Goal: Task Accomplishment & Management: Use online tool/utility

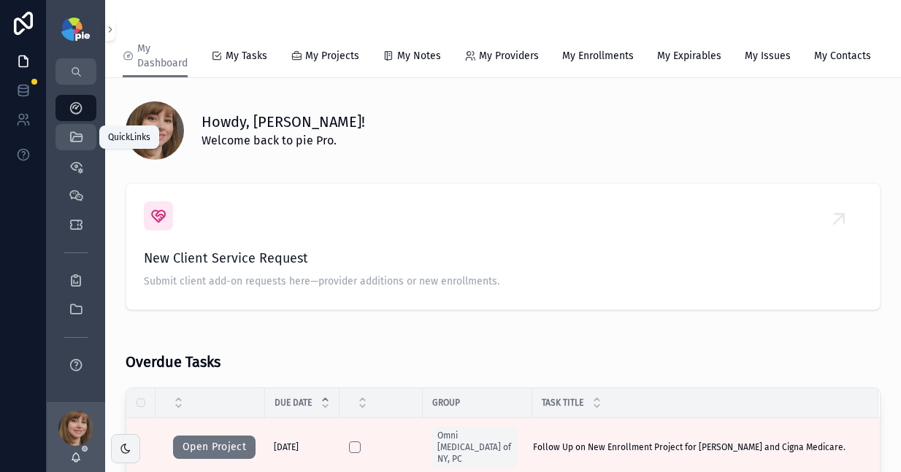
click at [78, 127] on div "QuickLinks" at bounding box center [75, 137] width 23 height 23
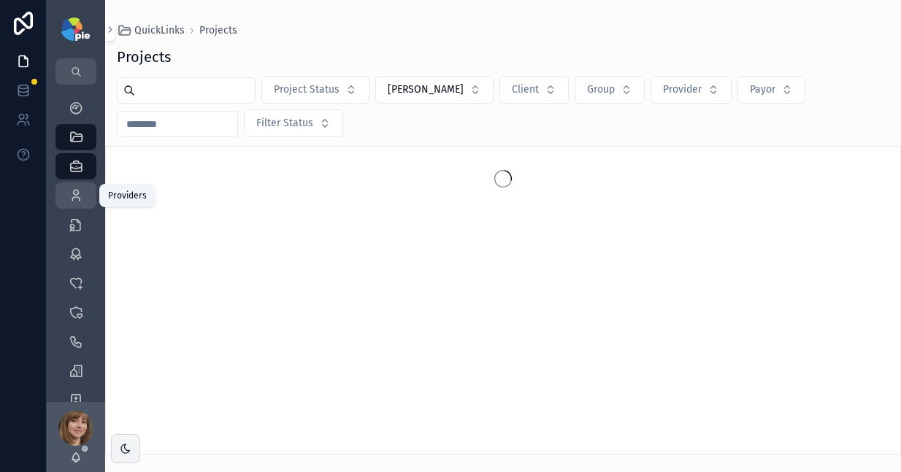
click at [74, 191] on icon "scrollable content" at bounding box center [76, 195] width 15 height 15
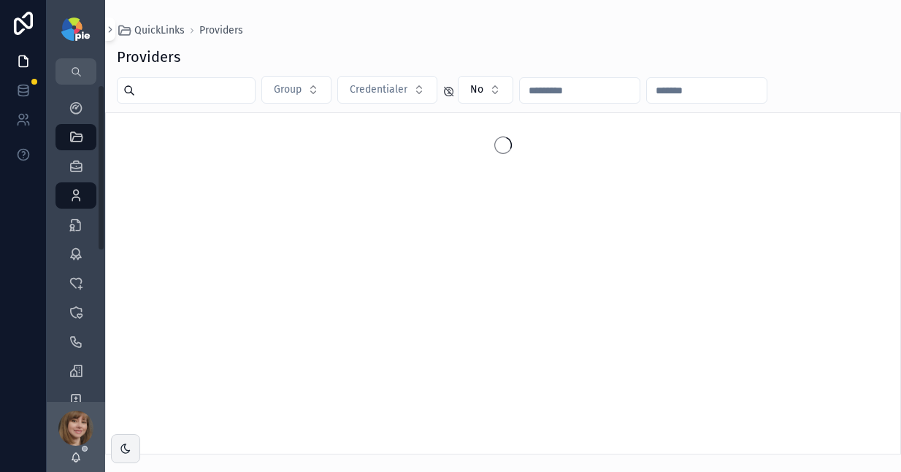
click at [158, 85] on input "scrollable content" at bounding box center [195, 90] width 120 height 20
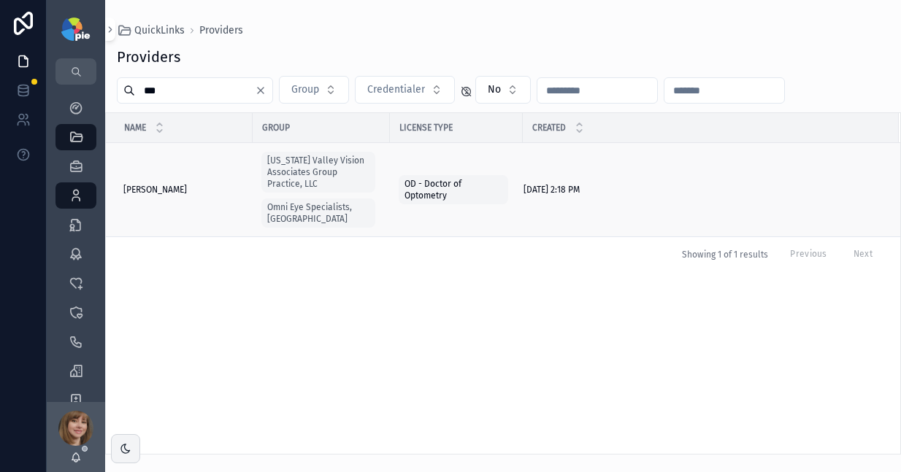
type input "***"
click at [153, 184] on span "Cinamella, Cari" at bounding box center [155, 190] width 64 height 12
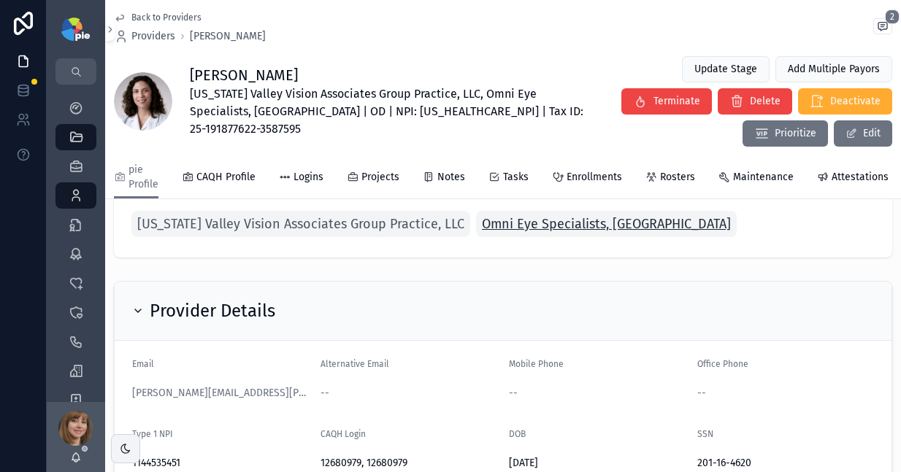
scroll to position [74, 0]
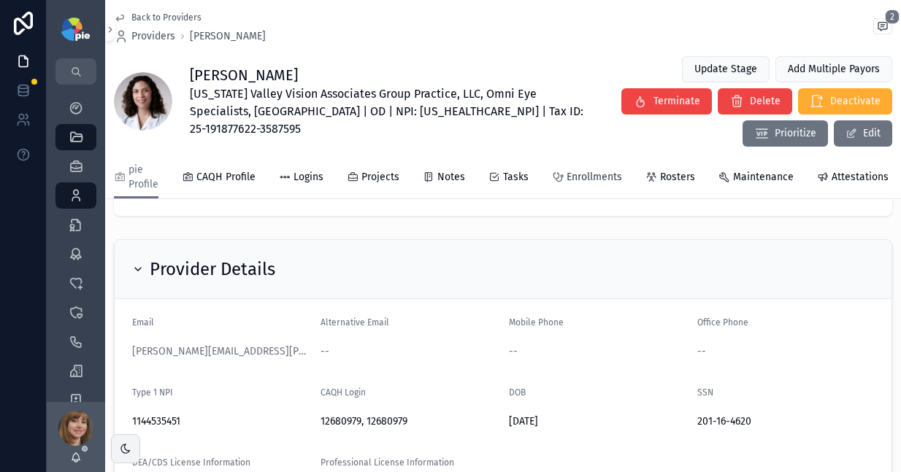
click at [577, 182] on span "Enrollments" at bounding box center [593, 177] width 55 height 15
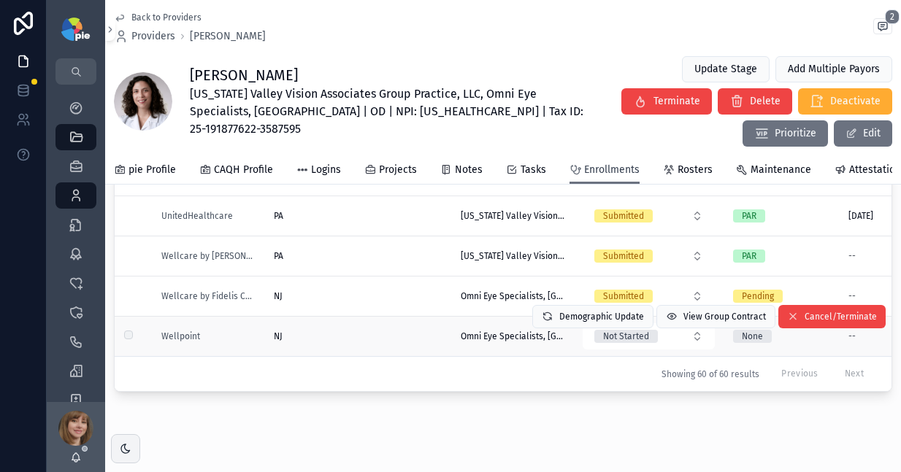
scroll to position [335, 0]
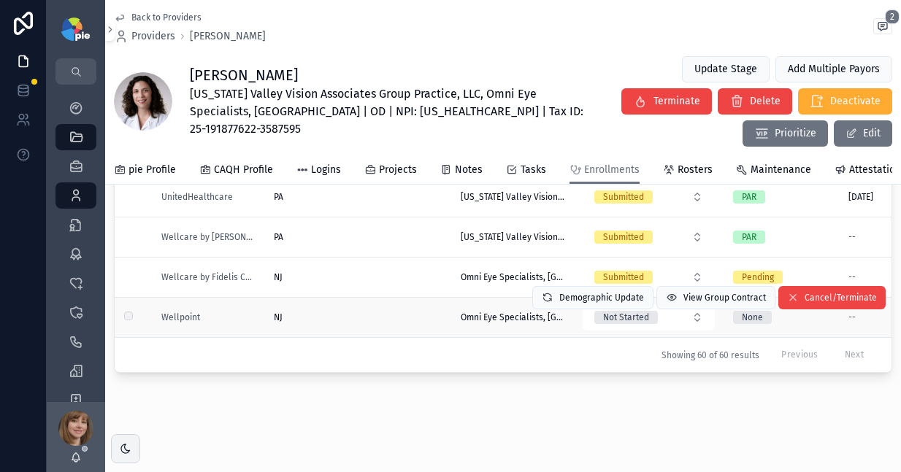
click at [329, 312] on div "NJ [GEOGRAPHIC_DATA]" at bounding box center [358, 318] width 169 height 12
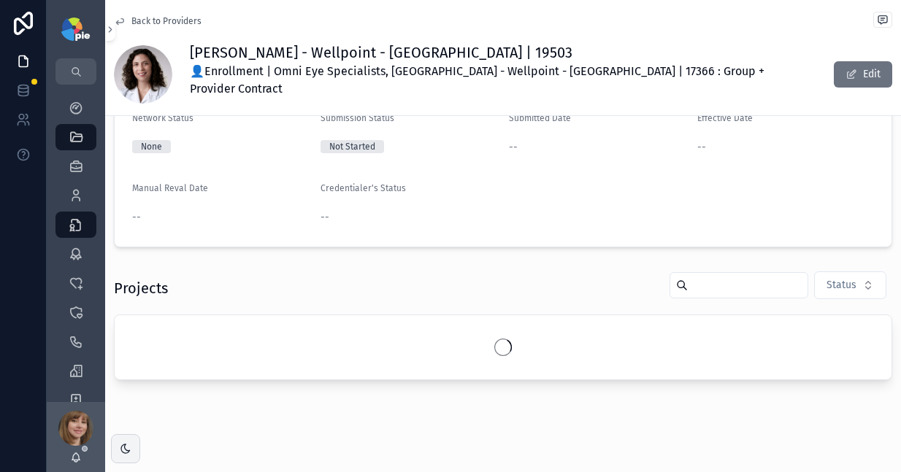
scroll to position [153, 0]
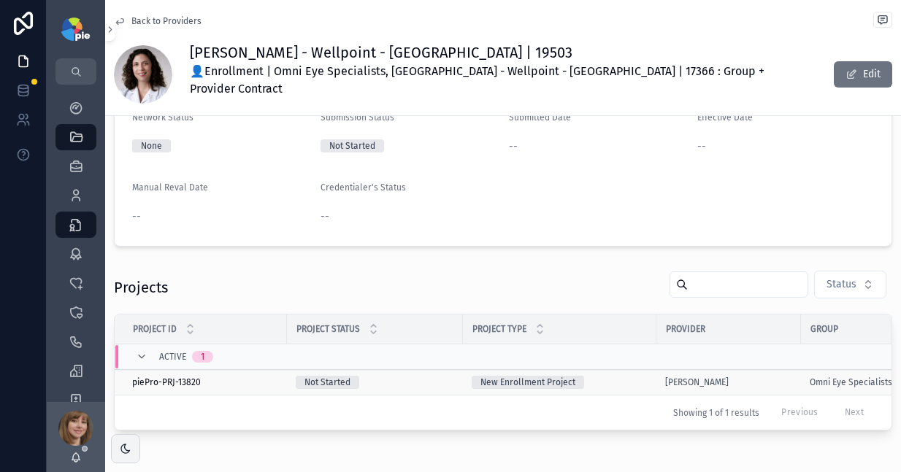
click at [602, 376] on div "New Enrollment Project" at bounding box center [560, 382] width 176 height 13
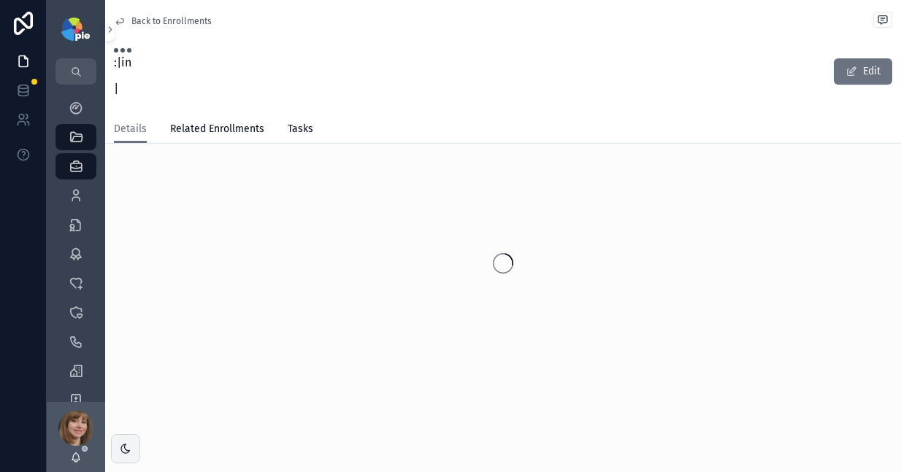
scroll to position [12, 0]
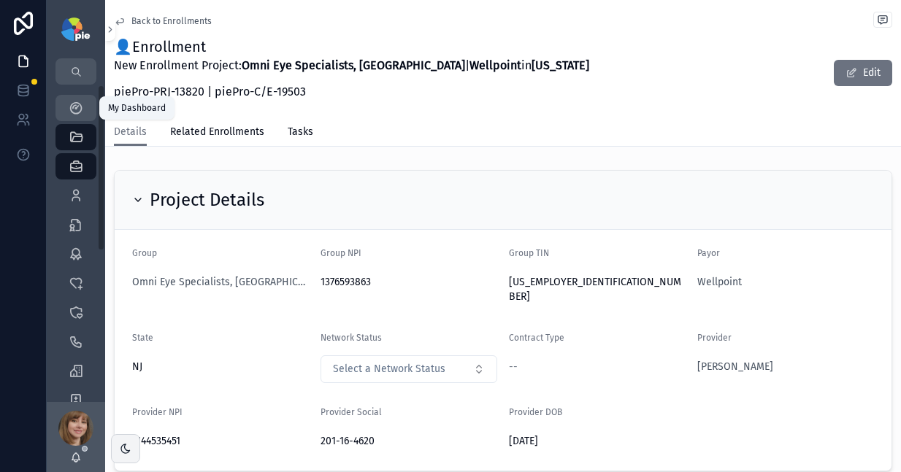
click at [80, 106] on icon "scrollable content" at bounding box center [76, 108] width 15 height 15
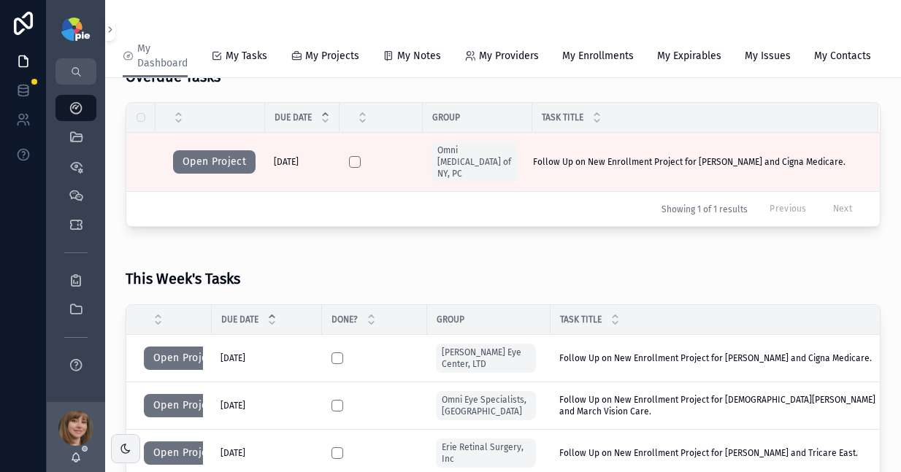
scroll to position [286, 0]
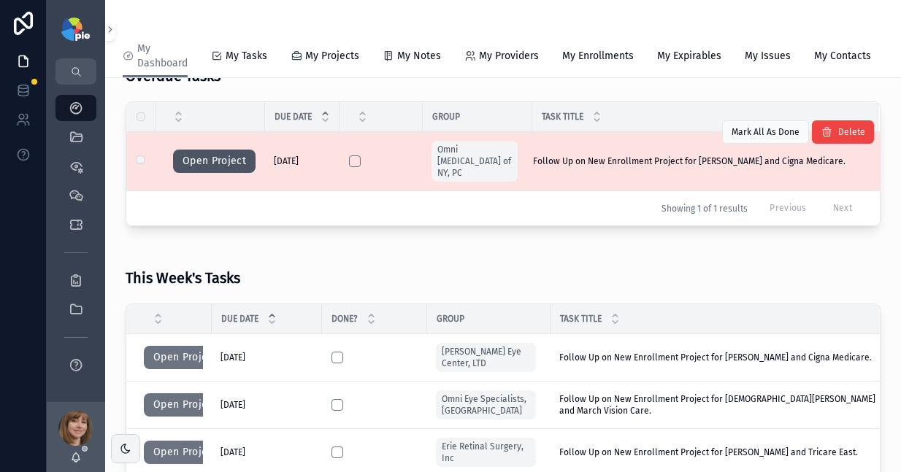
click at [210, 172] on button "Open Project" at bounding box center [214, 161] width 82 height 23
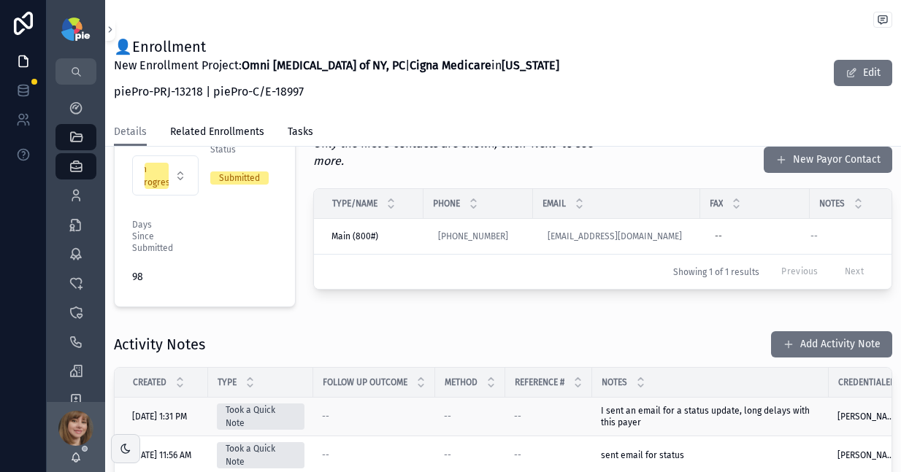
scroll to position [494, 0]
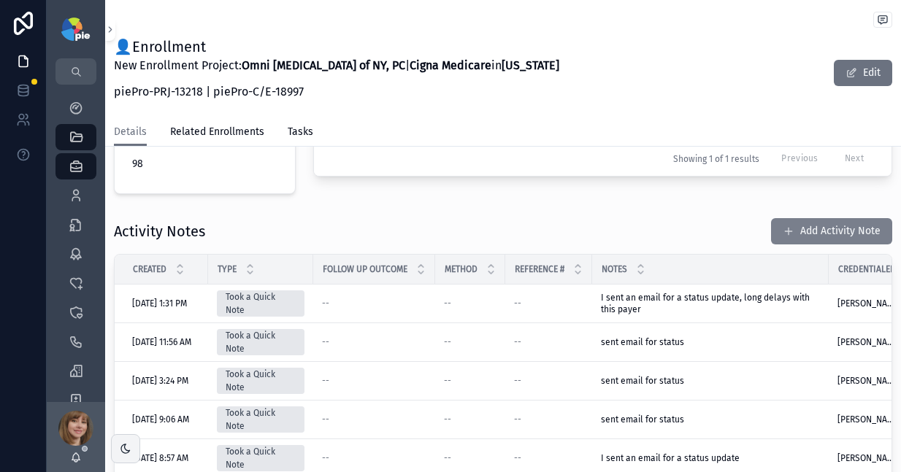
click at [799, 218] on button "Add Activity Note" at bounding box center [831, 231] width 121 height 26
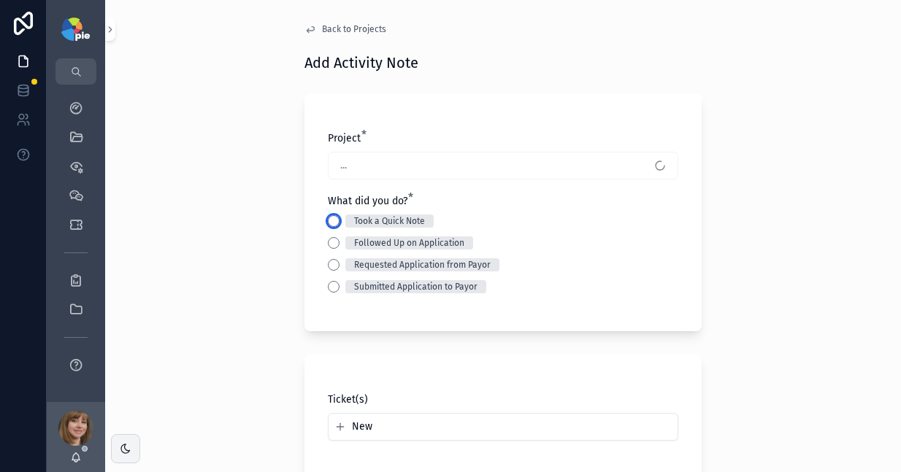
click at [328, 223] on button "Took a Quick Note" at bounding box center [334, 221] width 12 height 12
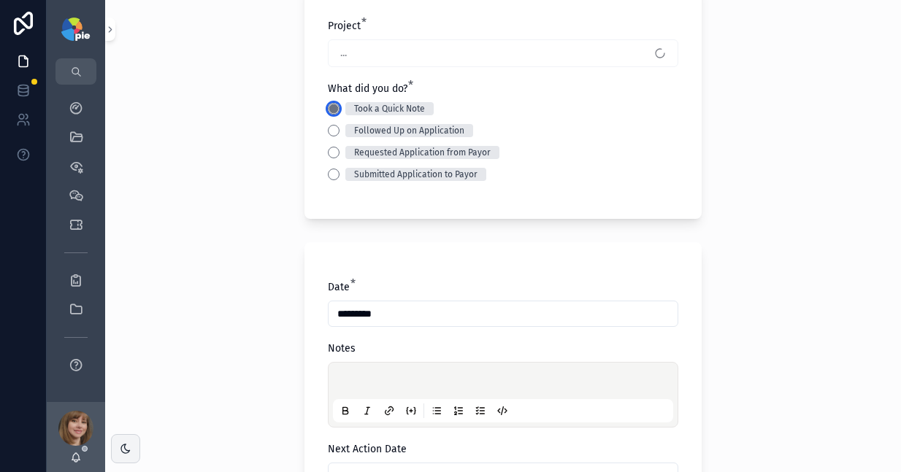
scroll to position [115, 0]
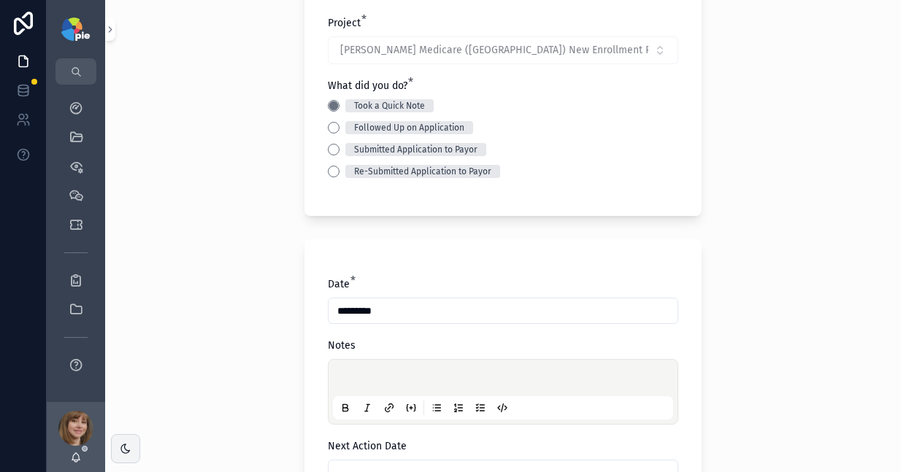
drag, startPoint x: 361, startPoint y: 368, endPoint x: 364, endPoint y: 379, distance: 11.3
click at [361, 369] on div "scrollable content" at bounding box center [503, 391] width 340 height 55
click at [364, 377] on p "scrollable content" at bounding box center [506, 380] width 340 height 15
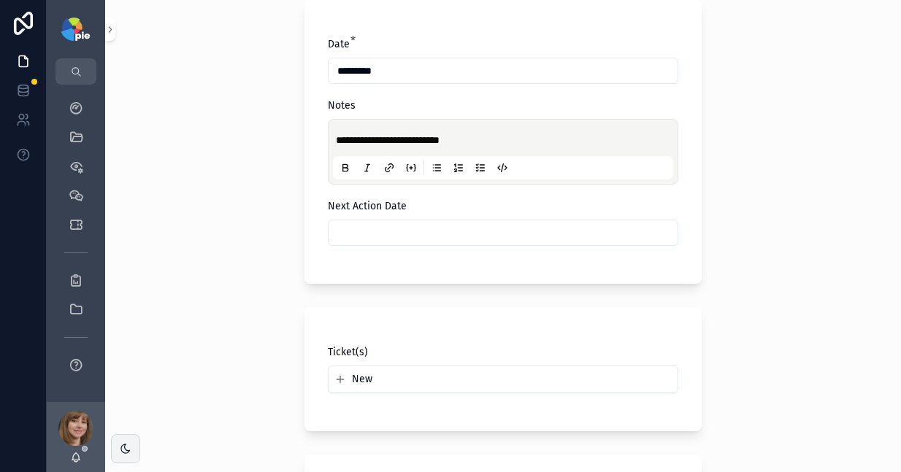
scroll to position [363, 0]
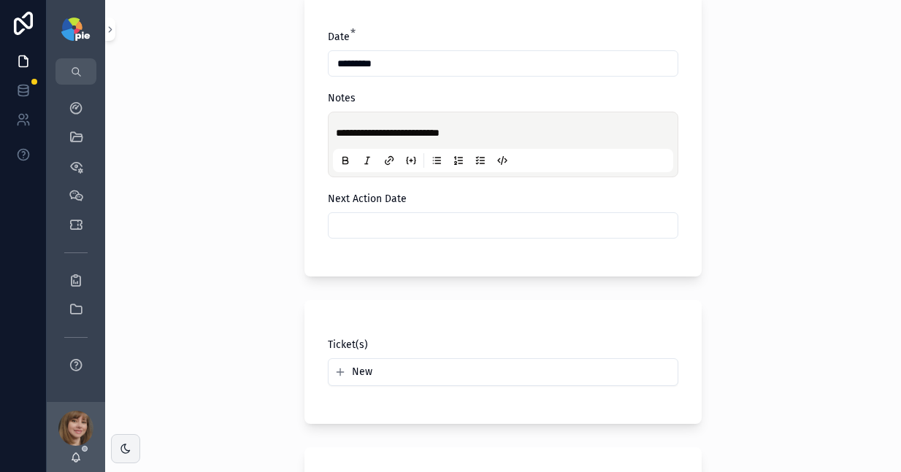
click at [396, 222] on input "scrollable content" at bounding box center [502, 225] width 349 height 20
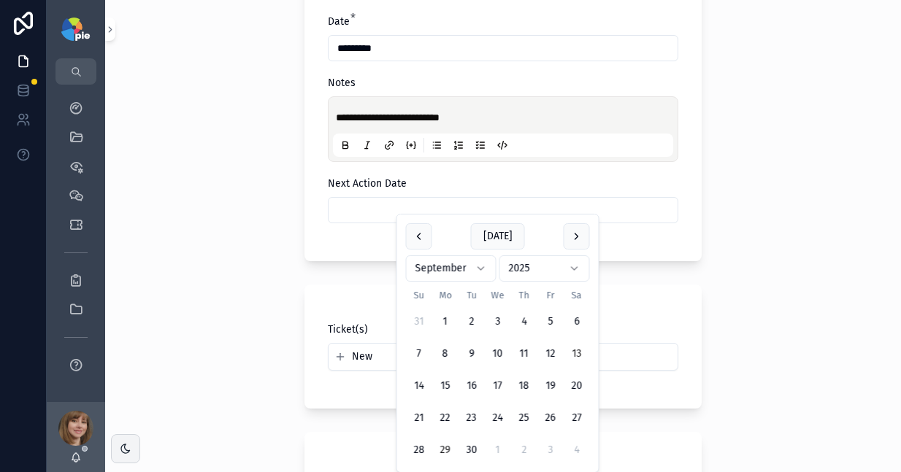
scroll to position [470, 0]
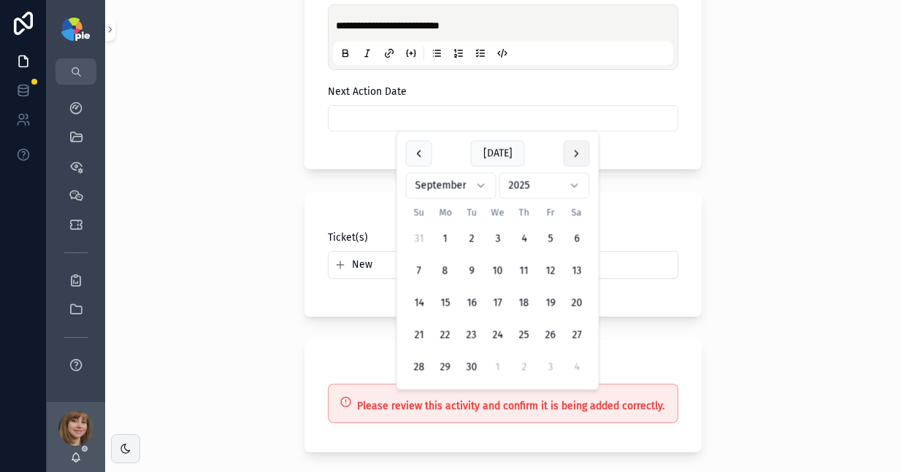
click at [575, 151] on button "scrollable content" at bounding box center [577, 154] width 26 height 26
click at [464, 301] on button "14" at bounding box center [471, 304] width 26 height 26
type input "**********"
click at [154, 289] on div "**********" at bounding box center [503, 236] width 796 height 472
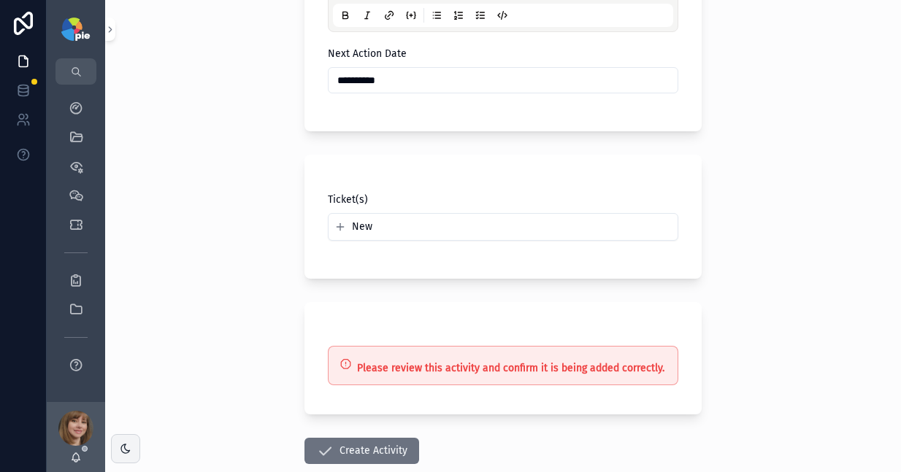
scroll to position [593, 0]
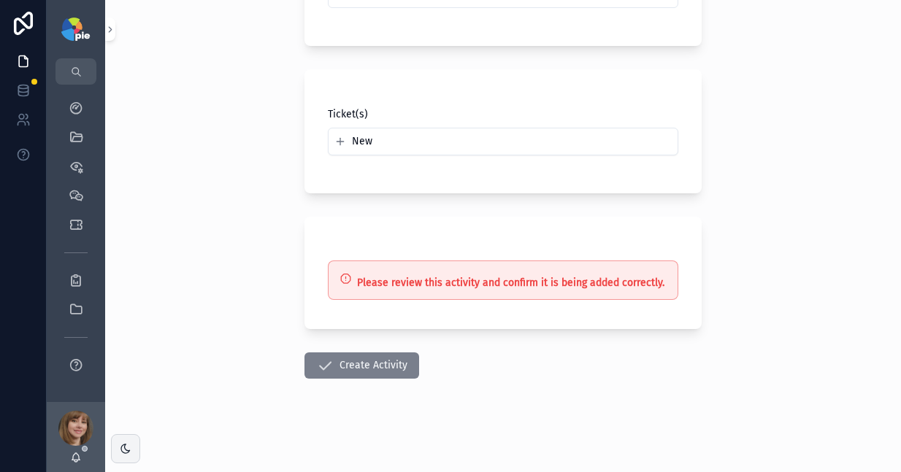
click at [316, 362] on icon "scrollable content" at bounding box center [325, 366] width 18 height 18
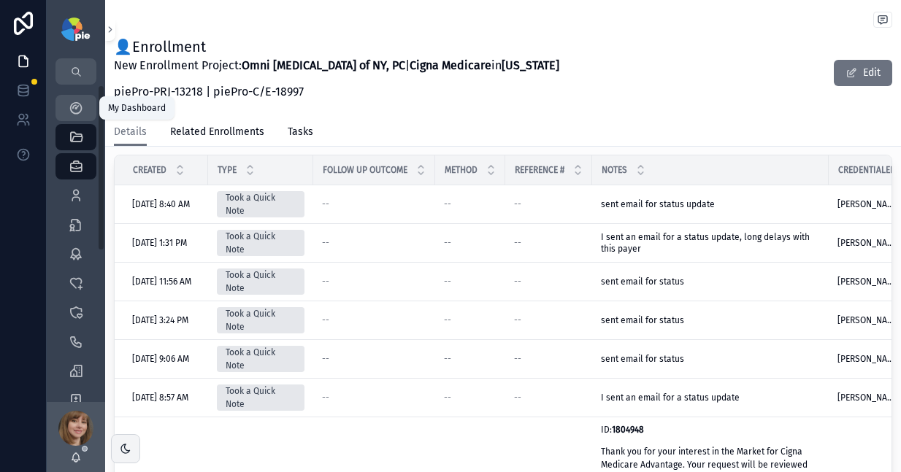
click at [71, 102] on icon "scrollable content" at bounding box center [76, 108] width 15 height 15
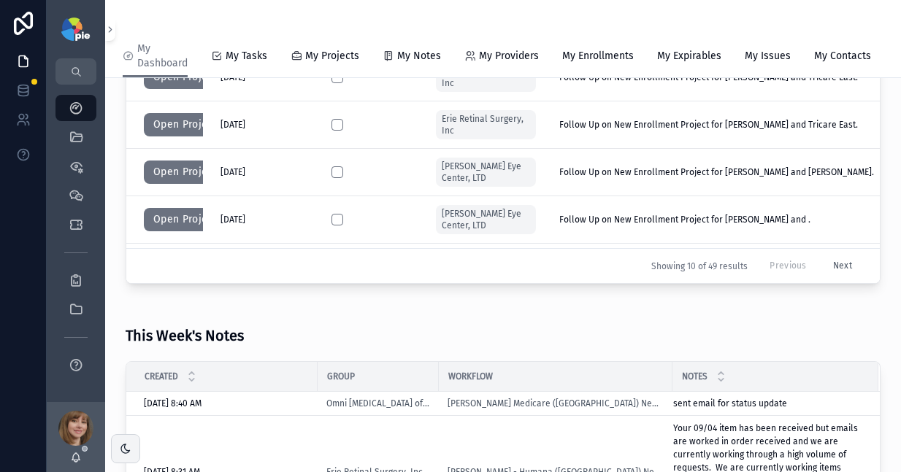
scroll to position [181, 0]
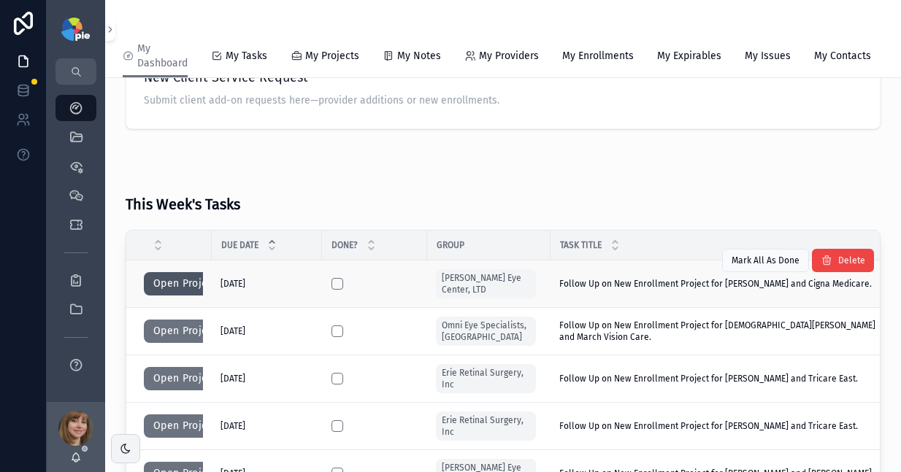
click at [166, 292] on button "Open Project" at bounding box center [185, 283] width 82 height 23
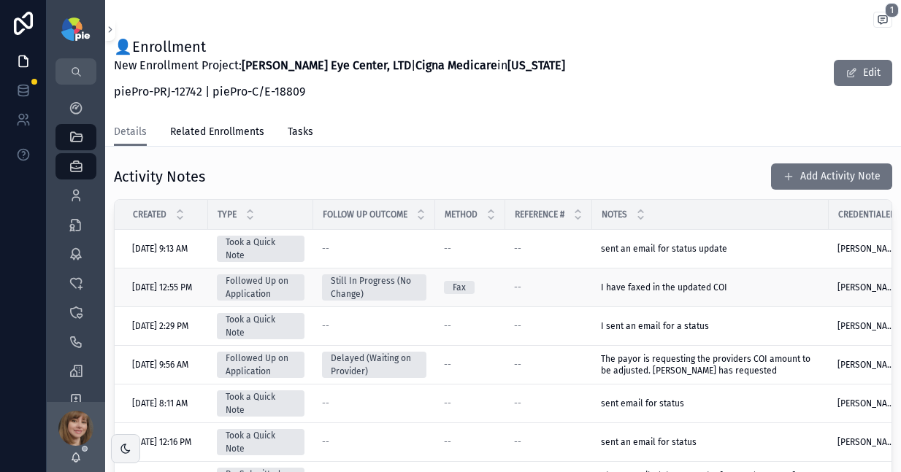
scroll to position [553, 0]
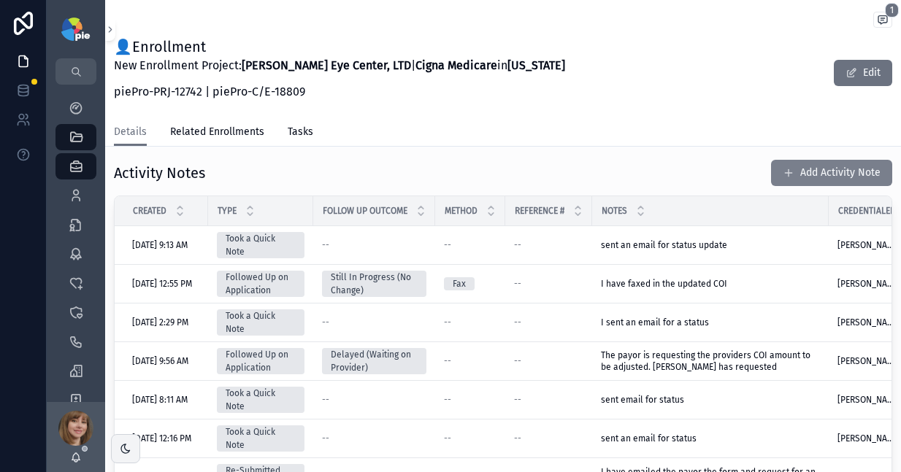
click at [807, 160] on button "Add Activity Note" at bounding box center [831, 173] width 121 height 26
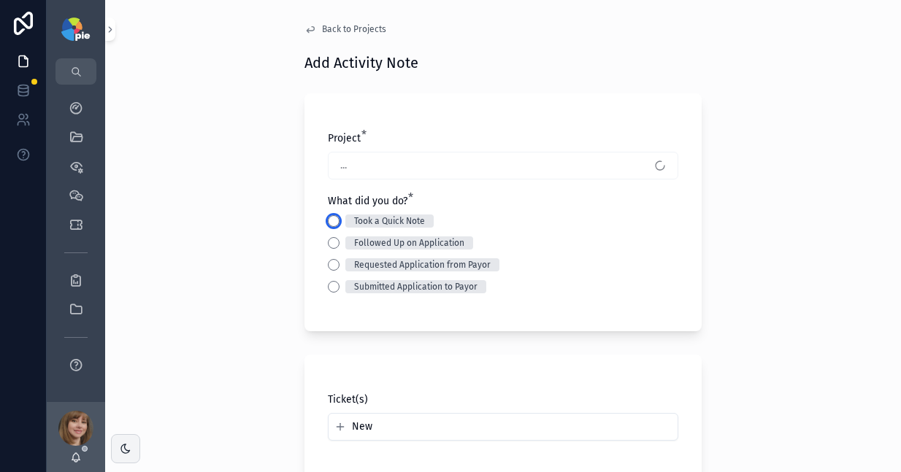
click at [331, 220] on button "Took a Quick Note" at bounding box center [334, 221] width 12 height 12
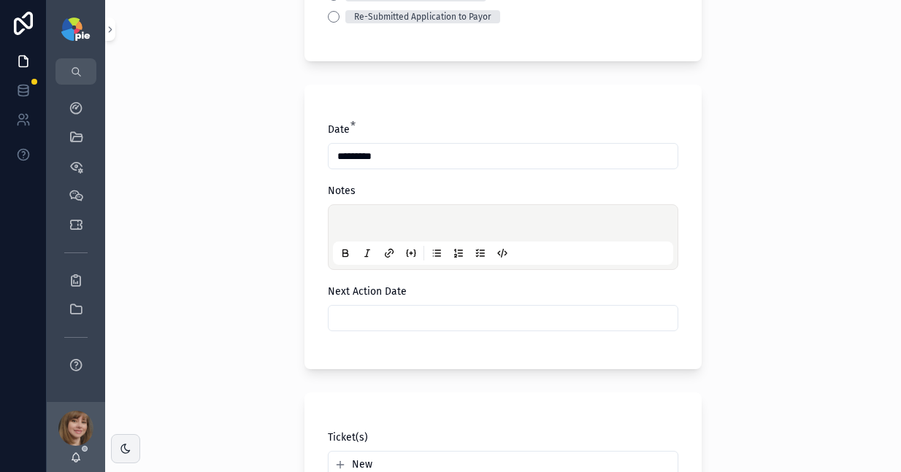
scroll to position [315, 0]
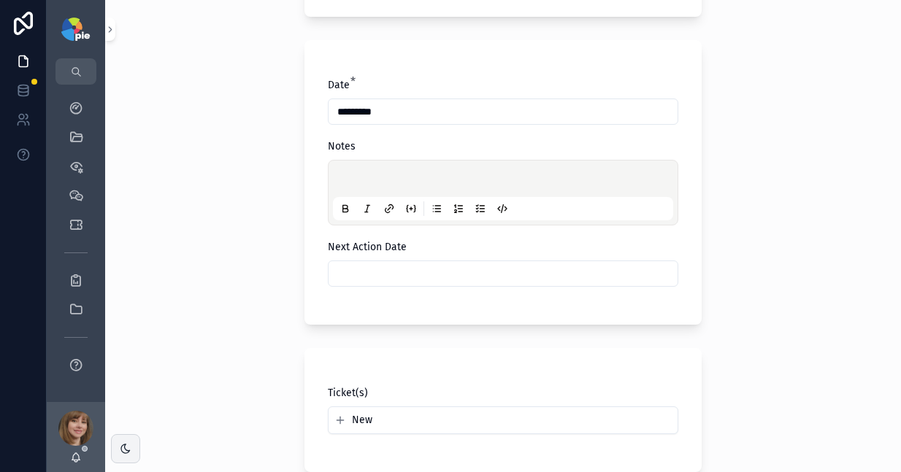
click at [392, 172] on div "scrollable content" at bounding box center [503, 192] width 340 height 55
click at [388, 177] on p "scrollable content" at bounding box center [506, 181] width 340 height 15
click at [385, 261] on div "scrollable content" at bounding box center [503, 274] width 350 height 26
click at [389, 268] on input "scrollable content" at bounding box center [502, 274] width 349 height 20
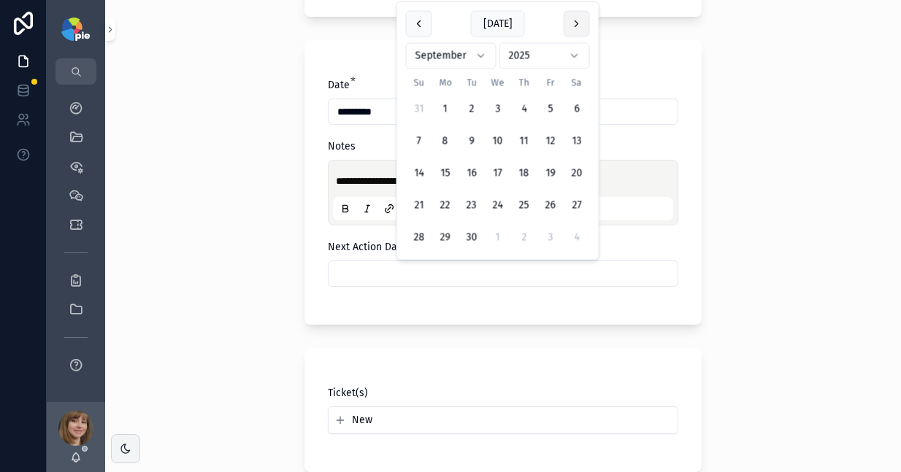
click at [569, 26] on button "scrollable content" at bounding box center [577, 24] width 26 height 26
click at [472, 174] on button "14" at bounding box center [471, 174] width 26 height 26
type input "**********"
click at [201, 250] on div "**********" at bounding box center [503, 236] width 796 height 472
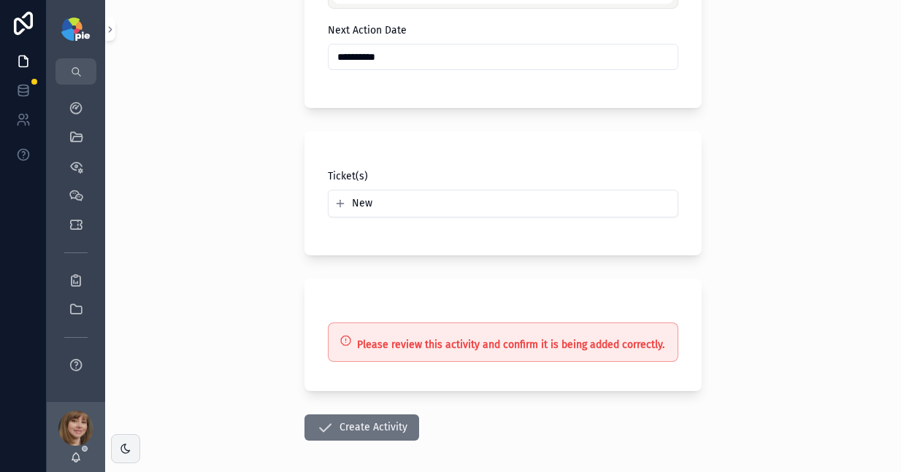
scroll to position [531, 0]
click at [439, 69] on div "**********" at bounding box center [503, 58] width 350 height 26
click at [432, 58] on input "**********" at bounding box center [502, 57] width 349 height 20
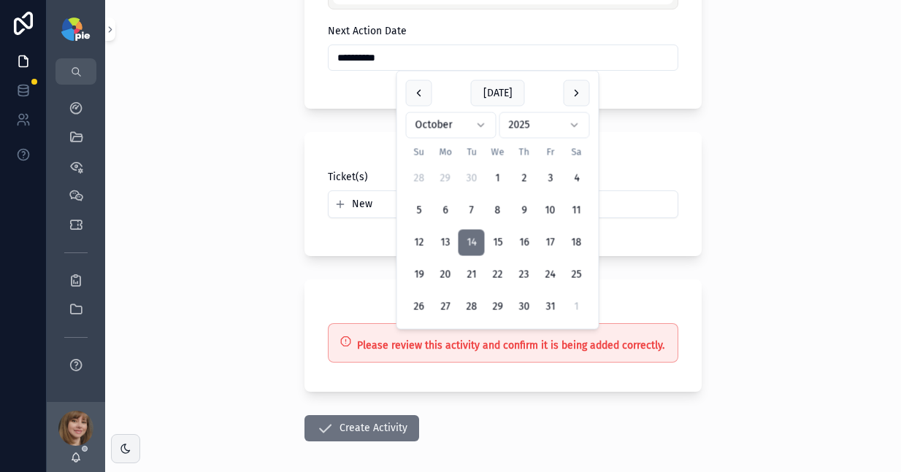
click at [205, 261] on div "**********" at bounding box center [503, 236] width 796 height 472
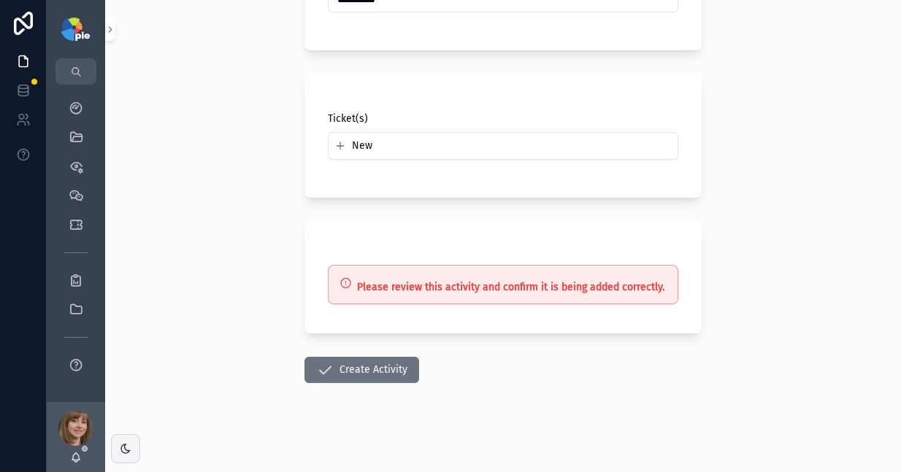
scroll to position [593, 0]
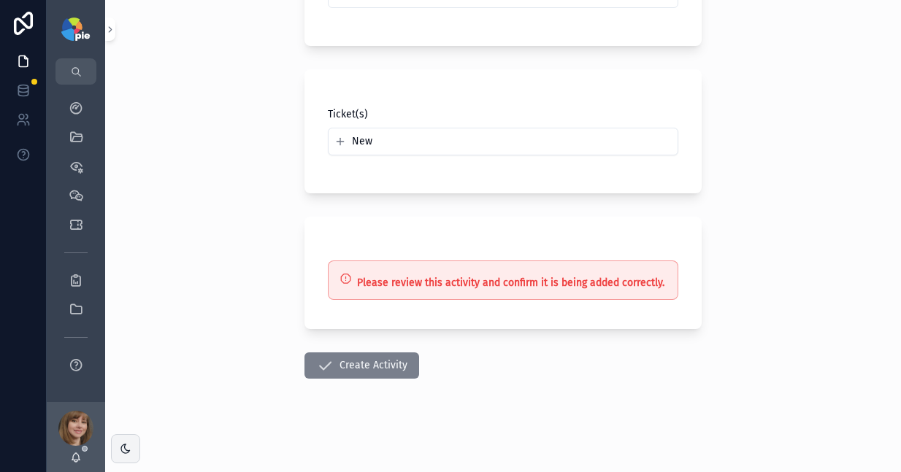
click at [380, 366] on button "Create Activity" at bounding box center [361, 366] width 115 height 26
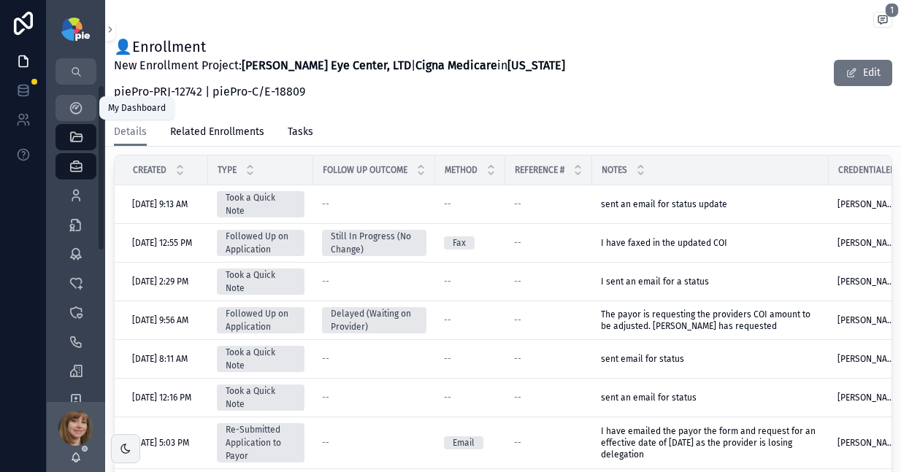
click at [67, 109] on div "My Dashboard" at bounding box center [75, 107] width 23 height 23
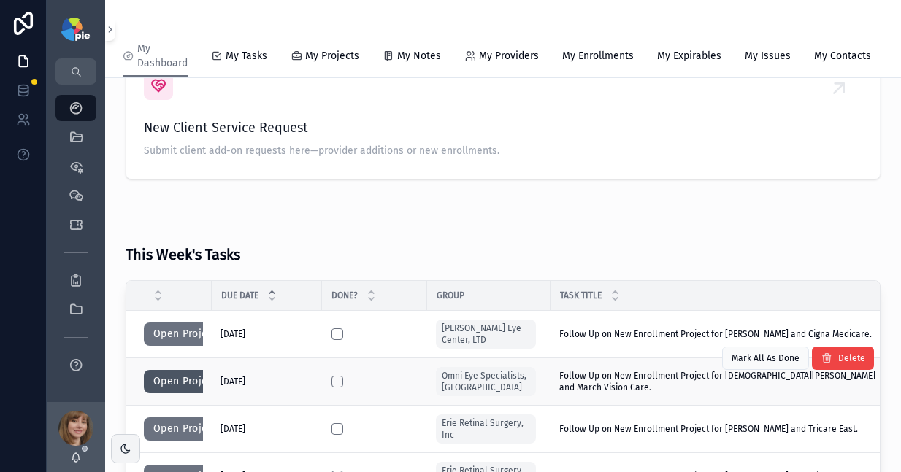
click at [179, 392] on button "Open Project" at bounding box center [185, 381] width 82 height 23
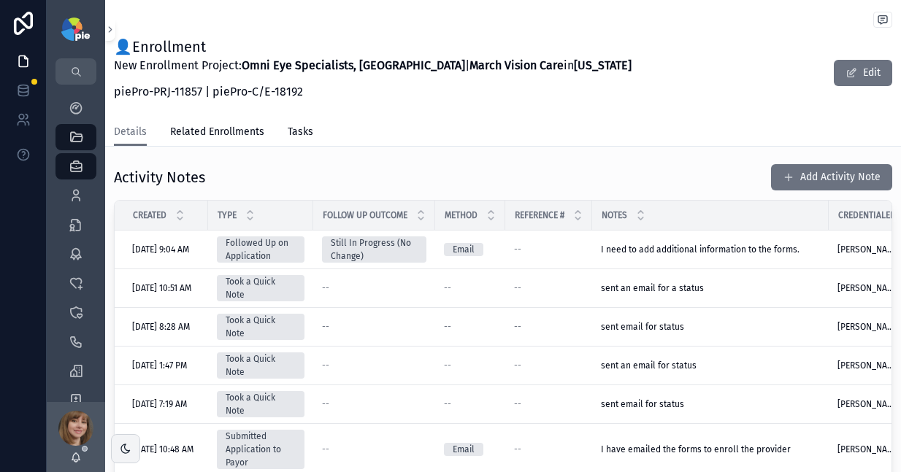
scroll to position [460, 0]
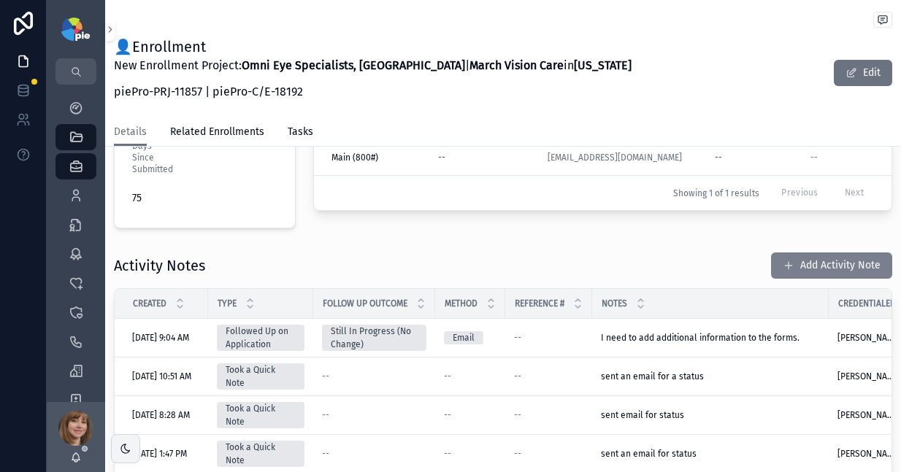
click at [821, 253] on button "Add Activity Note" at bounding box center [831, 266] width 121 height 26
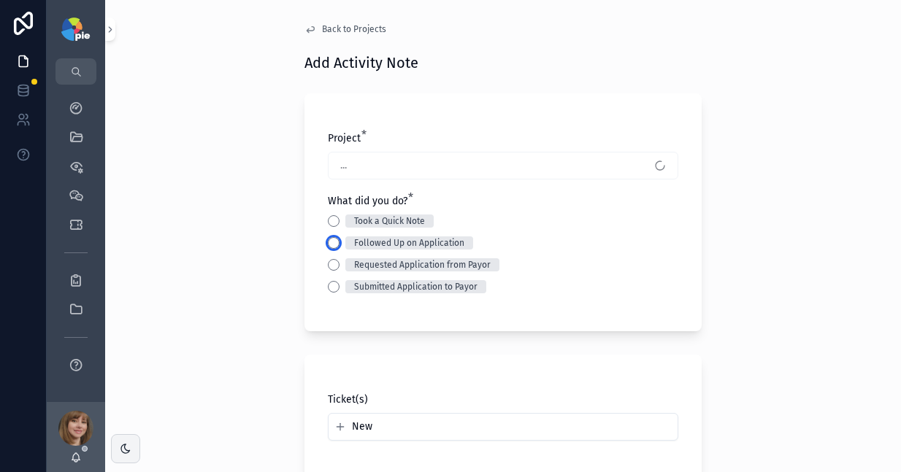
click at [328, 242] on button "Followed Up on Application" at bounding box center [334, 243] width 12 height 12
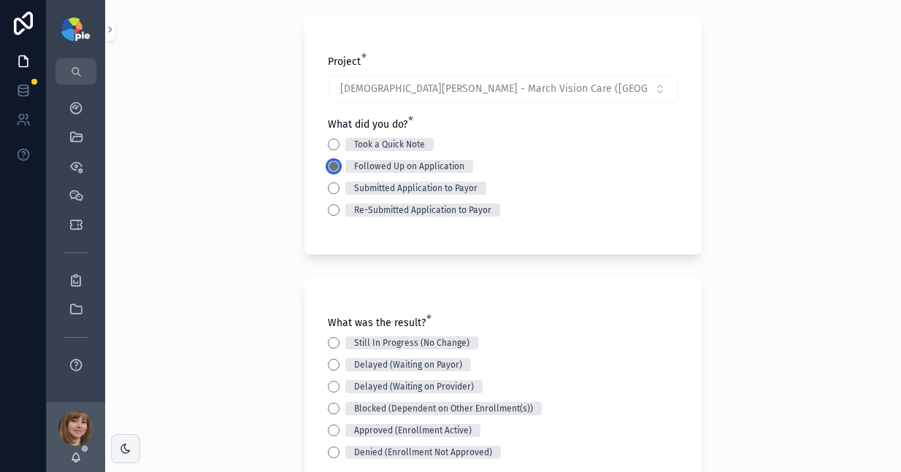
scroll to position [152, 0]
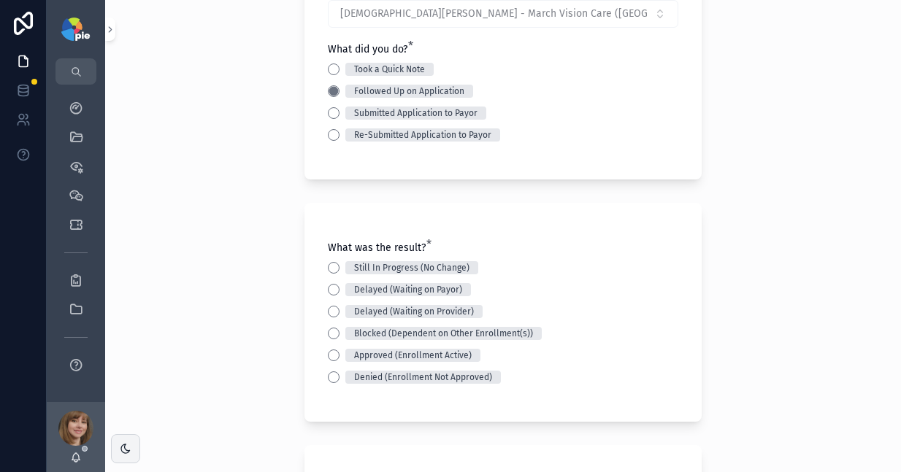
click at [329, 260] on div "What was the result? * Still In Progress (No Change) Delayed (Waiting on Payor)…" at bounding box center [503, 312] width 350 height 143
click at [329, 265] on button "Still In Progress (No Change)" at bounding box center [334, 268] width 12 height 12
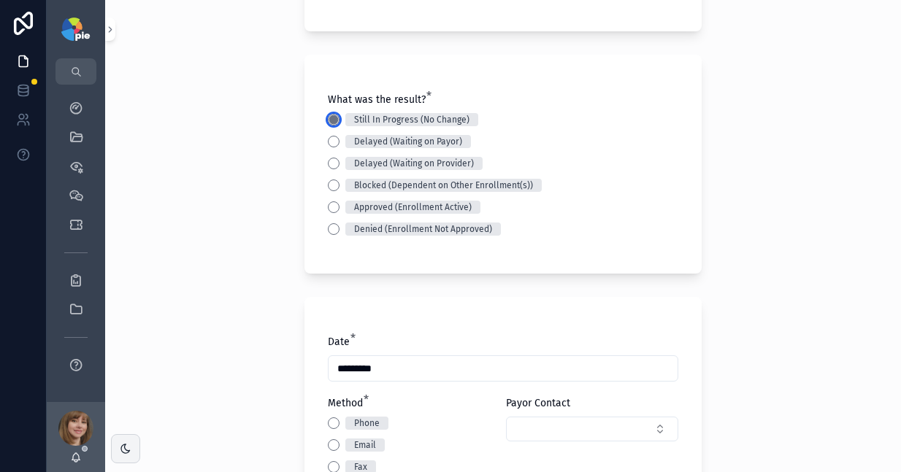
scroll to position [518, 0]
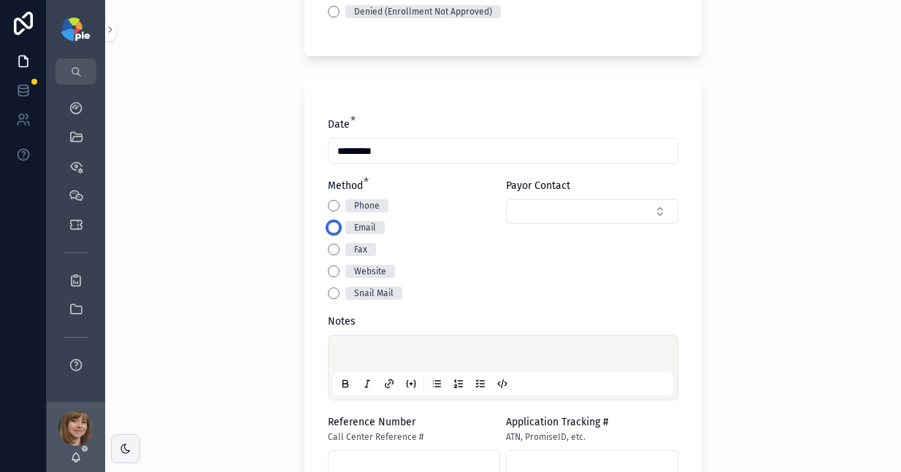
click at [328, 224] on button "Email" at bounding box center [334, 228] width 12 height 12
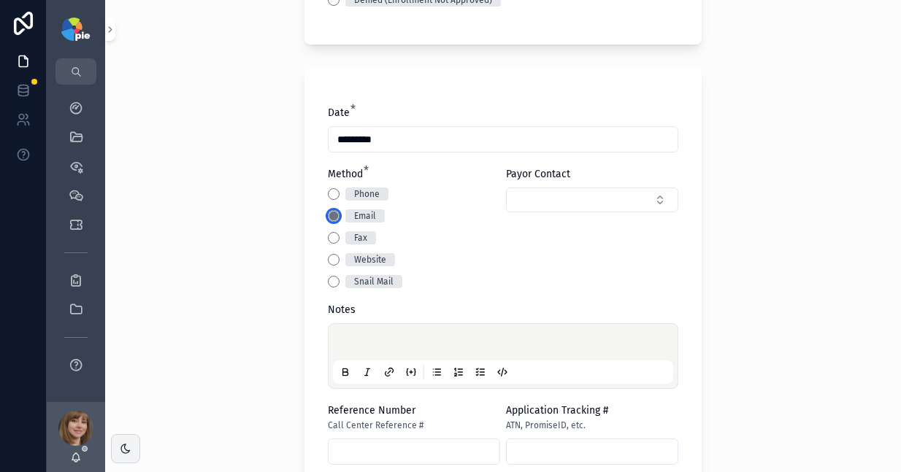
scroll to position [548, 0]
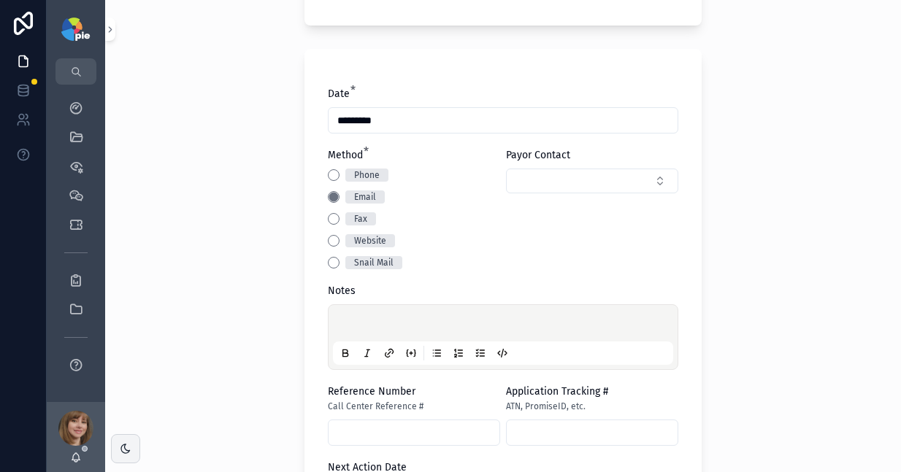
click at [364, 320] on p "scrollable content" at bounding box center [506, 325] width 340 height 15
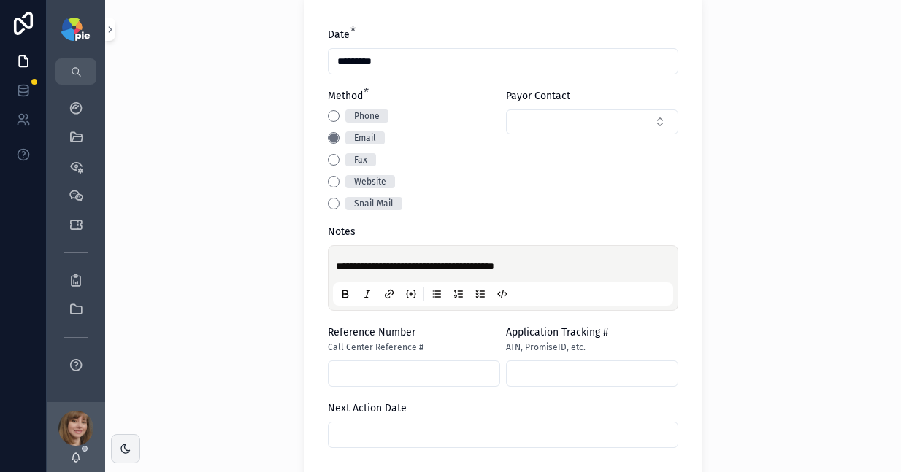
scroll to position [688, 0]
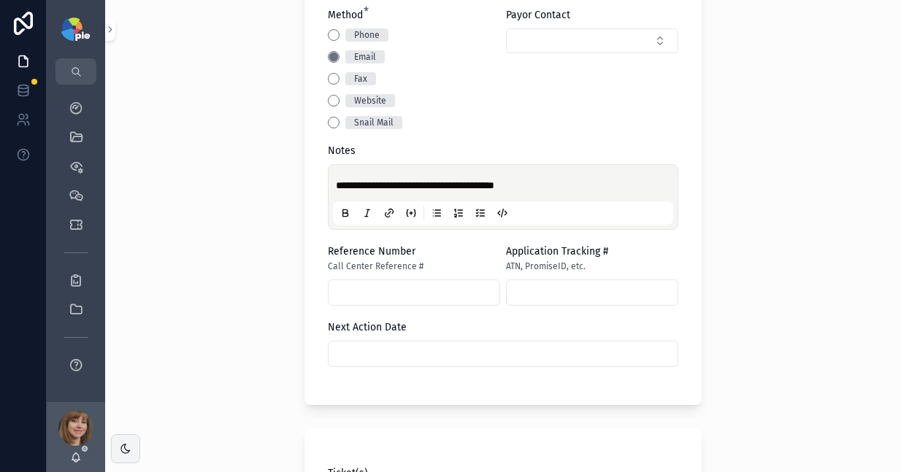
click at [379, 350] on input "scrollable content" at bounding box center [502, 354] width 349 height 20
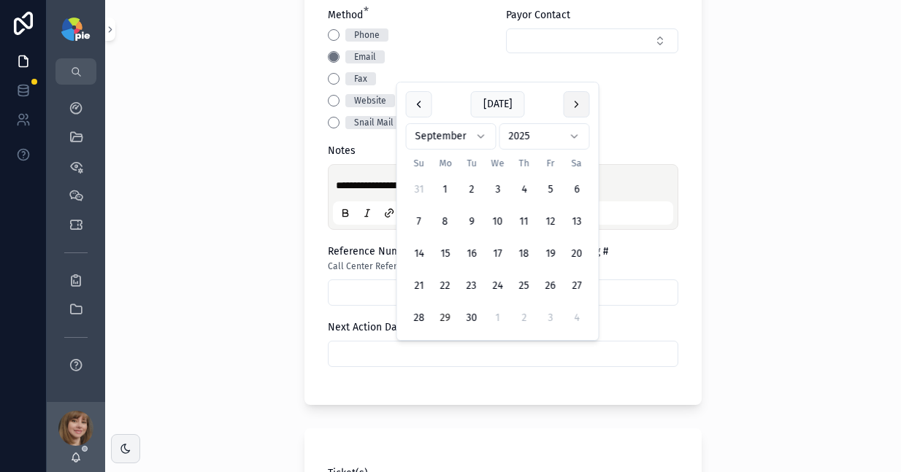
click at [573, 104] on button "scrollable content" at bounding box center [577, 104] width 26 height 26
click at [446, 278] on button "20" at bounding box center [445, 286] width 26 height 26
type input "**********"
click at [250, 293] on div "**********" at bounding box center [503, 236] width 796 height 472
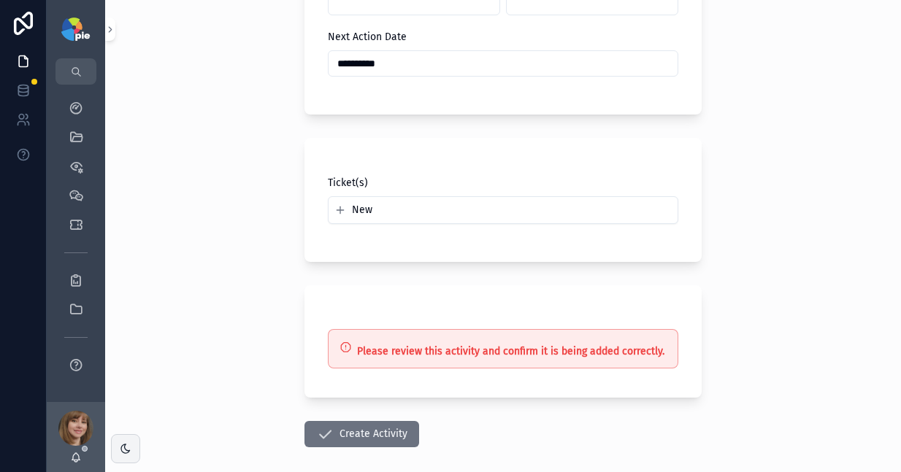
scroll to position [1048, 0]
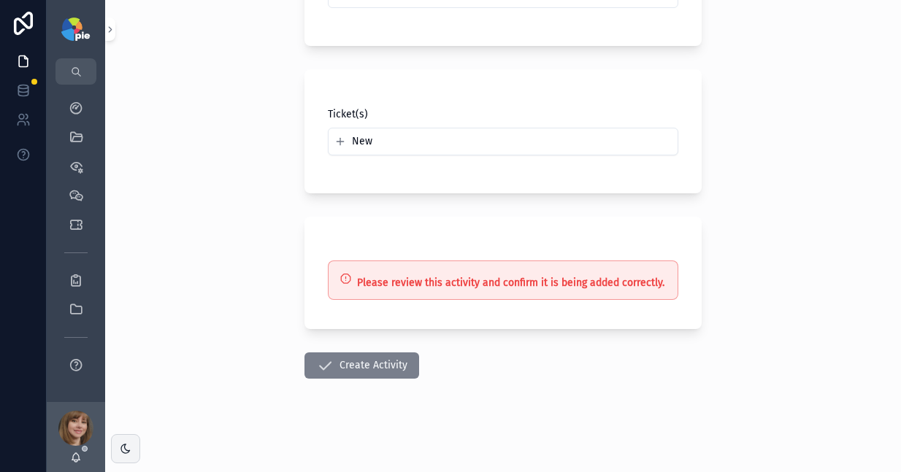
click at [370, 364] on button "Create Activity" at bounding box center [361, 366] width 115 height 26
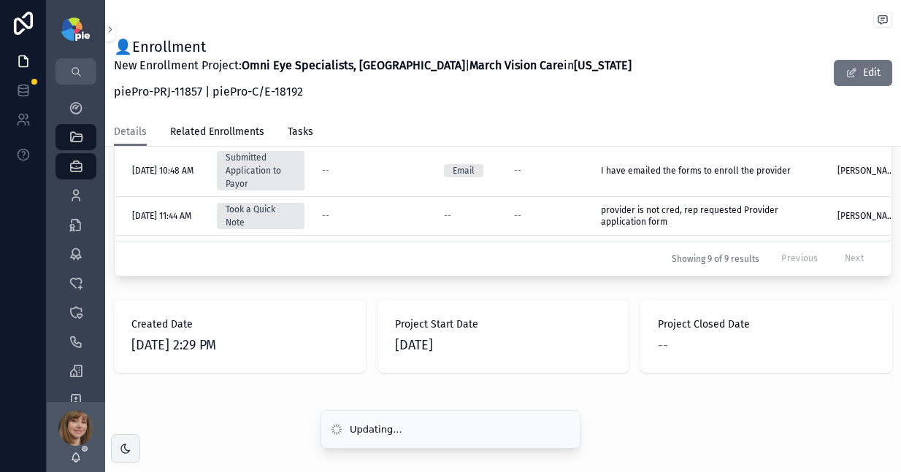
scroll to position [812, 0]
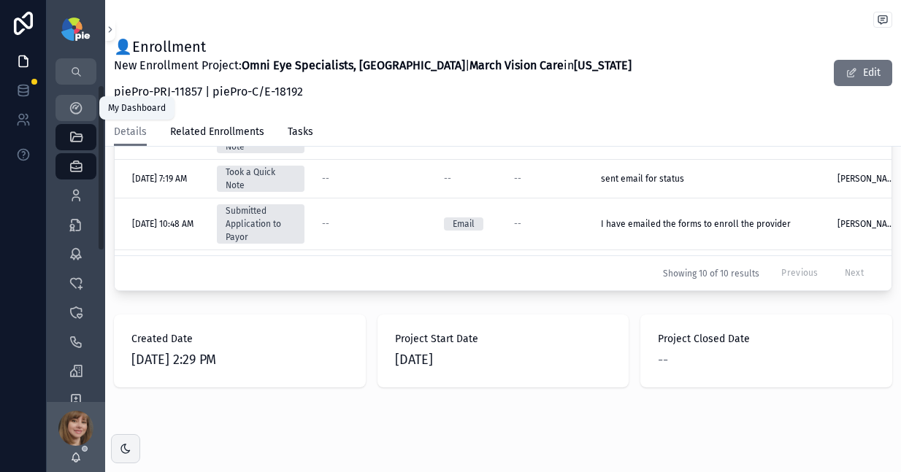
click at [62, 108] on link "My Dashboard" at bounding box center [75, 108] width 41 height 26
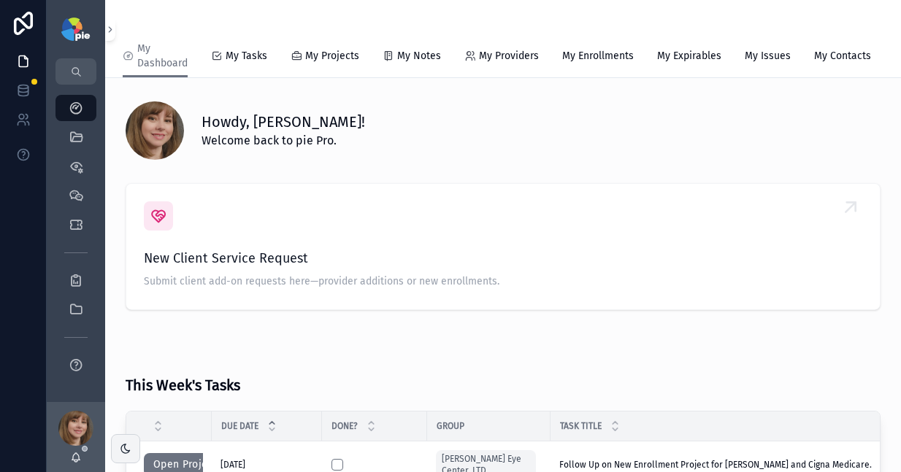
scroll to position [285, 0]
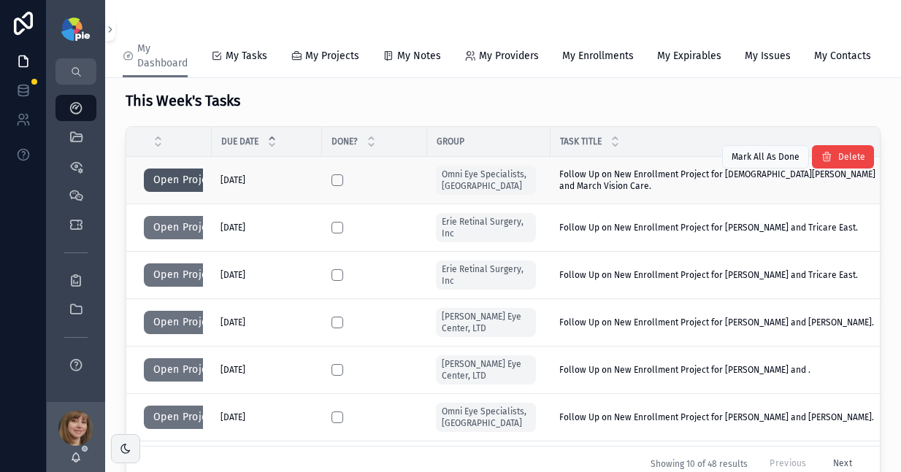
click at [163, 192] on button "Open Project" at bounding box center [185, 180] width 82 height 23
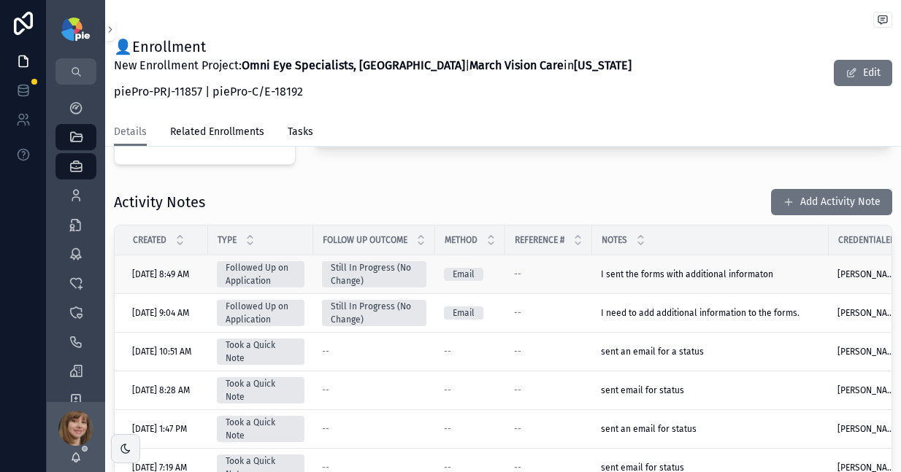
scroll to position [553, 0]
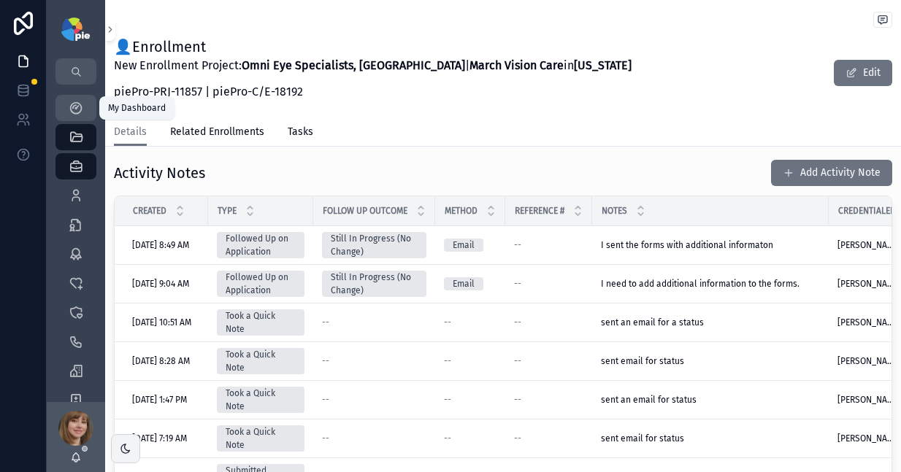
click at [76, 107] on icon "scrollable content" at bounding box center [76, 108] width 15 height 15
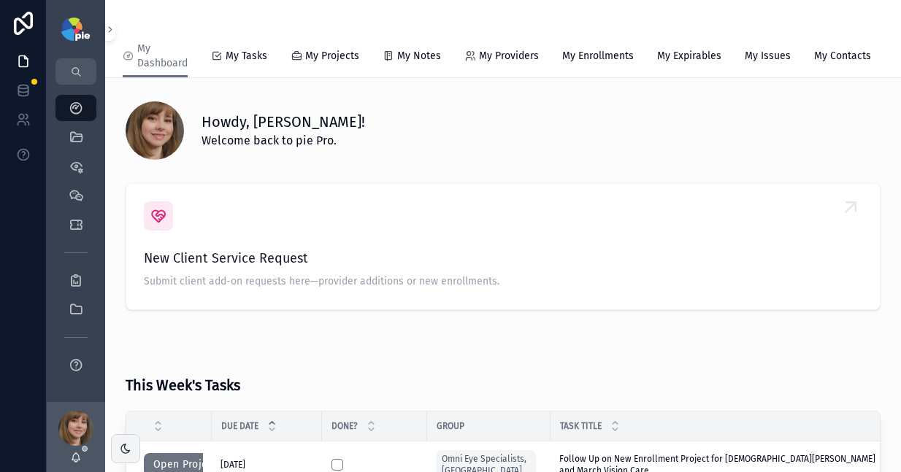
scroll to position [181, 0]
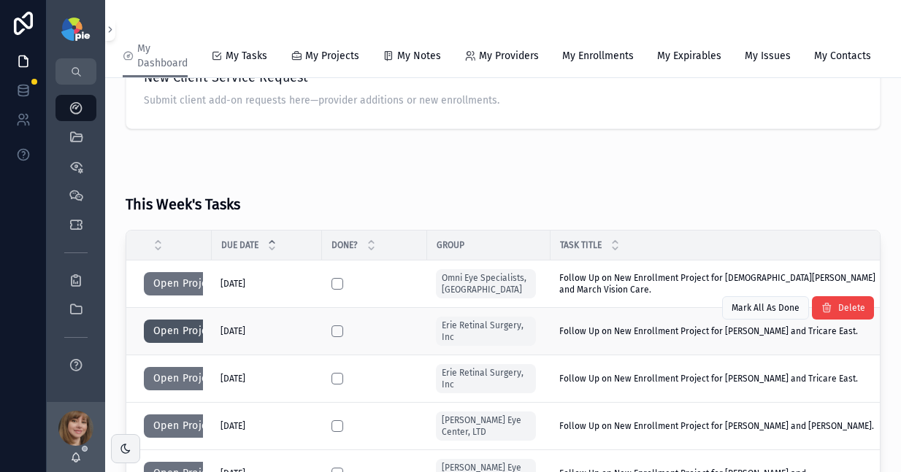
click at [184, 337] on button "Open Project" at bounding box center [185, 331] width 82 height 23
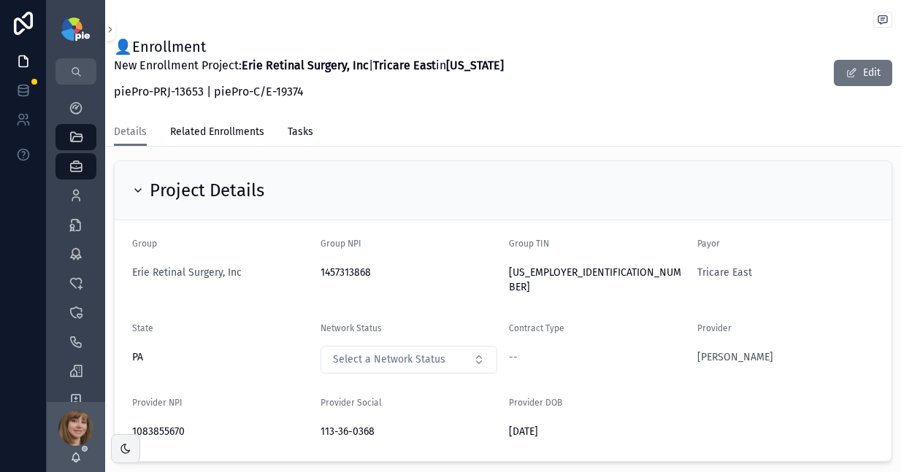
scroll to position [27, 0]
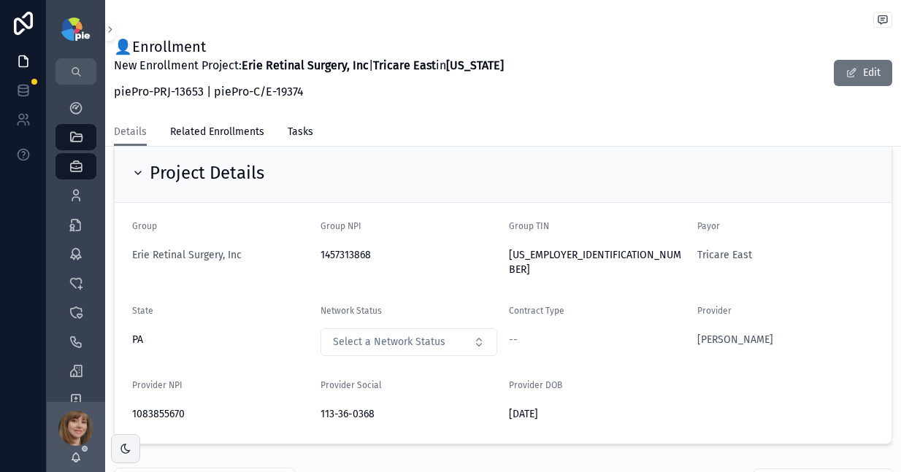
click at [350, 256] on span "1457313868" at bounding box center [408, 255] width 177 height 15
copy span "1457313868"
drag, startPoint x: 388, startPoint y: 400, endPoint x: 308, endPoint y: 401, distance: 80.3
click at [308, 401] on form "Group Erie Retinal Surgery, Inc Group NPI 1457313868 Group TIN 25-1462552 Payor…" at bounding box center [503, 323] width 777 height 241
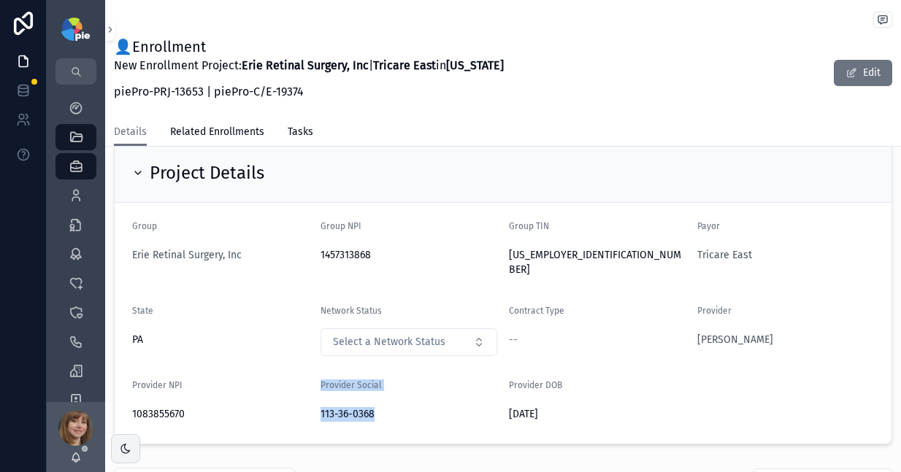
click at [372, 407] on span "113-36-0368" at bounding box center [408, 414] width 177 height 15
drag, startPoint x: 356, startPoint y: 398, endPoint x: 313, endPoint y: 399, distance: 42.3
click at [313, 399] on form "Group Erie Retinal Surgery, Inc Group NPI 1457313868 Group TIN 25-1462552 Payor…" at bounding box center [503, 323] width 777 height 241
copy span "113-36-0368"
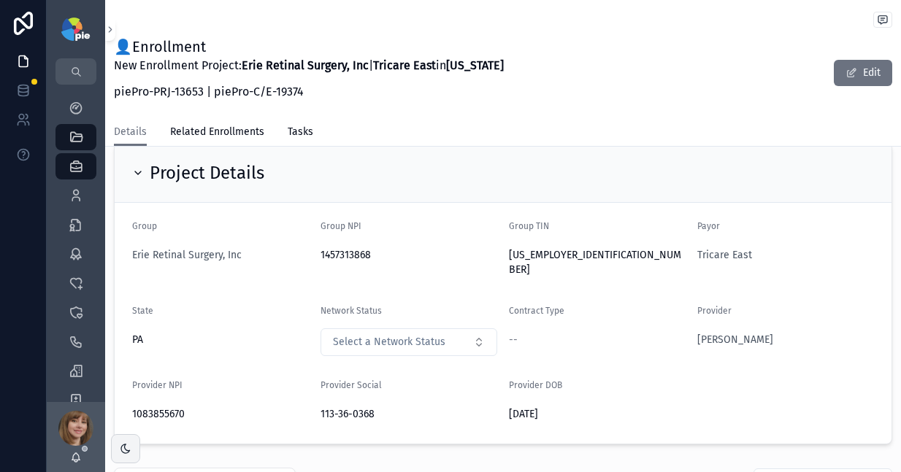
click at [390, 406] on div "113-36-0368" at bounding box center [408, 414] width 177 height 23
drag, startPoint x: 358, startPoint y: 401, endPoint x: 314, endPoint y: 399, distance: 43.9
click at [314, 399] on form "Group Erie Retinal Surgery, Inc Group NPI 1457313868 Group TIN 25-1462552 Payor…" at bounding box center [503, 323] width 777 height 241
copy span "113-36-0368"
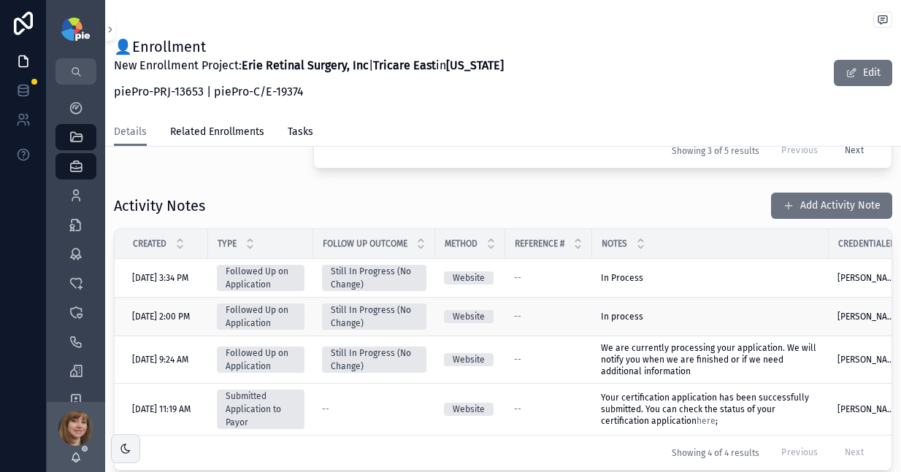
scroll to position [585, 0]
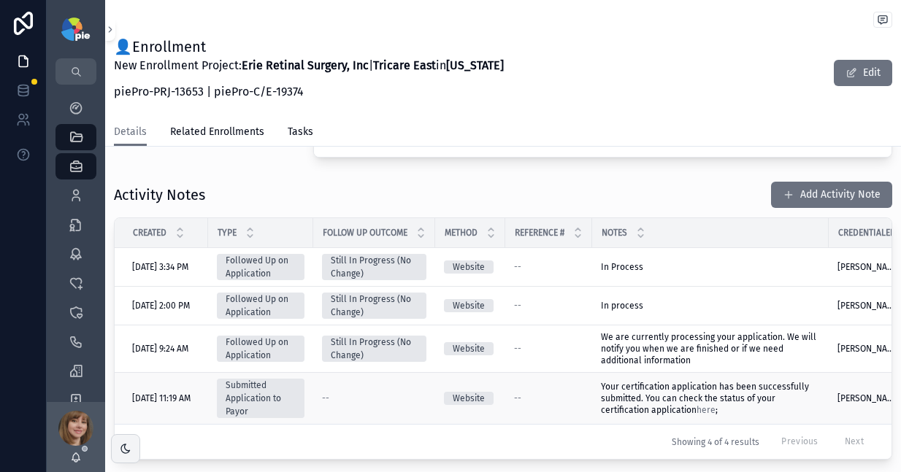
click at [661, 399] on span "Your certification application has been successfully submitted. You can check t…" at bounding box center [706, 399] width 210 height 34
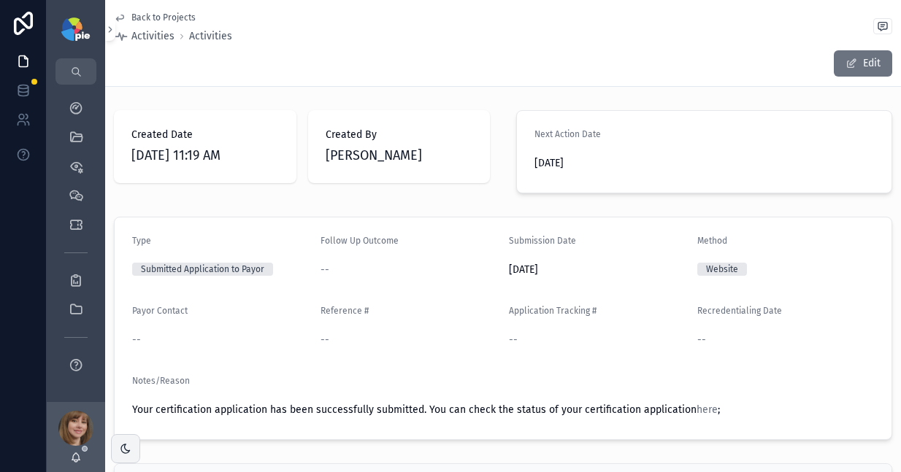
click at [154, 12] on span "Back to Projects" at bounding box center [163, 18] width 64 height 12
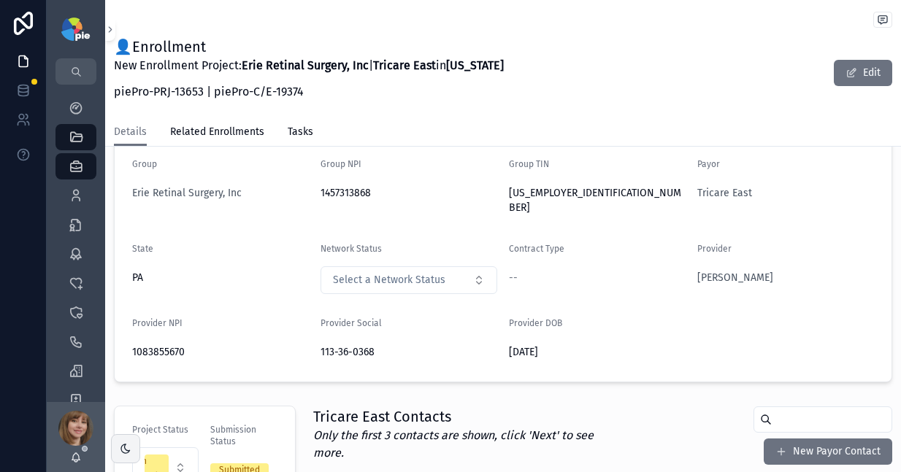
scroll to position [119, 0]
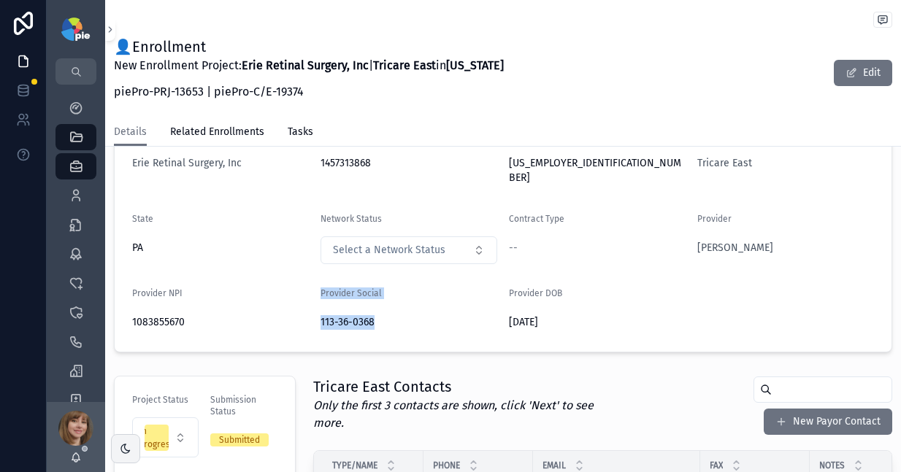
drag, startPoint x: 384, startPoint y: 307, endPoint x: 307, endPoint y: 307, distance: 76.7
click at [308, 307] on form "Group Erie Retinal Surgery, Inc Group NPI 1457313868 Group TIN 25-1462552 Payor…" at bounding box center [503, 231] width 777 height 241
drag, startPoint x: 452, startPoint y: 317, endPoint x: 413, endPoint y: 304, distance: 40.9
click at [452, 317] on div "113-36-0368" at bounding box center [408, 322] width 177 height 23
click at [377, 311] on div "113-36-0368" at bounding box center [408, 322] width 177 height 23
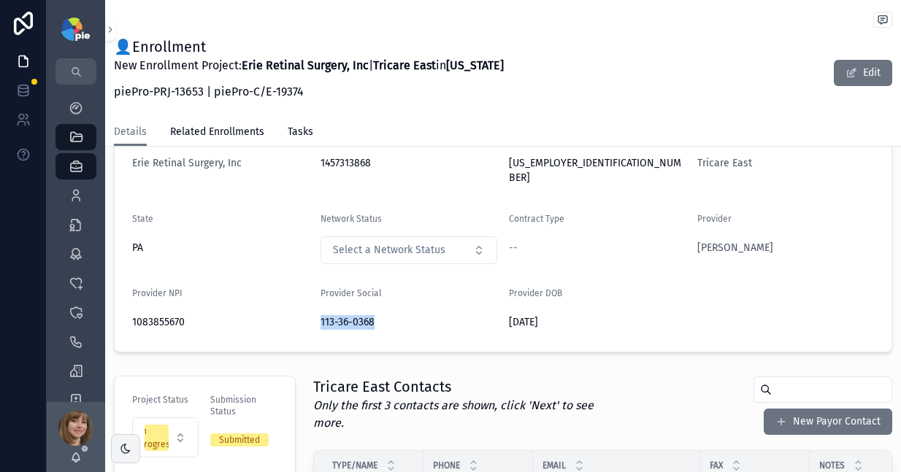
copy span "113-36-0368"
click at [81, 104] on icon "scrollable content" at bounding box center [76, 108] width 15 height 15
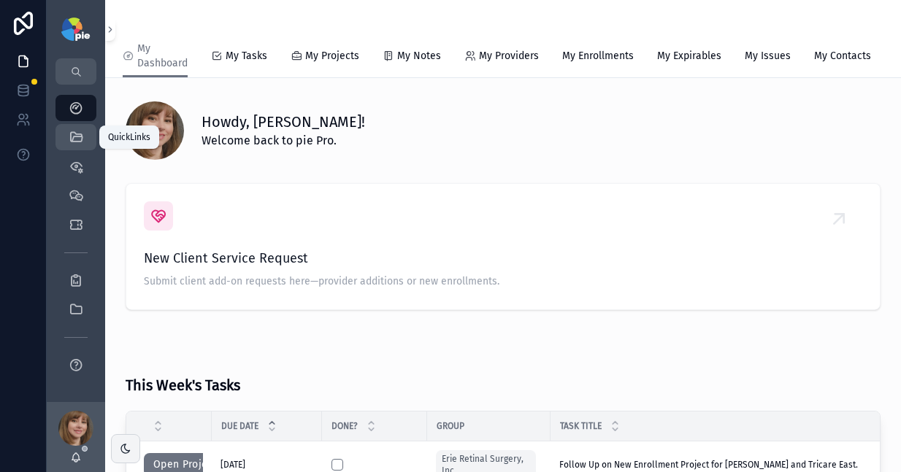
click at [74, 142] on icon "scrollable content" at bounding box center [76, 137] width 15 height 15
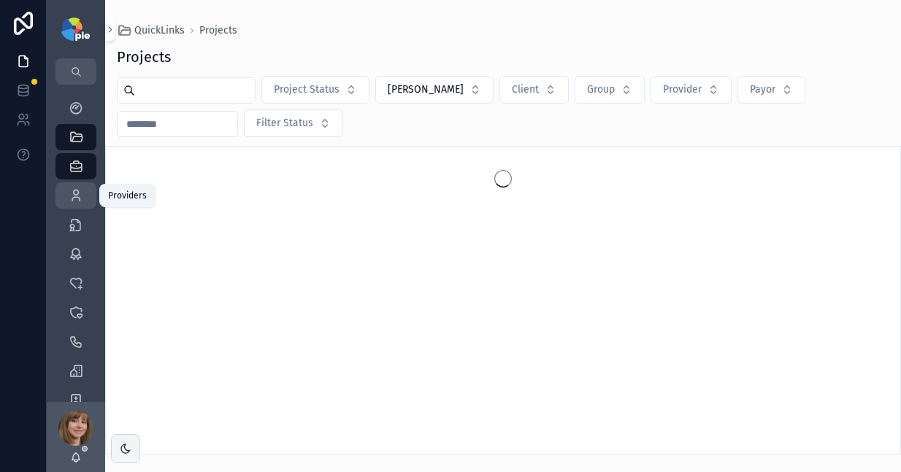
drag, startPoint x: 77, startPoint y: 192, endPoint x: 91, endPoint y: 178, distance: 19.6
click at [77, 192] on icon "scrollable content" at bounding box center [76, 195] width 15 height 15
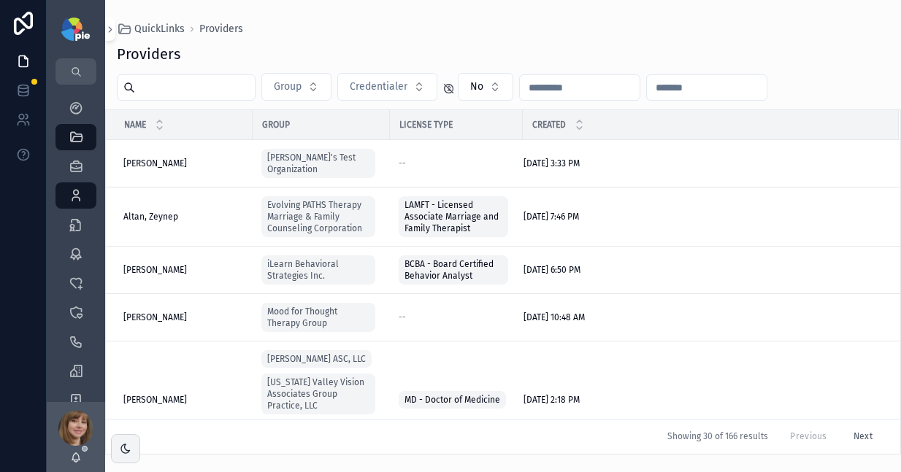
click at [201, 89] on input "scrollable content" at bounding box center [195, 87] width 120 height 20
type input "*"
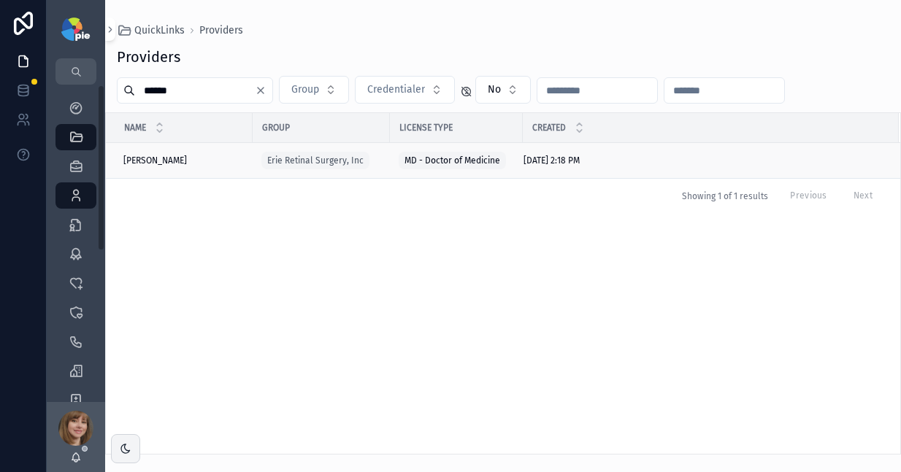
type input "******"
click at [155, 155] on span "Kulits, John" at bounding box center [155, 161] width 64 height 12
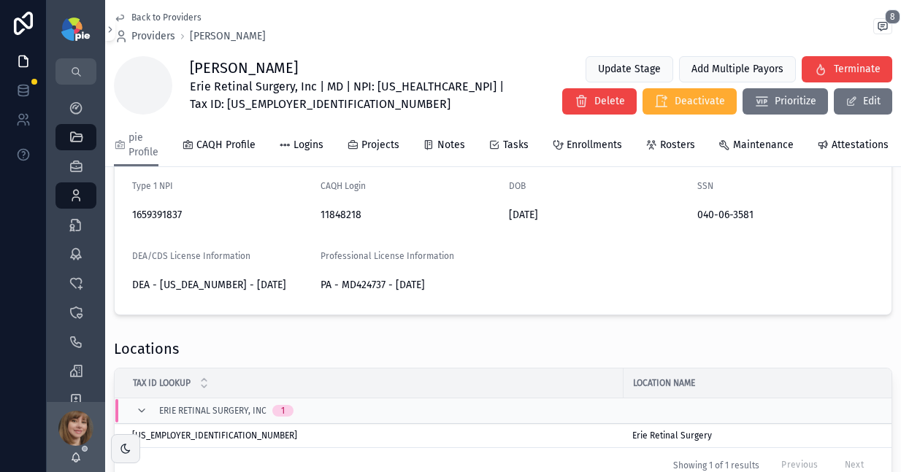
scroll to position [218, 0]
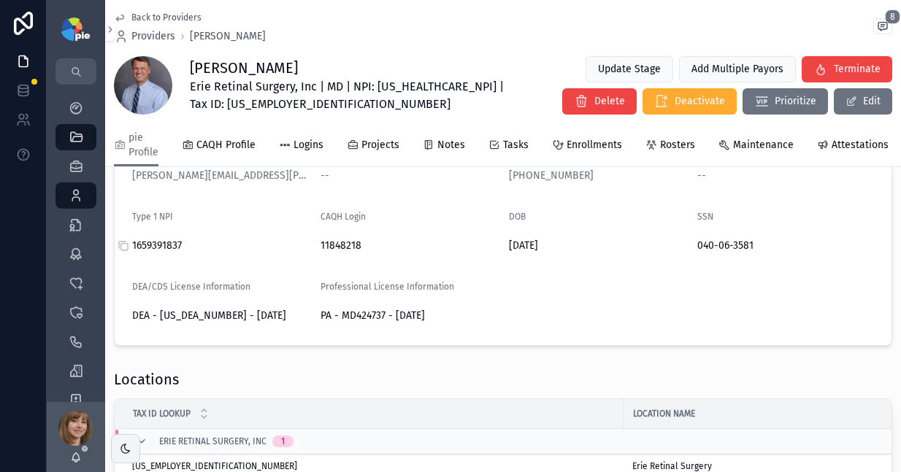
click at [156, 253] on span "1659391837" at bounding box center [220, 246] width 177 height 15
copy span "1659391837"
click at [683, 252] on icon "scrollable content" at bounding box center [689, 246] width 12 height 12
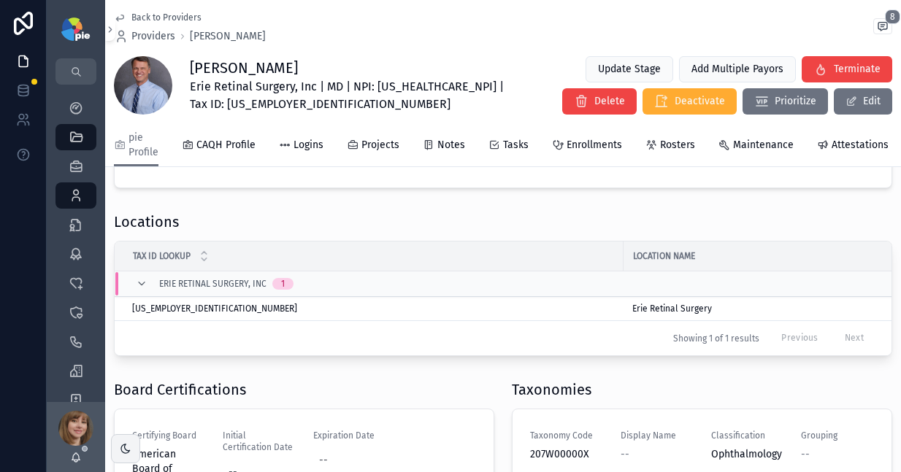
scroll to position [720, 0]
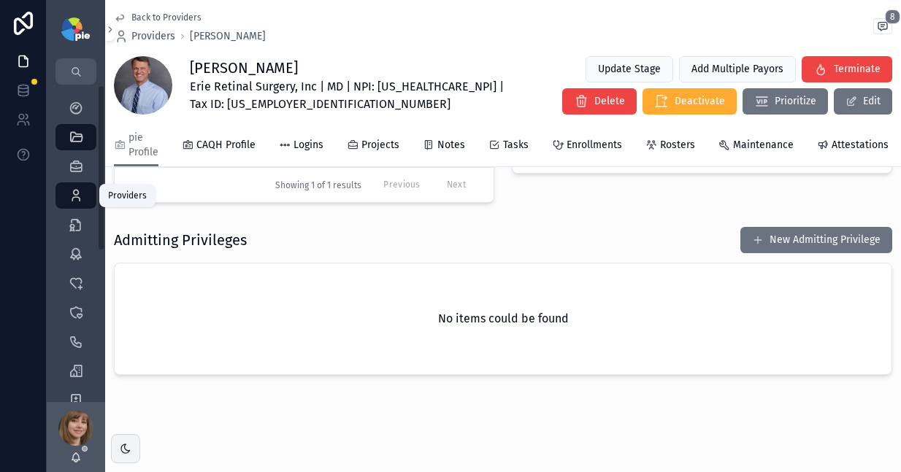
click at [72, 193] on icon "scrollable content" at bounding box center [76, 195] width 15 height 15
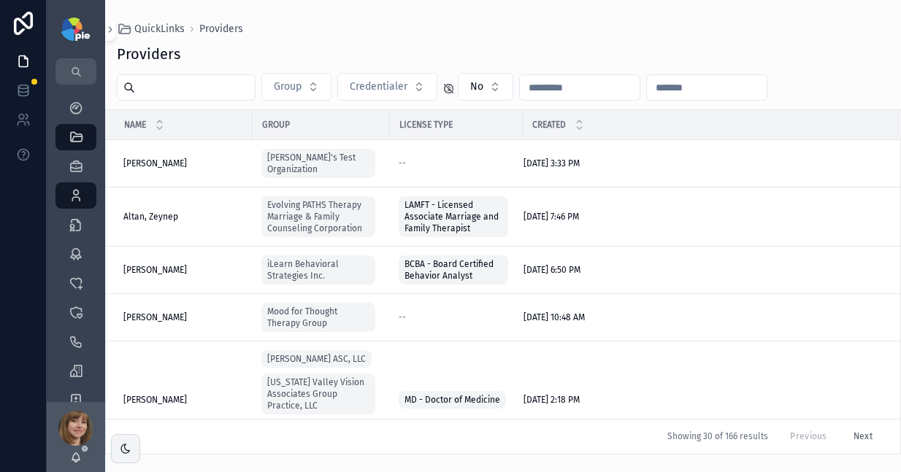
click at [190, 91] on input "scrollable content" at bounding box center [195, 87] width 120 height 20
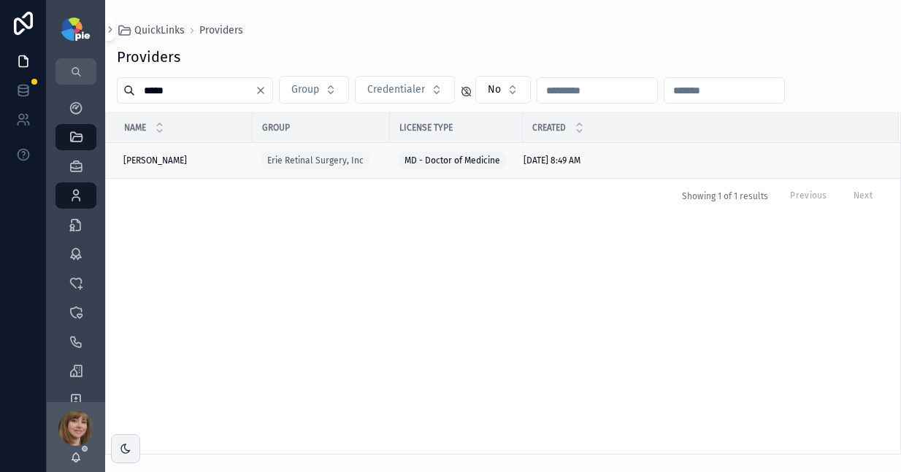
type input "*****"
click at [154, 155] on span "Silva, Amila" at bounding box center [155, 161] width 64 height 12
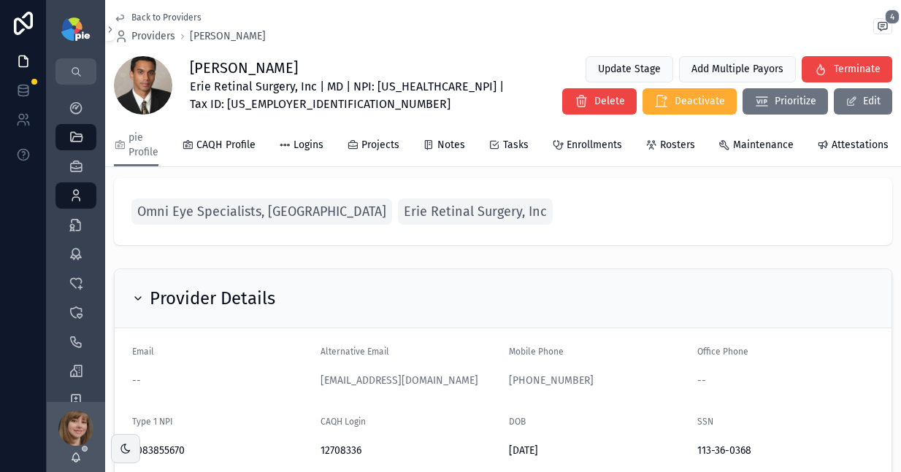
scroll to position [107, 0]
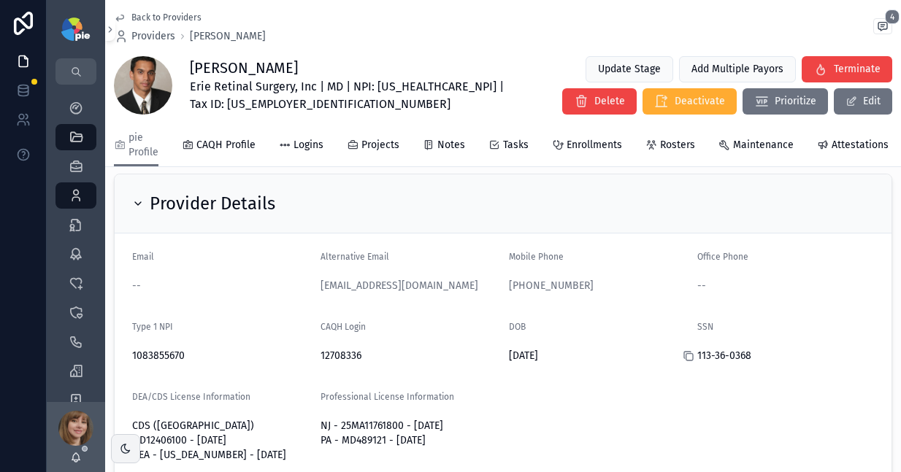
click at [684, 358] on icon "scrollable content" at bounding box center [687, 355] width 7 height 7
click at [228, 106] on span "Erie Retinal Surgery, Inc | MD | NPI: 1083855670 | Tax ID: 25-1462552" at bounding box center [353, 95] width 327 height 35
copy span "1083855670"
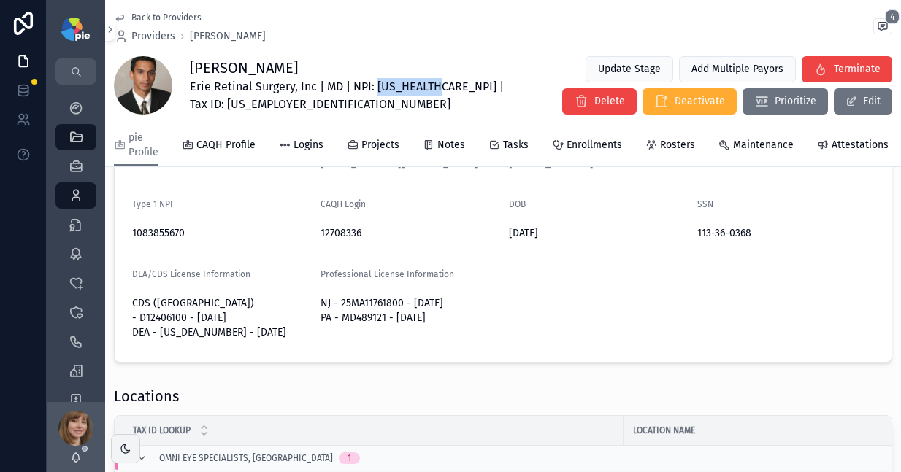
scroll to position [232, 0]
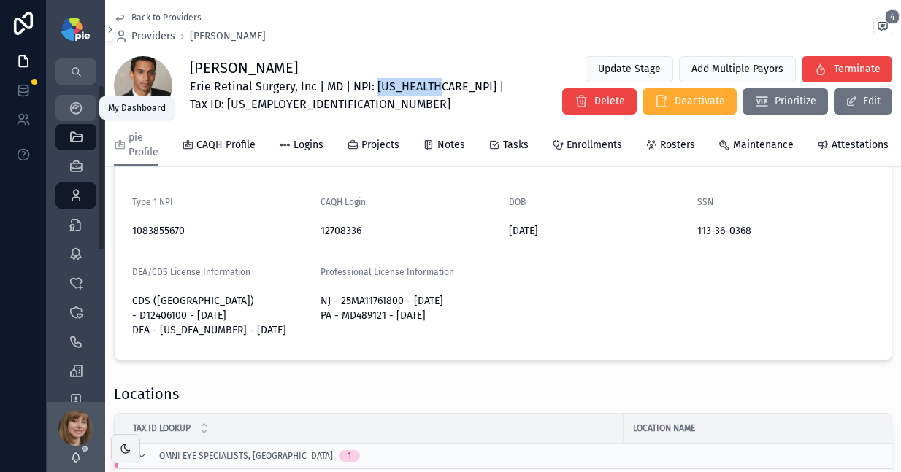
drag, startPoint x: 72, startPoint y: 101, endPoint x: 596, endPoint y: 125, distance: 523.9
click at [72, 101] on icon "scrollable content" at bounding box center [76, 108] width 15 height 15
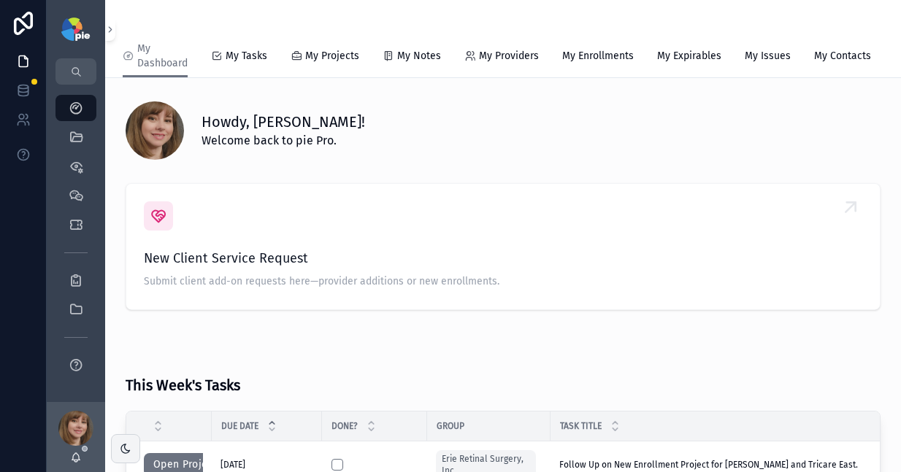
scroll to position [278, 0]
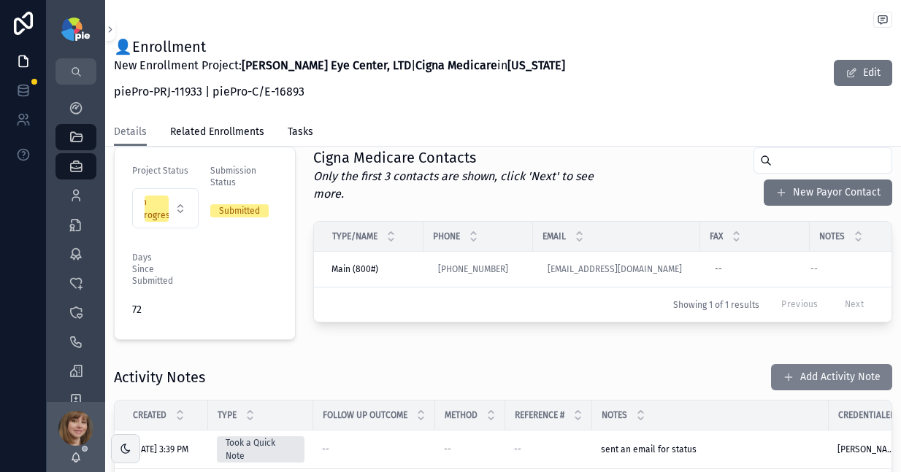
scroll to position [349, 0]
click at [783, 364] on button "Add Activity Note" at bounding box center [831, 377] width 121 height 26
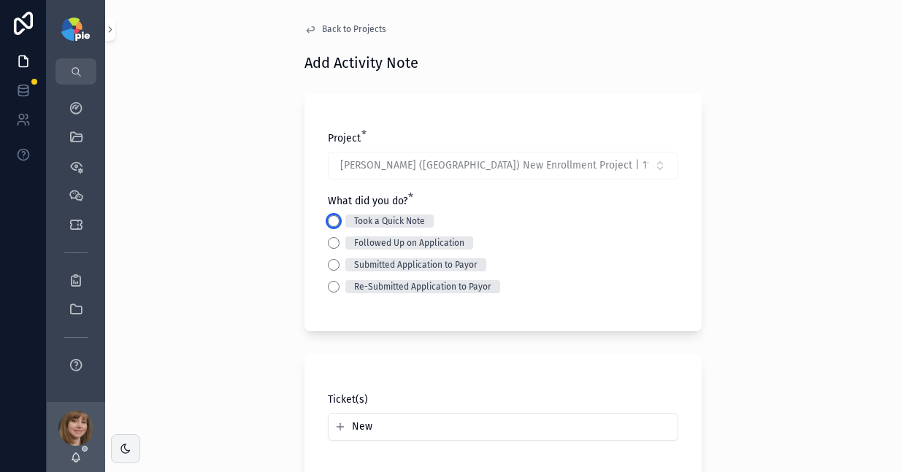
click at [328, 221] on button "Took a Quick Note" at bounding box center [334, 221] width 12 height 12
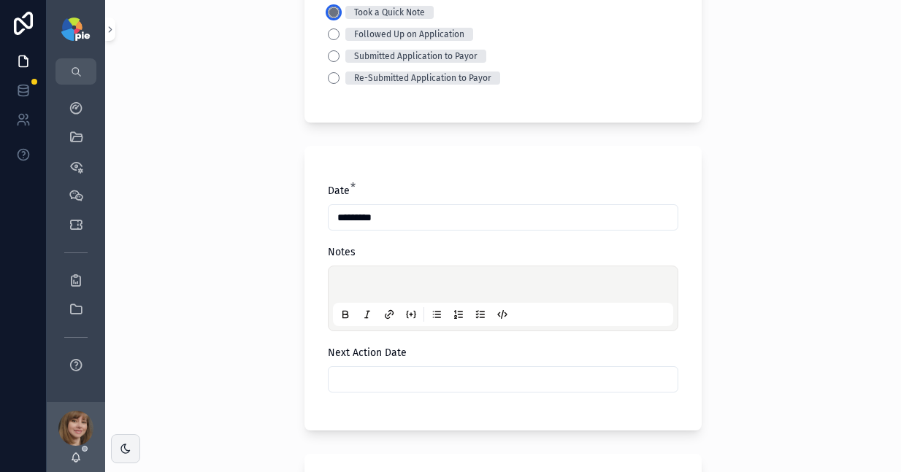
scroll to position [210, 0]
click at [364, 274] on div "scrollable content" at bounding box center [503, 297] width 340 height 55
click at [364, 280] on p "scrollable content" at bounding box center [506, 286] width 340 height 15
click at [429, 376] on input "scrollable content" at bounding box center [502, 379] width 349 height 20
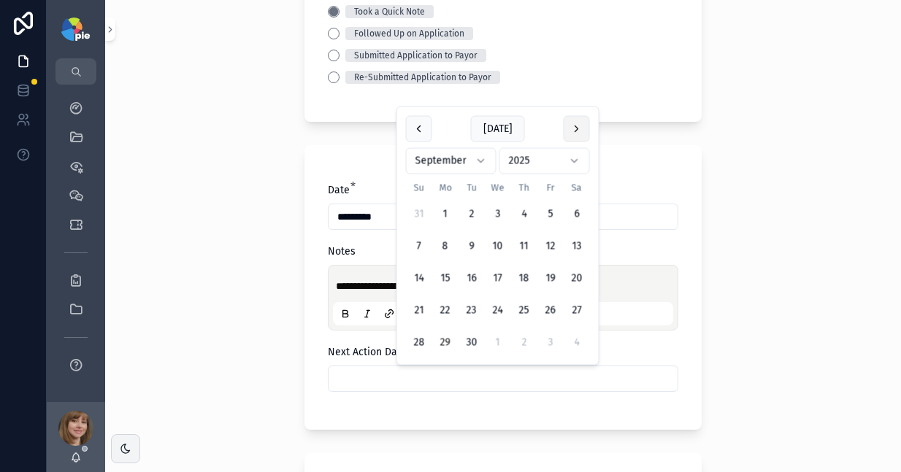
click at [572, 128] on button "scrollable content" at bounding box center [577, 129] width 26 height 26
click at [447, 273] on button "13" at bounding box center [445, 279] width 26 height 26
type input "**********"
click at [232, 313] on div "**********" at bounding box center [503, 236] width 796 height 472
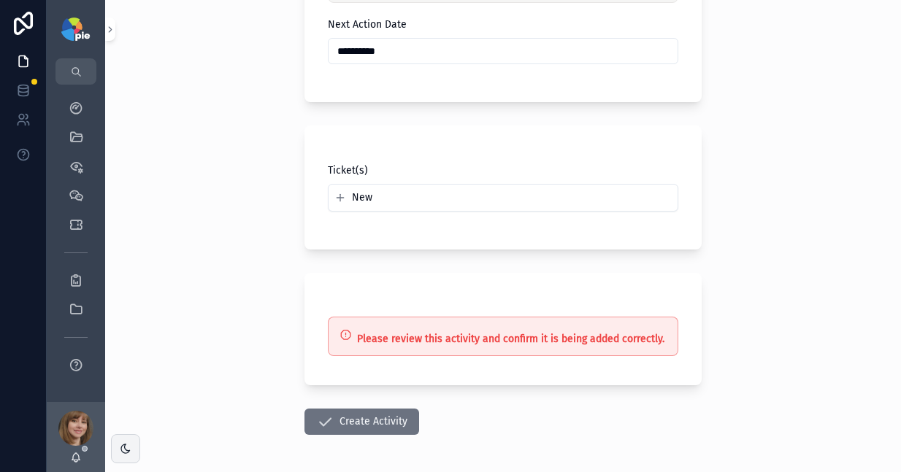
scroll to position [593, 0]
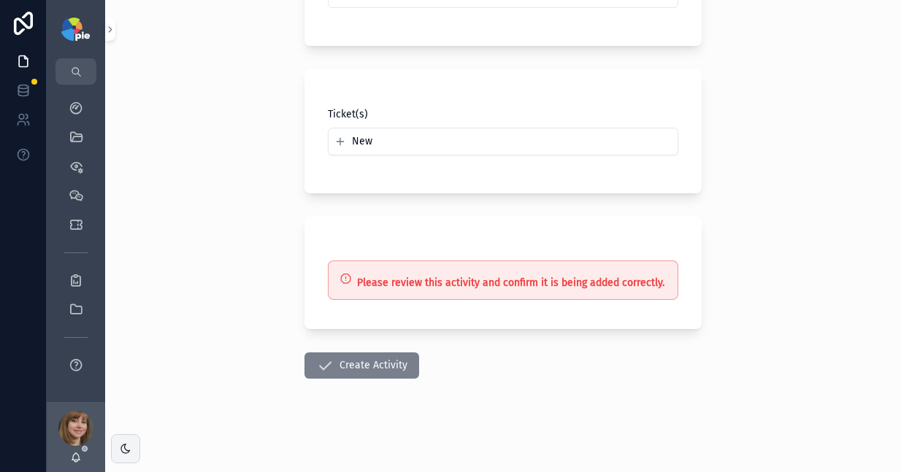
click at [316, 364] on icon "scrollable content" at bounding box center [325, 366] width 18 height 18
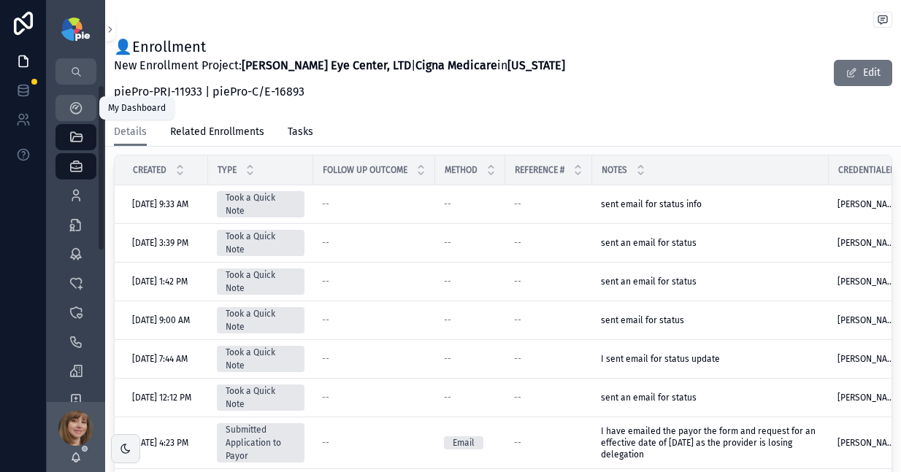
click at [79, 105] on icon "scrollable content" at bounding box center [76, 108] width 15 height 15
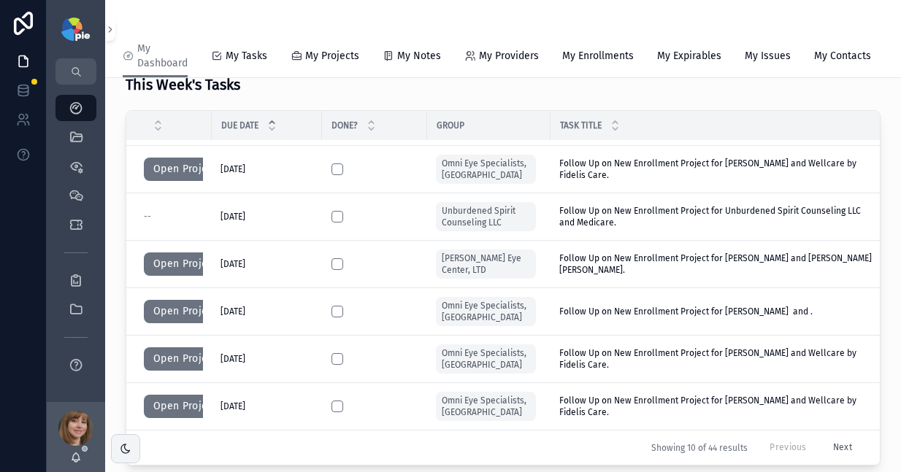
scroll to position [183, 0]
click at [87, 139] on div "QuickLinks" at bounding box center [75, 137] width 23 height 23
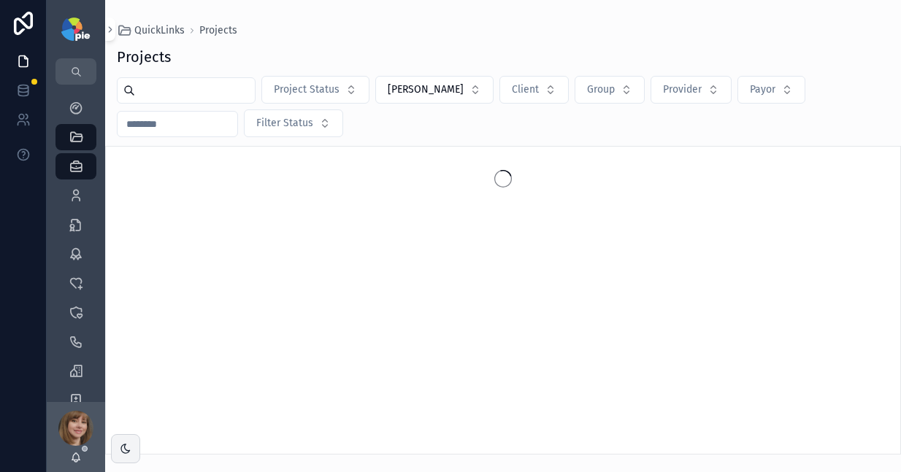
drag, startPoint x: 190, startPoint y: 115, endPoint x: 203, endPoint y: 98, distance: 21.9
click at [203, 98] on input "scrollable content" at bounding box center [195, 90] width 120 height 20
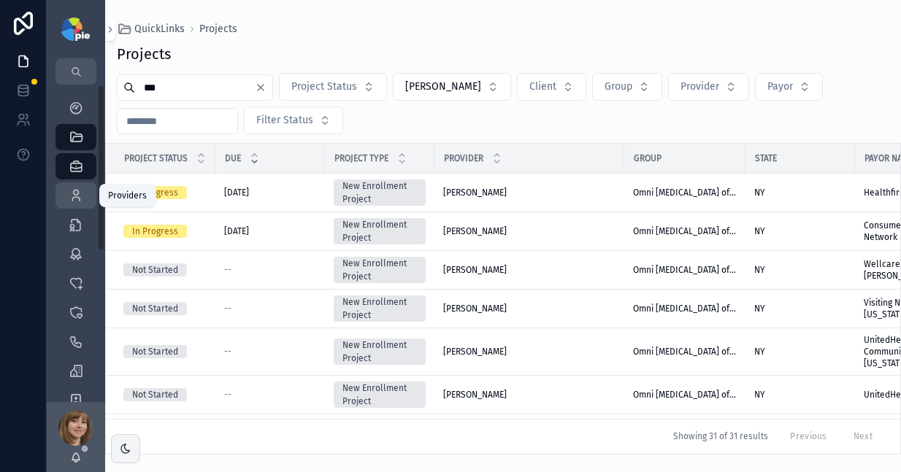
type input "***"
drag, startPoint x: 70, startPoint y: 199, endPoint x: 77, endPoint y: 198, distance: 7.3
click at [70, 199] on icon "scrollable content" at bounding box center [76, 195] width 15 height 15
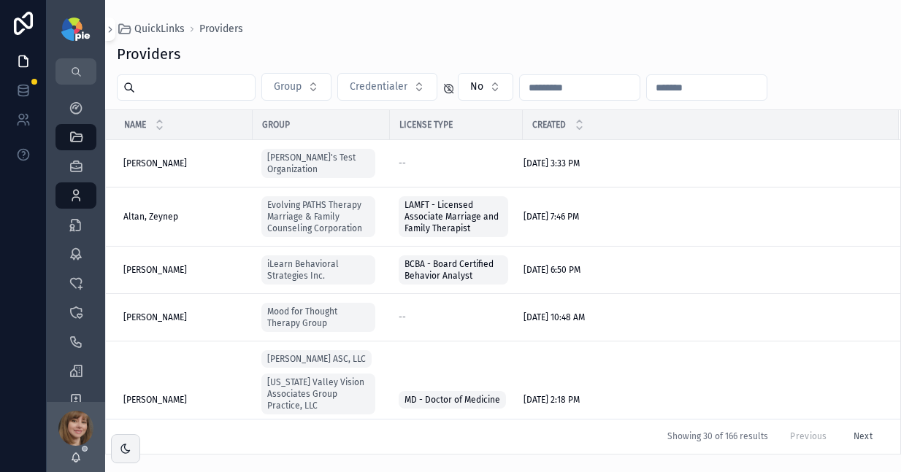
click at [192, 88] on input "scrollable content" at bounding box center [195, 87] width 120 height 20
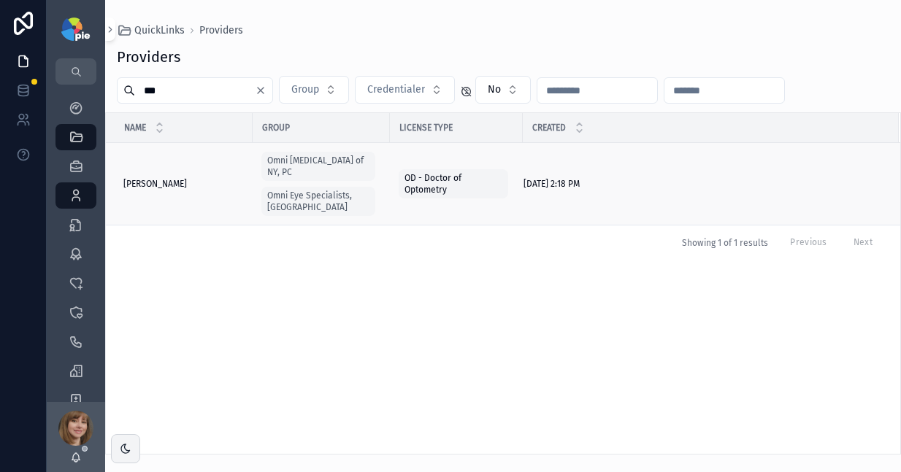
type input "***"
click at [159, 178] on span "[PERSON_NAME]" at bounding box center [155, 184] width 64 height 12
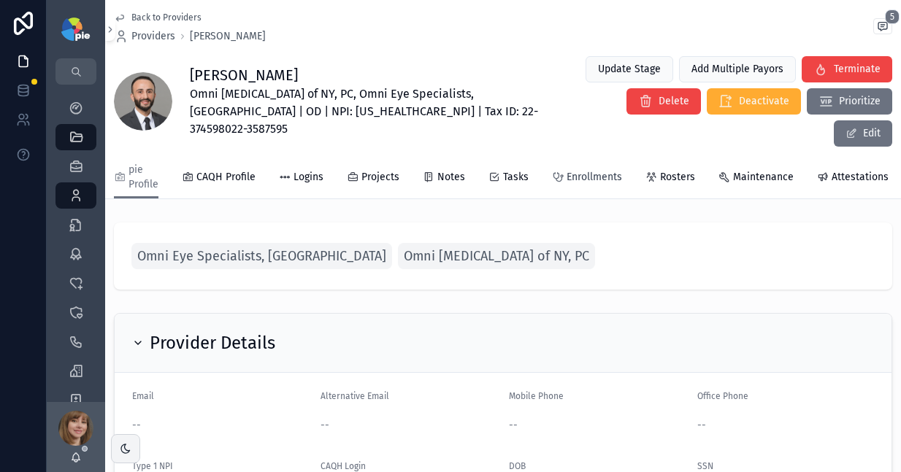
click at [572, 170] on span "Enrollments" at bounding box center [593, 177] width 55 height 15
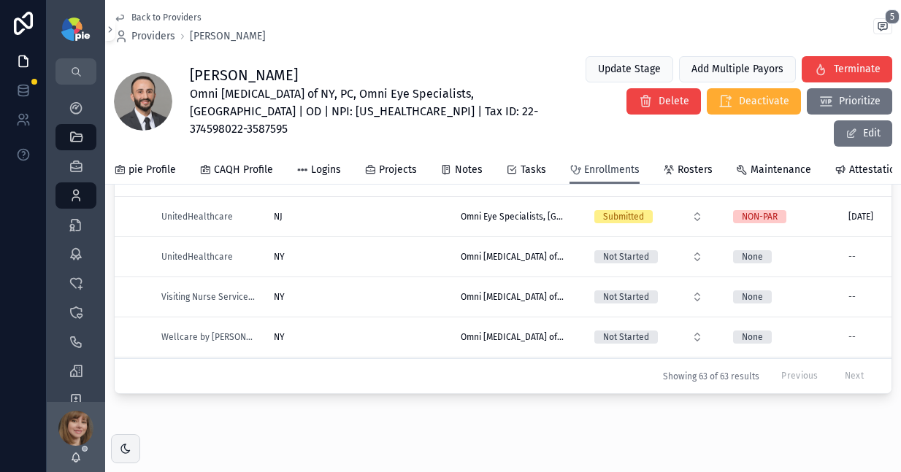
scroll to position [2159, 0]
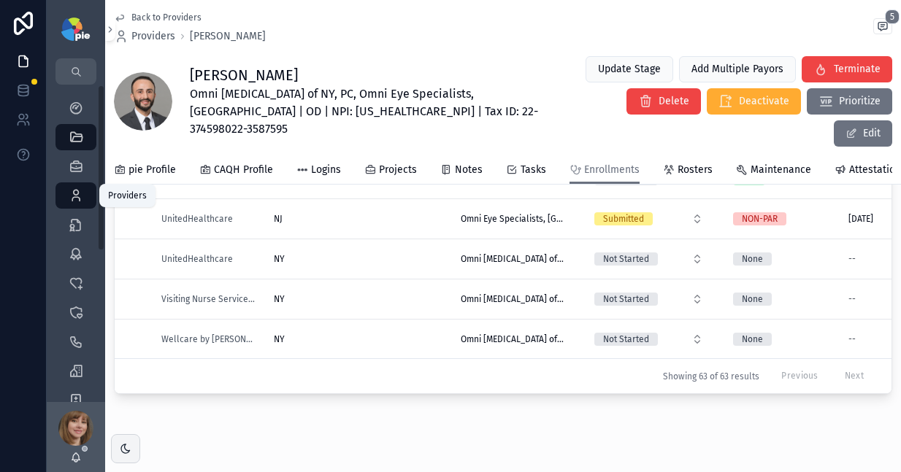
click at [78, 195] on icon "scrollable content" at bounding box center [76, 195] width 15 height 15
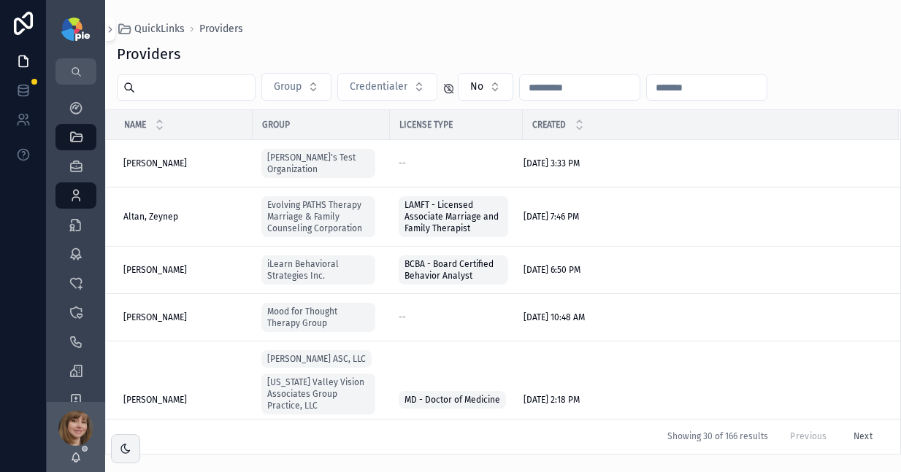
click at [218, 93] on input "scrollable content" at bounding box center [195, 87] width 120 height 20
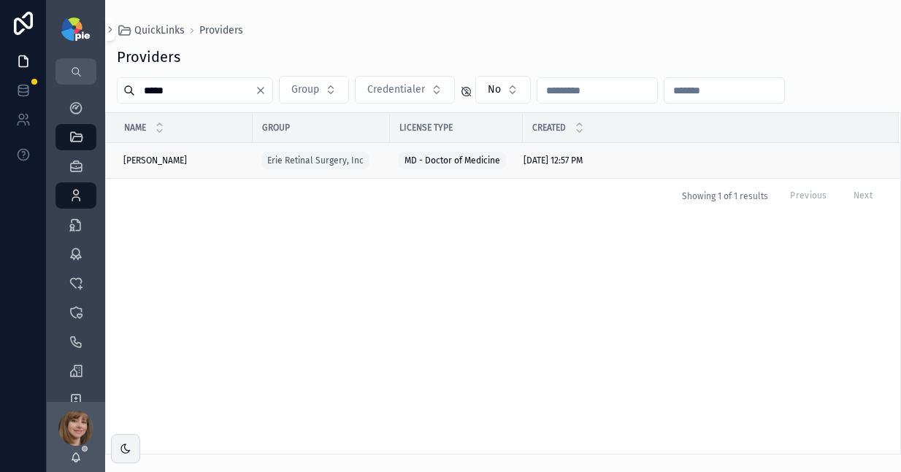
type input "*****"
click at [155, 158] on span "[PERSON_NAME]" at bounding box center [155, 161] width 64 height 12
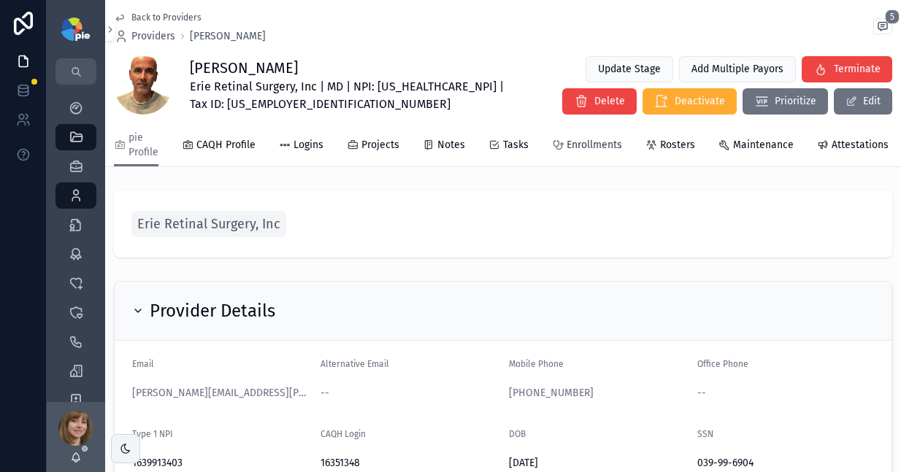
click at [592, 147] on span "Enrollments" at bounding box center [593, 145] width 55 height 15
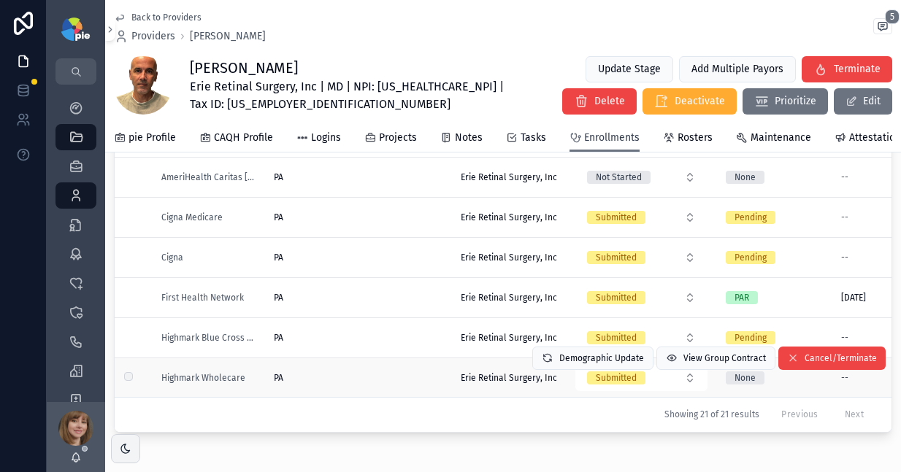
scroll to position [126, 0]
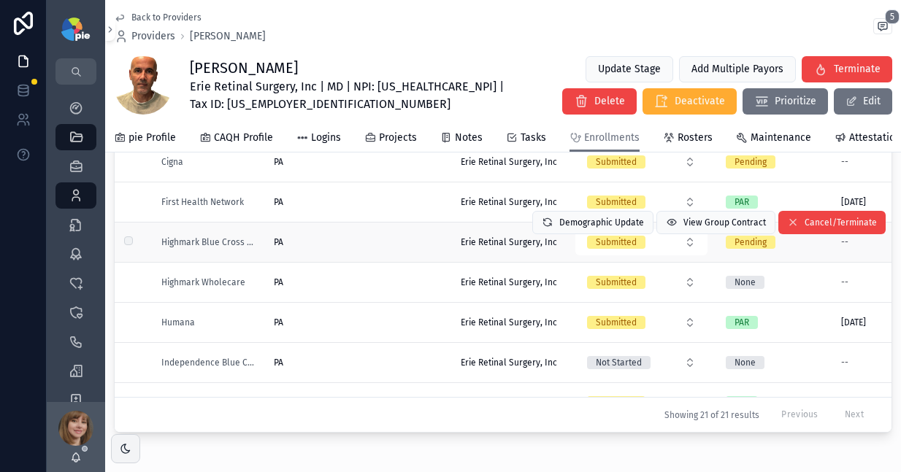
click at [376, 248] on div "PA PA" at bounding box center [358, 243] width 169 height 12
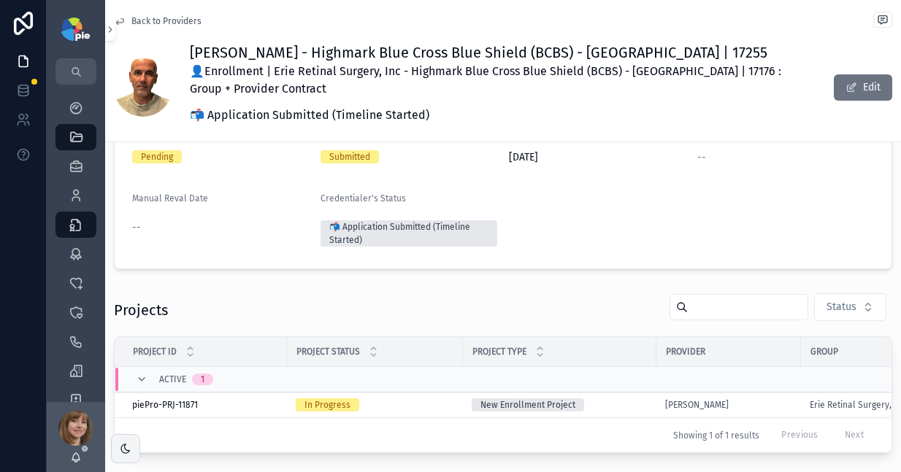
scroll to position [207, 0]
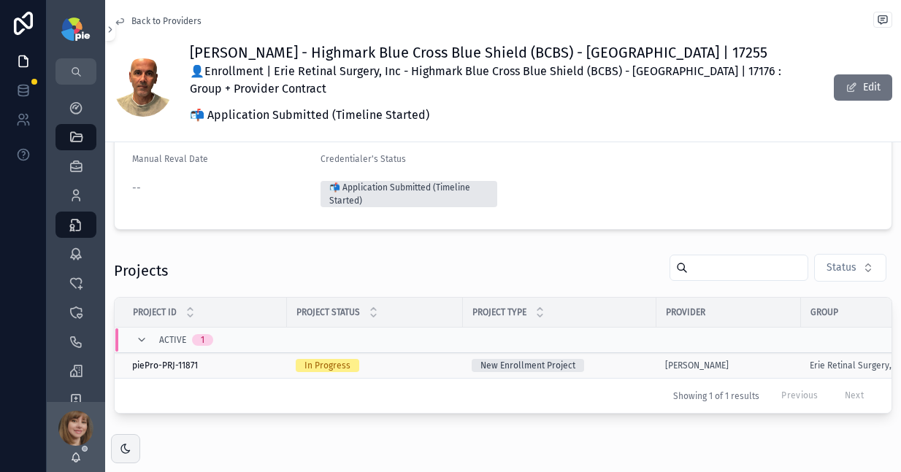
click at [615, 364] on div "New Enrollment Project" at bounding box center [560, 365] width 176 height 13
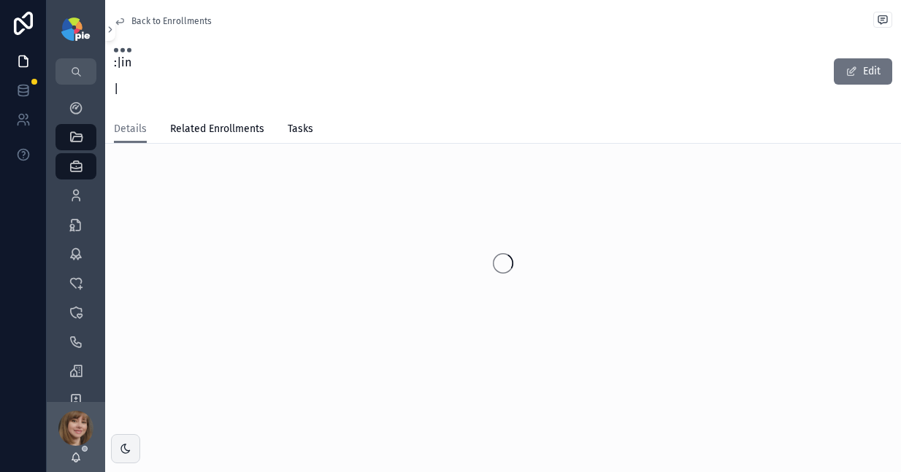
scroll to position [12, 0]
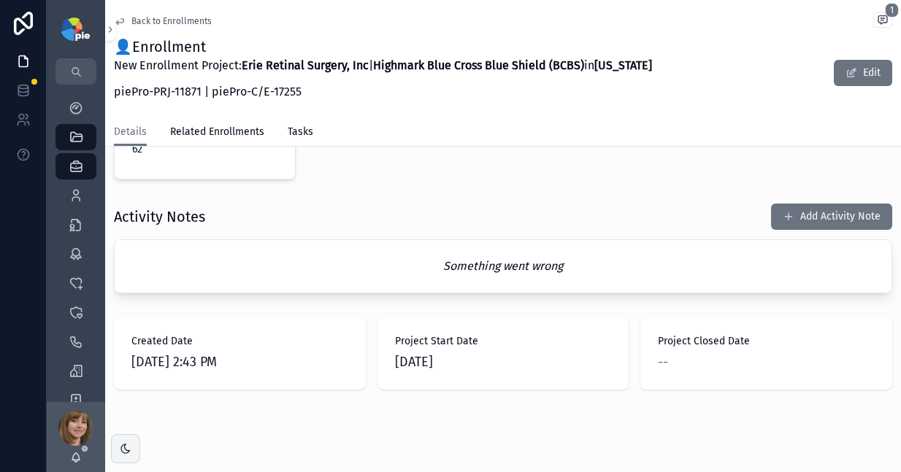
scroll to position [508, 0]
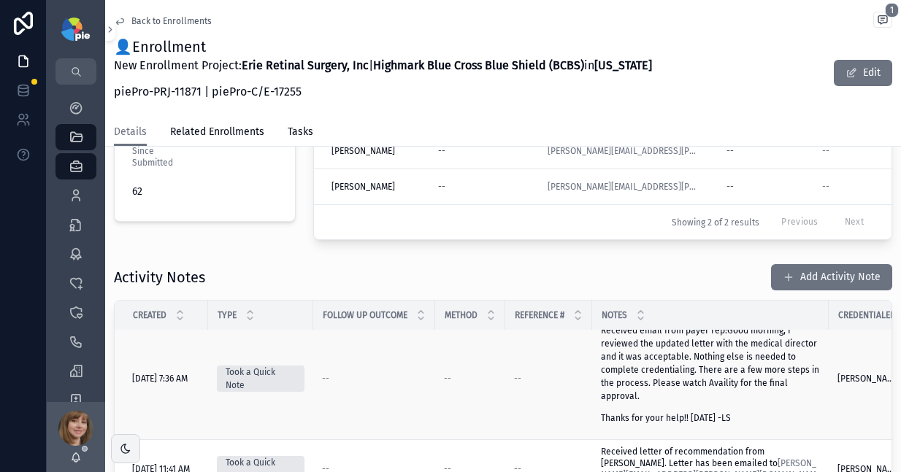
scroll to position [12, 0]
click at [678, 366] on p "Received email from payer rep:Good morning, I reviewed the updated letter with …" at bounding box center [710, 364] width 219 height 79
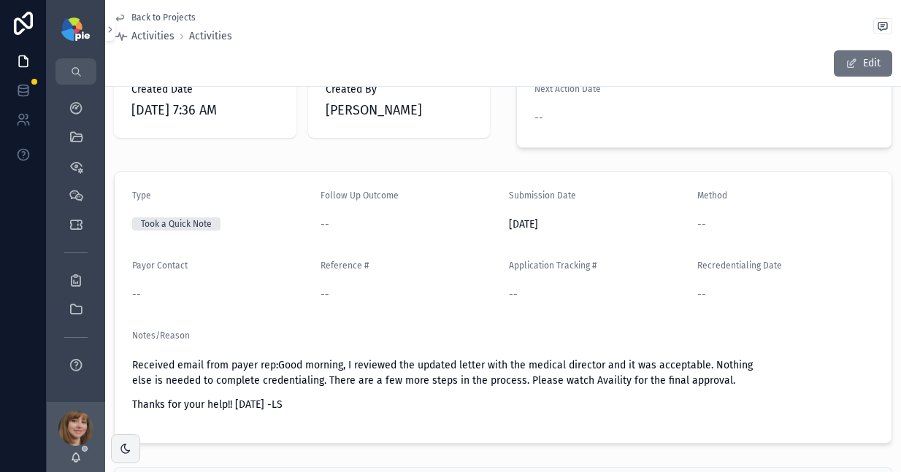
scroll to position [54, 0]
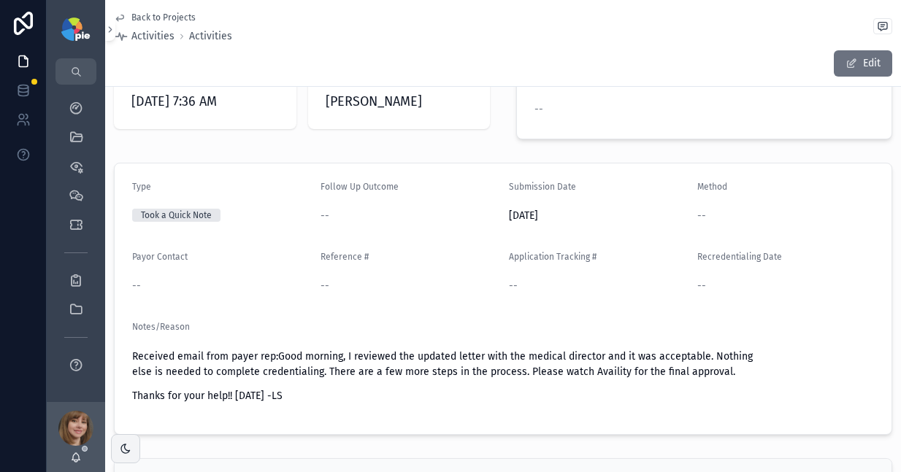
drag, startPoint x: 293, startPoint y: 392, endPoint x: 123, endPoint y: 348, distance: 175.6
click at [123, 348] on form "Type Took a Quick Note Follow Up Outcome -- Submission Date [DATE] Method -- Pa…" at bounding box center [503, 299] width 777 height 271
copy div "Received email from payer rep:Good morning, I reviewed the updated letter with …"
click at [151, 17] on span "Back to Projects" at bounding box center [163, 18] width 64 height 12
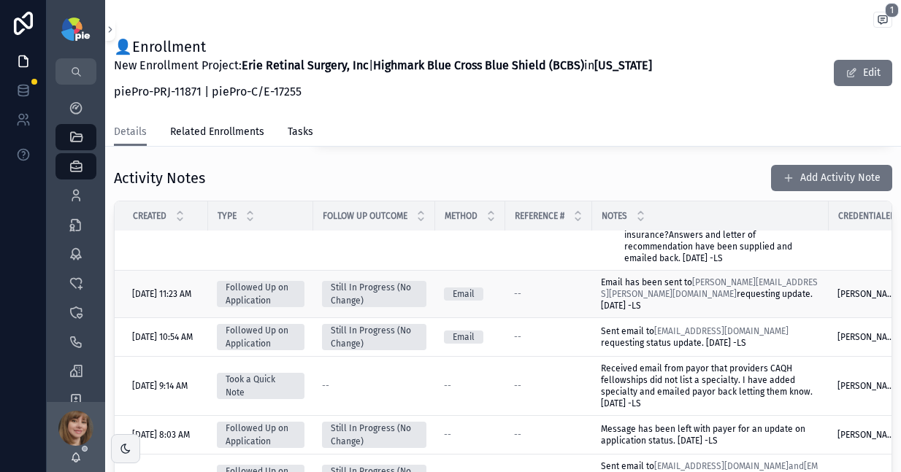
scroll to position [415, 0]
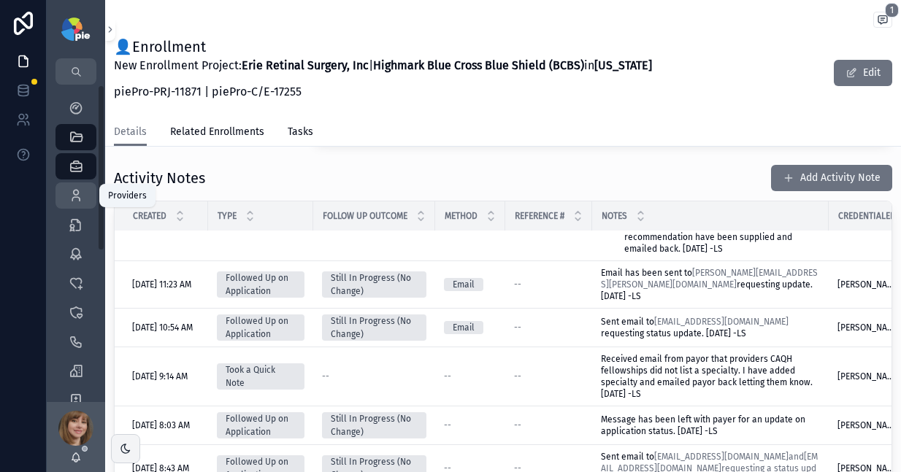
click at [75, 196] on icon "scrollable content" at bounding box center [76, 195] width 15 height 15
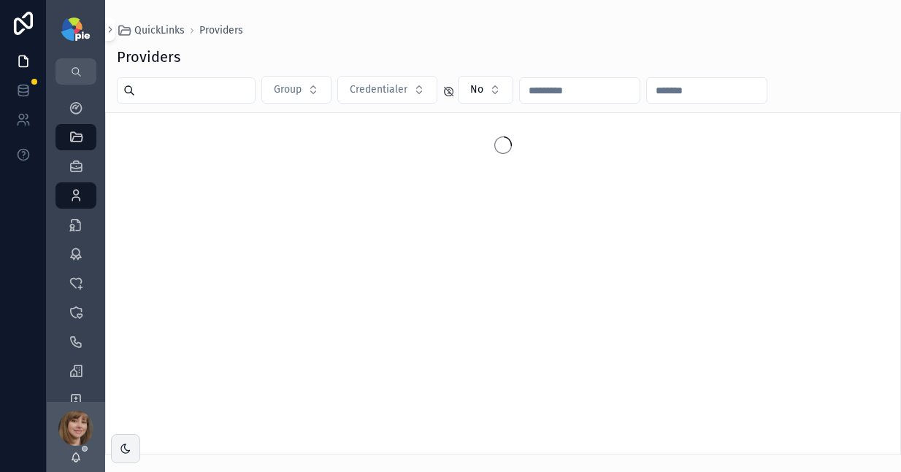
click at [214, 89] on input "scrollable content" at bounding box center [195, 90] width 120 height 20
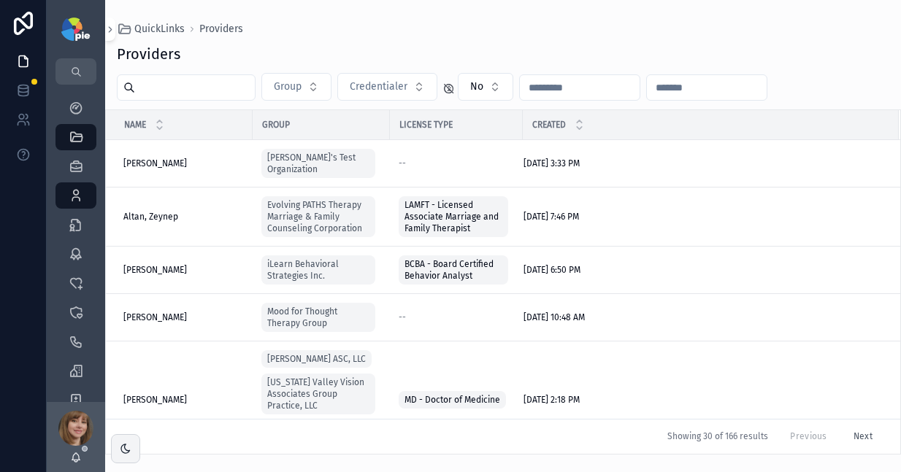
click at [201, 92] on input "scrollable content" at bounding box center [195, 87] width 120 height 20
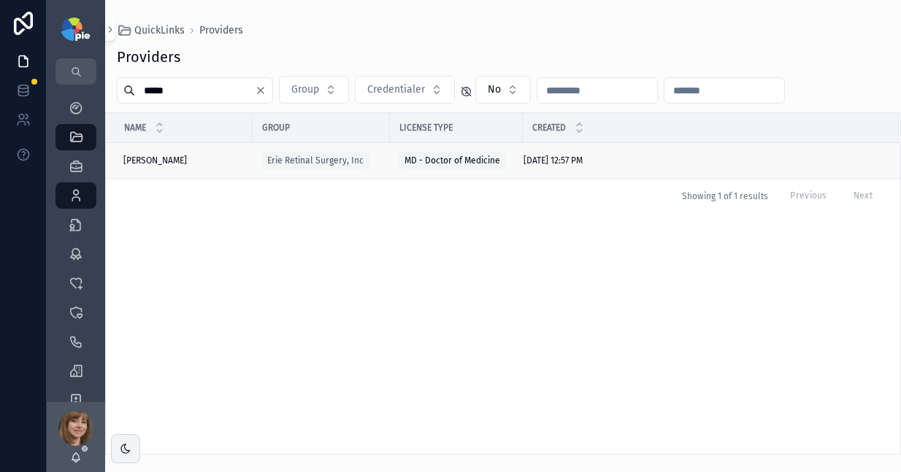
type input "*****"
click at [191, 157] on div "[PERSON_NAME] [PERSON_NAME]" at bounding box center [183, 161] width 120 height 12
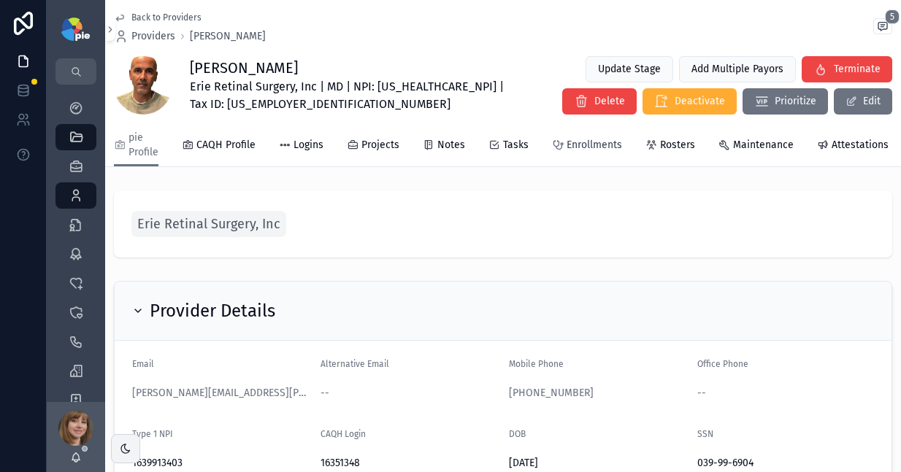
click at [602, 147] on span "Enrollments" at bounding box center [593, 145] width 55 height 15
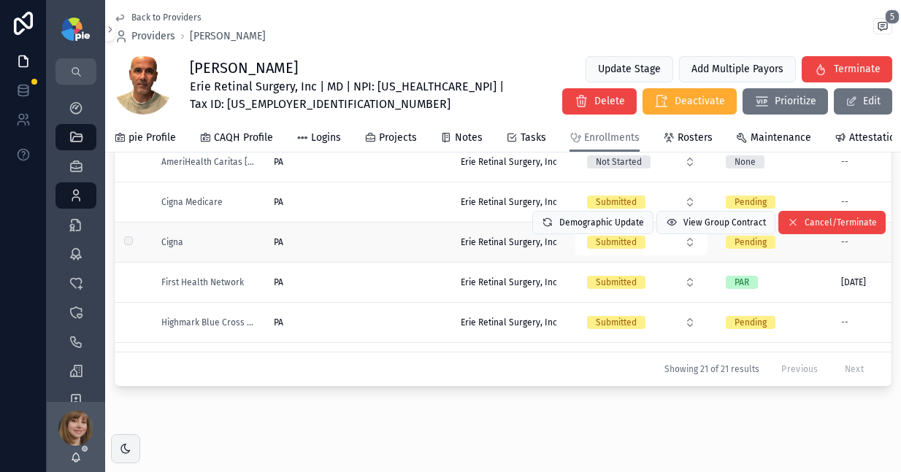
click at [372, 248] on div "PA PA" at bounding box center [358, 243] width 169 height 12
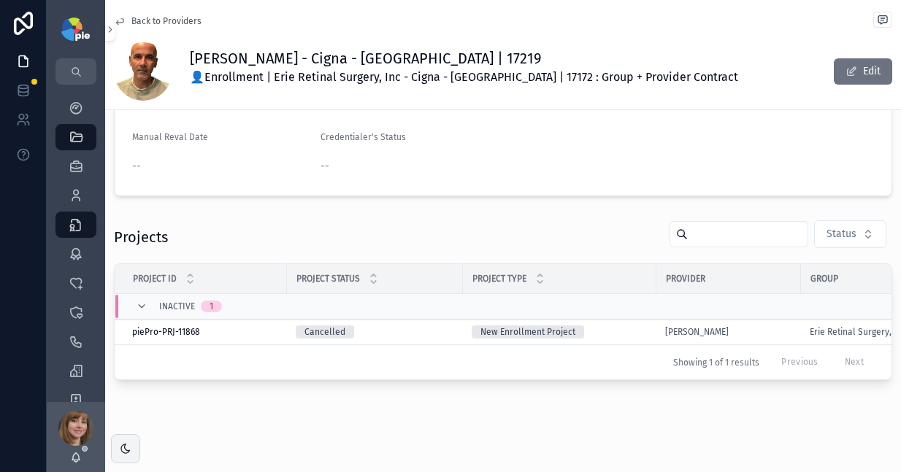
scroll to position [215, 0]
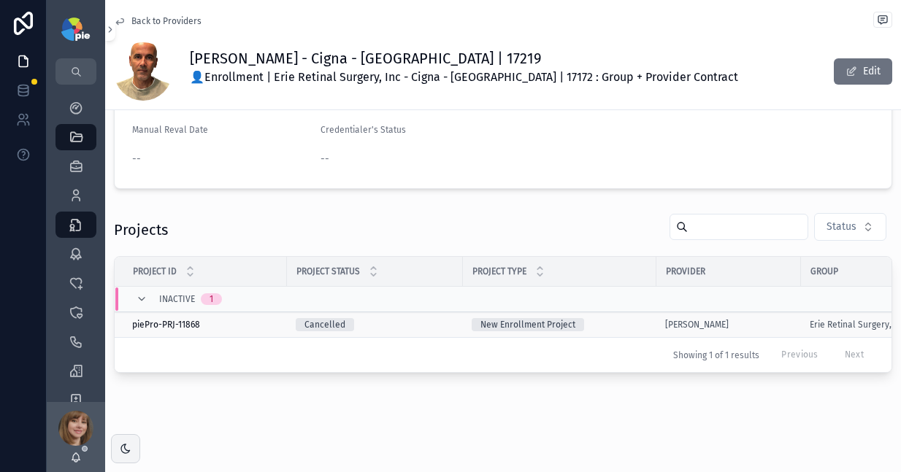
click at [623, 318] on div "New Enrollment Project" at bounding box center [560, 324] width 176 height 13
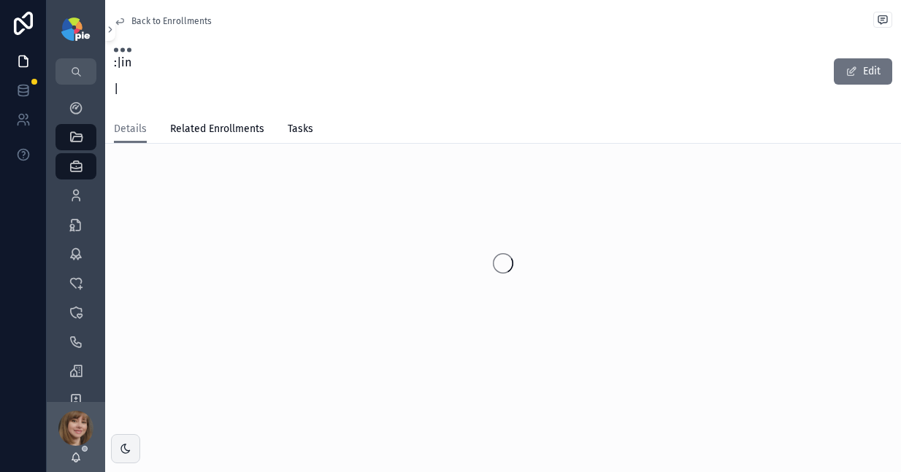
scroll to position [12, 0]
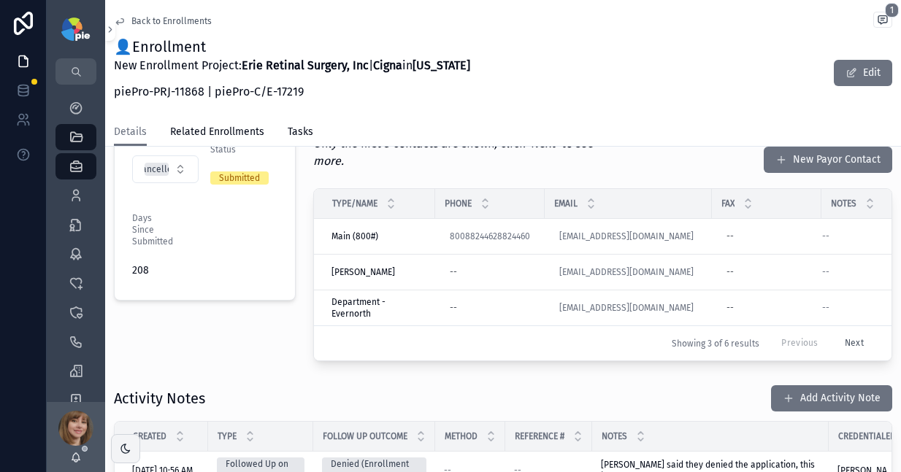
scroll to position [419, 0]
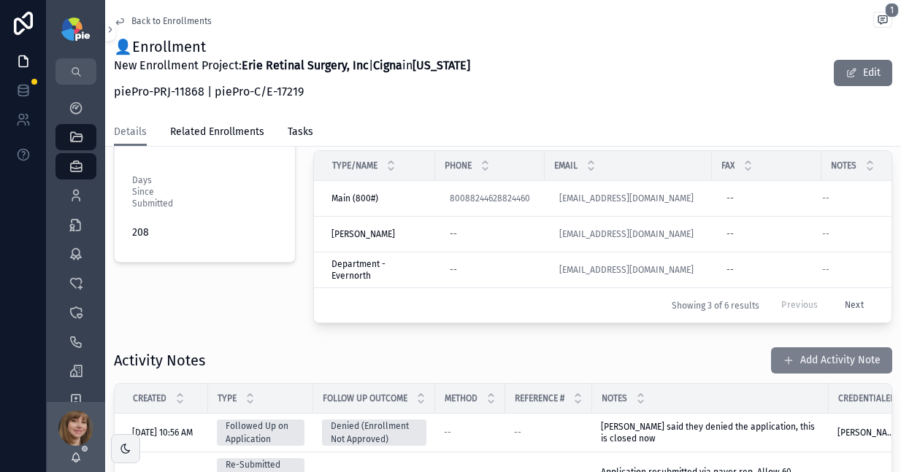
click at [831, 356] on button "Add Activity Note" at bounding box center [831, 360] width 121 height 26
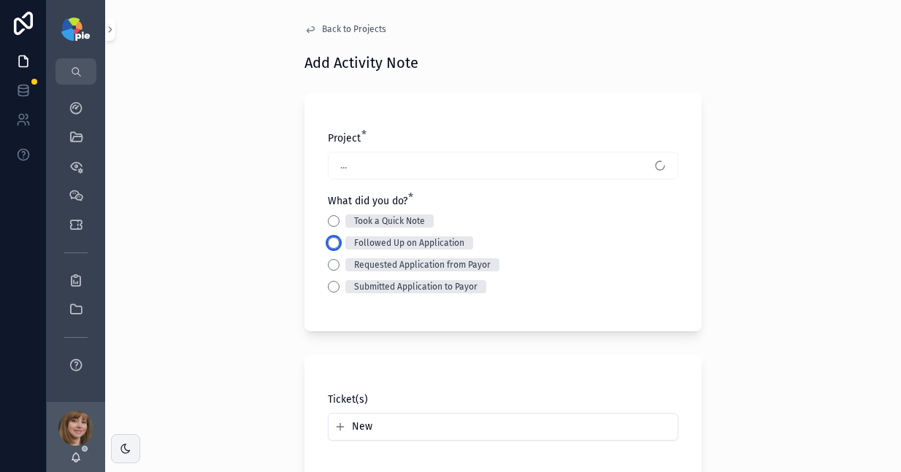
click at [329, 242] on button "Followed Up on Application" at bounding box center [334, 243] width 12 height 12
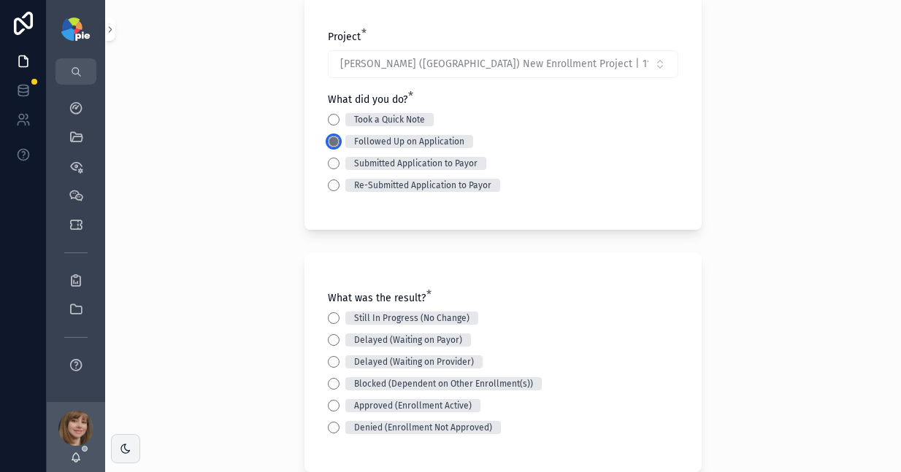
scroll to position [156, 0]
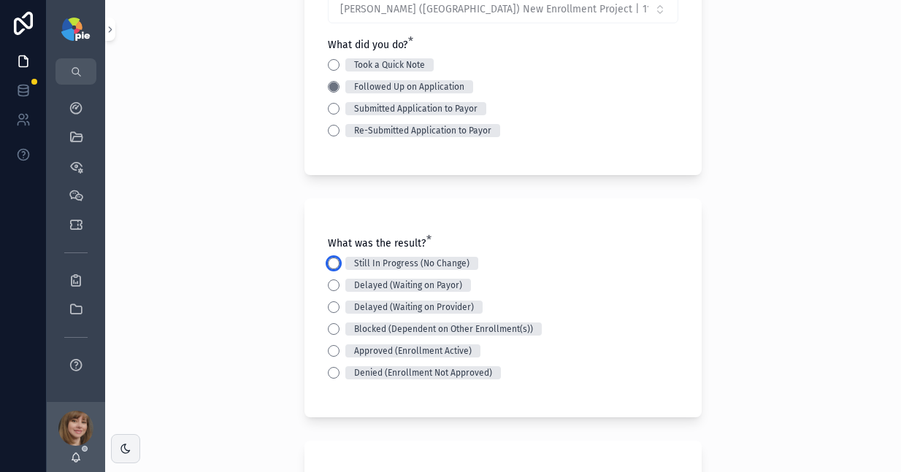
click at [328, 267] on button "Still In Progress (No Change)" at bounding box center [334, 264] width 12 height 12
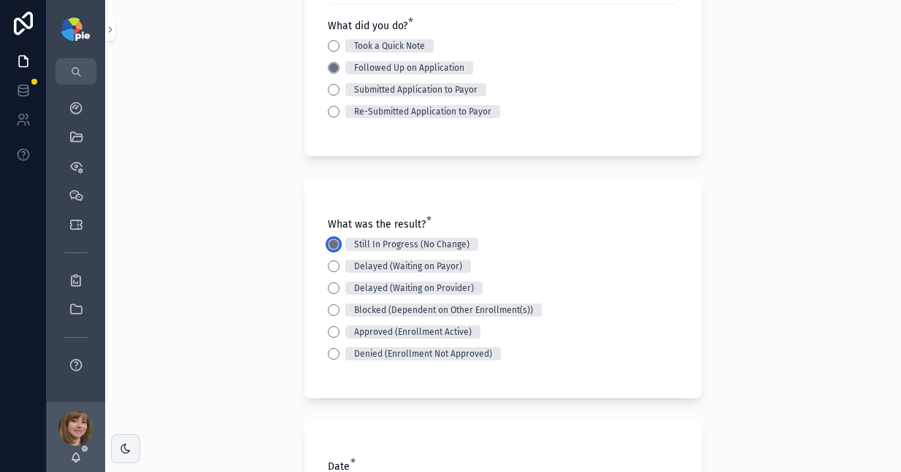
scroll to position [180, 0]
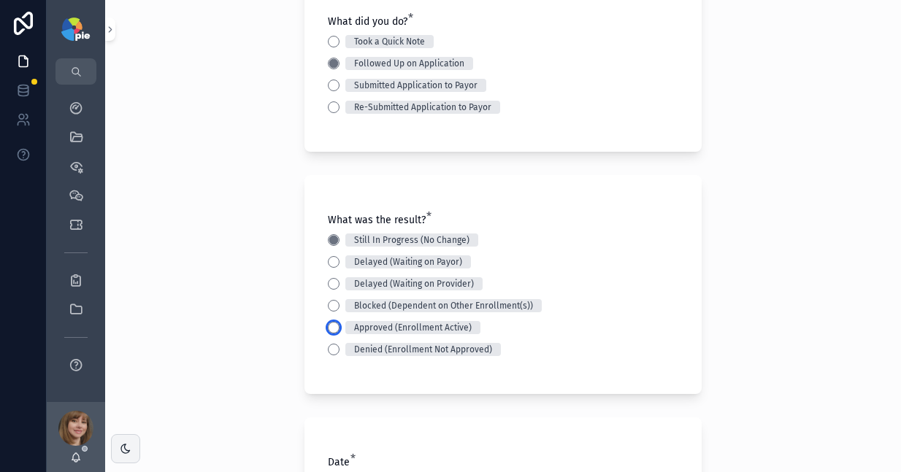
click at [328, 326] on button "Approved (Enrollment Active)" at bounding box center [334, 328] width 12 height 12
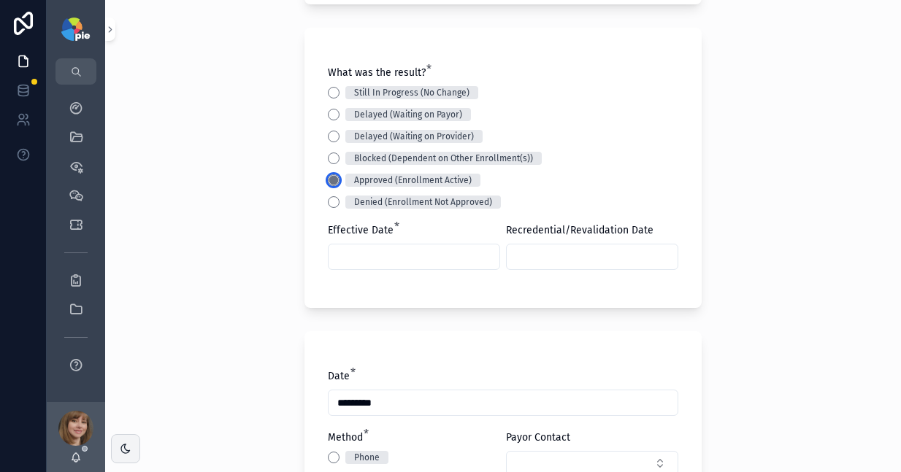
scroll to position [330, 0]
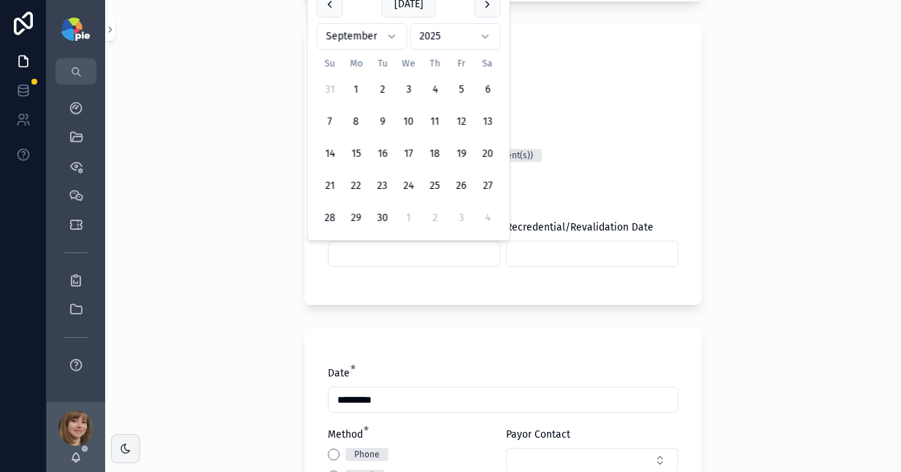
click at [369, 256] on input "scrollable content" at bounding box center [413, 254] width 171 height 20
type input "*********"
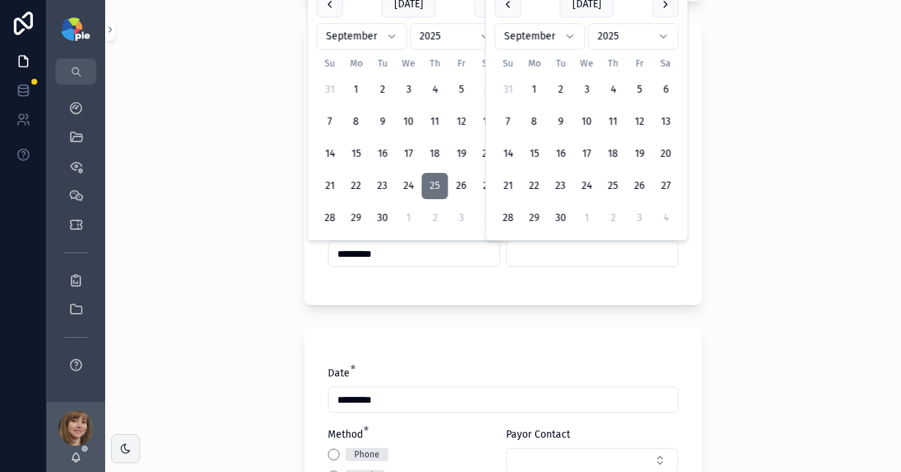
click at [553, 260] on input "scrollable content" at bounding box center [592, 254] width 171 height 20
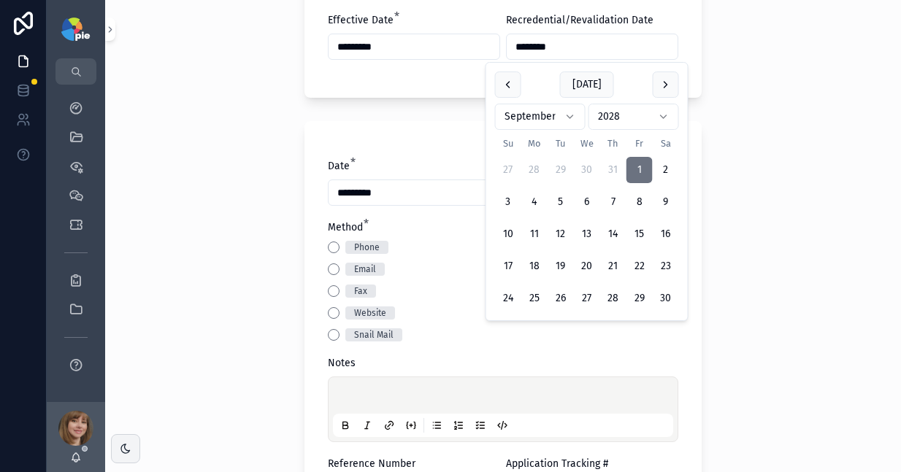
scroll to position [538, 0]
type input "********"
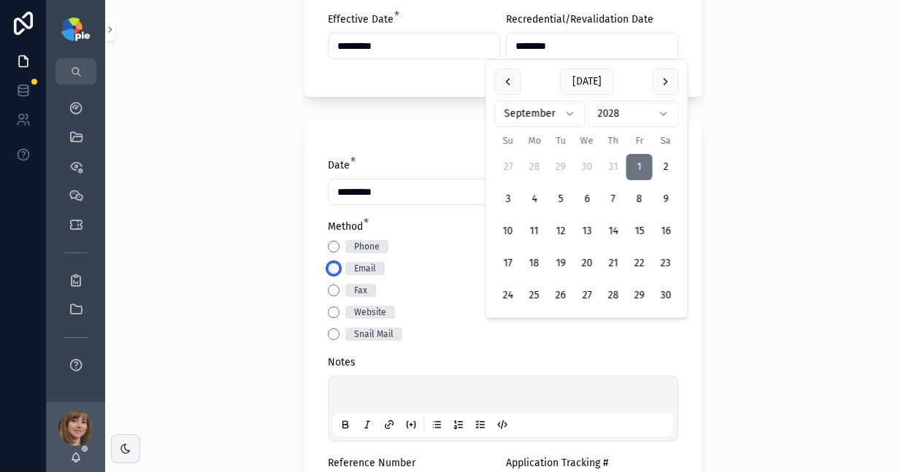
click at [328, 268] on button "Email" at bounding box center [334, 269] width 12 height 12
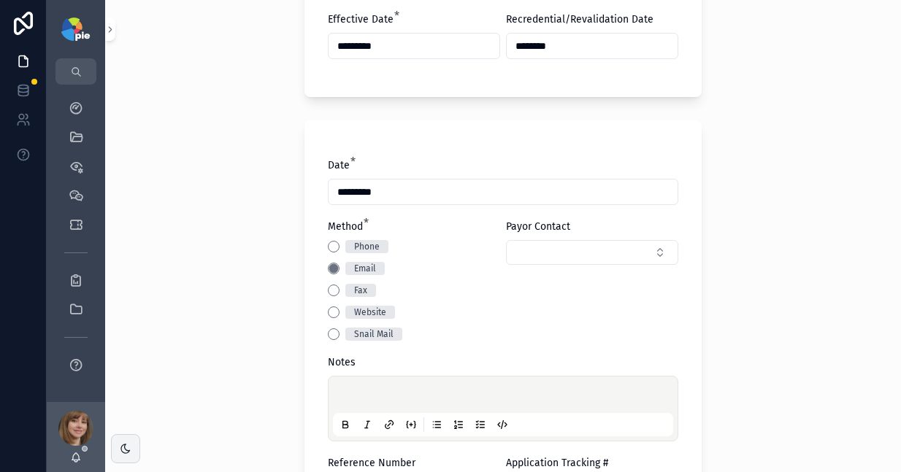
click at [236, 293] on div "Back to Projects Add Activity Note Project * [PERSON_NAME] - Cigna ([GEOGRAPHIC…" at bounding box center [503, 236] width 796 height 472
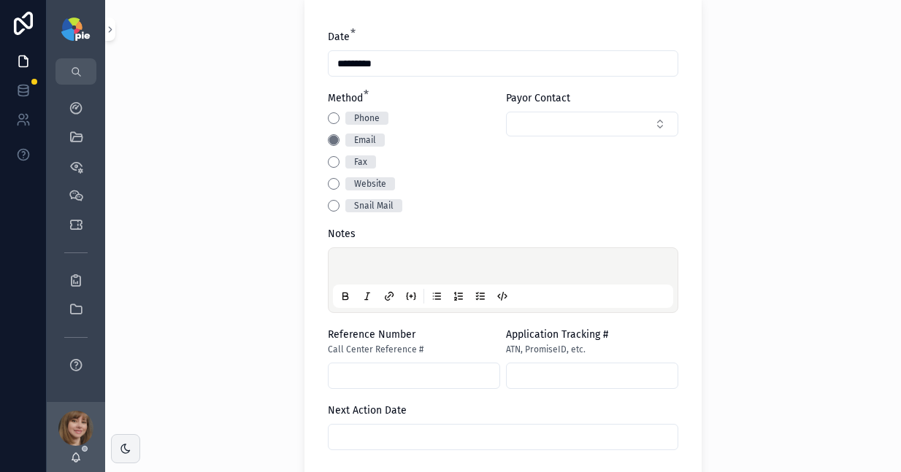
scroll to position [670, 0]
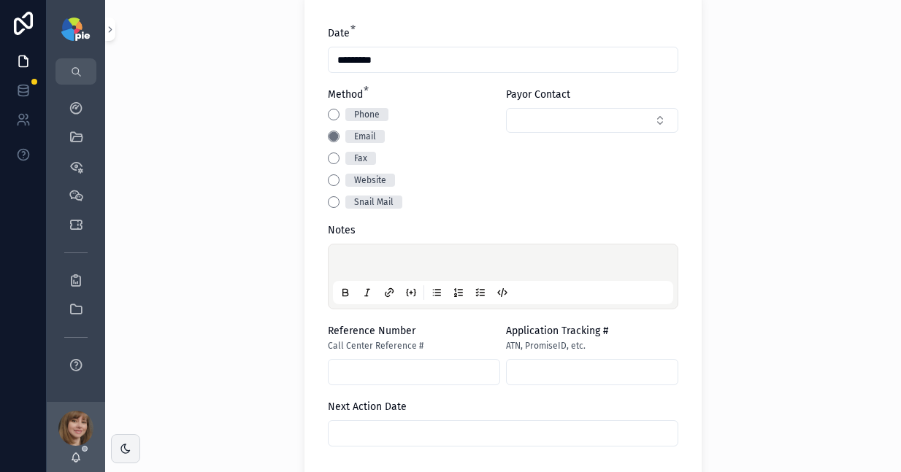
click at [364, 256] on div "scrollable content" at bounding box center [503, 276] width 340 height 55
click at [358, 277] on div "scrollable content" at bounding box center [503, 276] width 340 height 55
click at [362, 260] on p "scrollable content" at bounding box center [506, 265] width 340 height 15
click at [255, 294] on div "**********" at bounding box center [503, 236] width 796 height 472
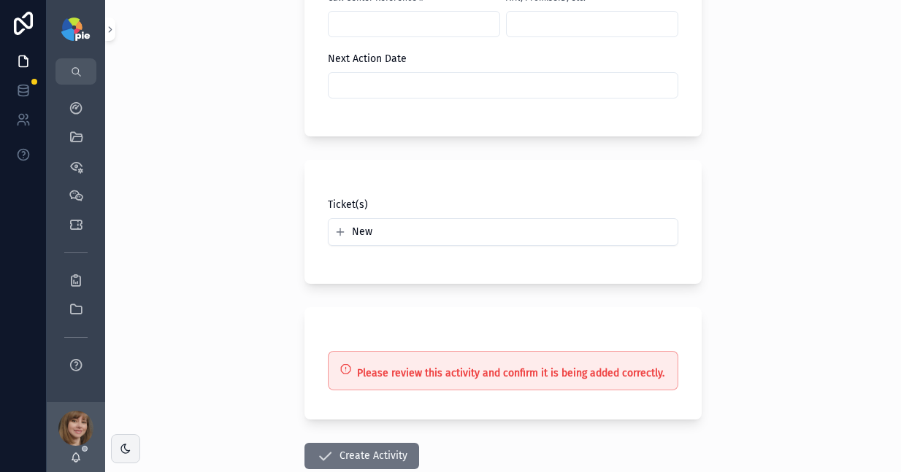
scroll to position [1109, 0]
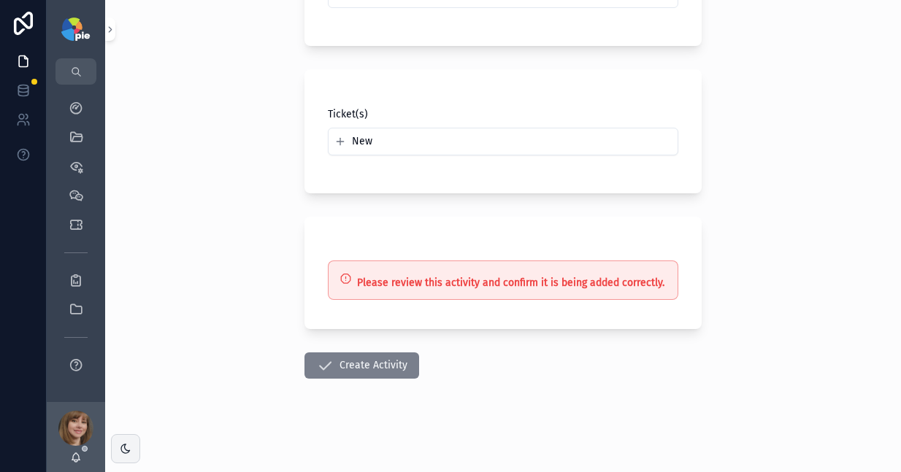
click at [375, 377] on button "Create Activity" at bounding box center [361, 366] width 115 height 26
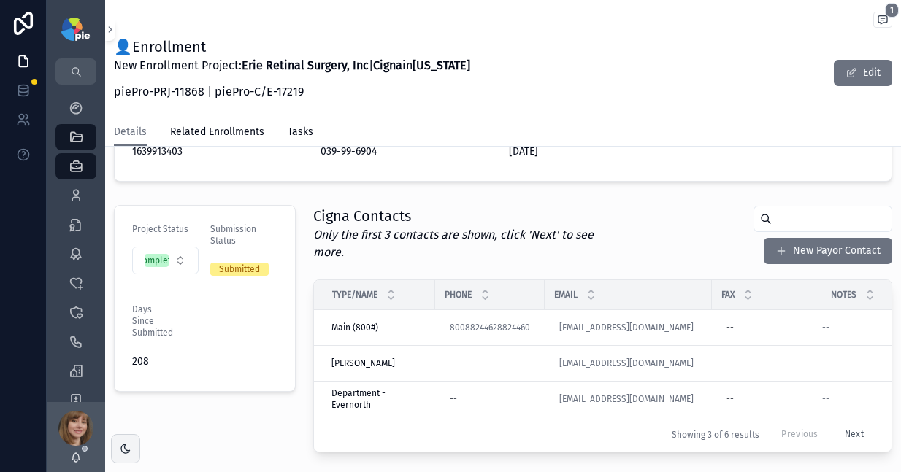
scroll to position [344, 0]
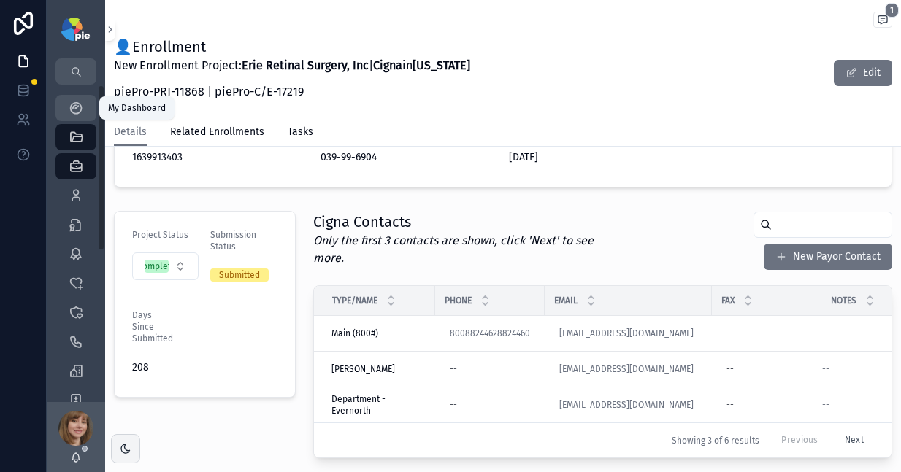
click at [64, 100] on div "My Dashboard" at bounding box center [75, 107] width 23 height 23
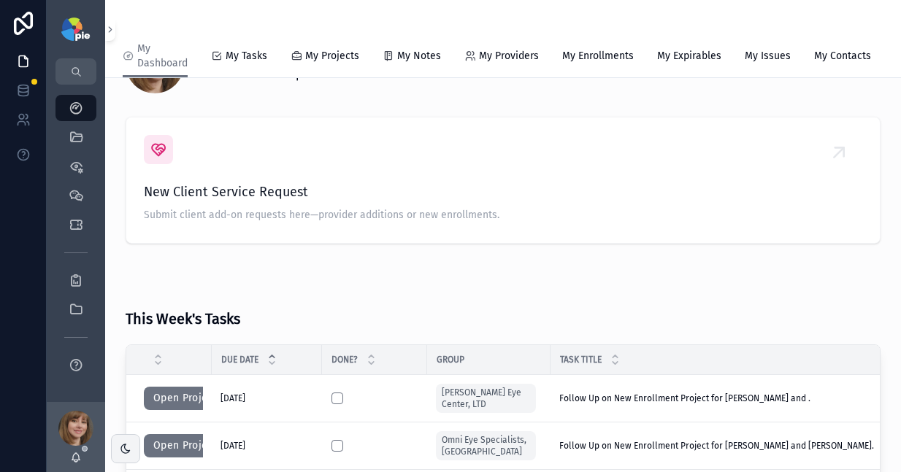
scroll to position [98, 0]
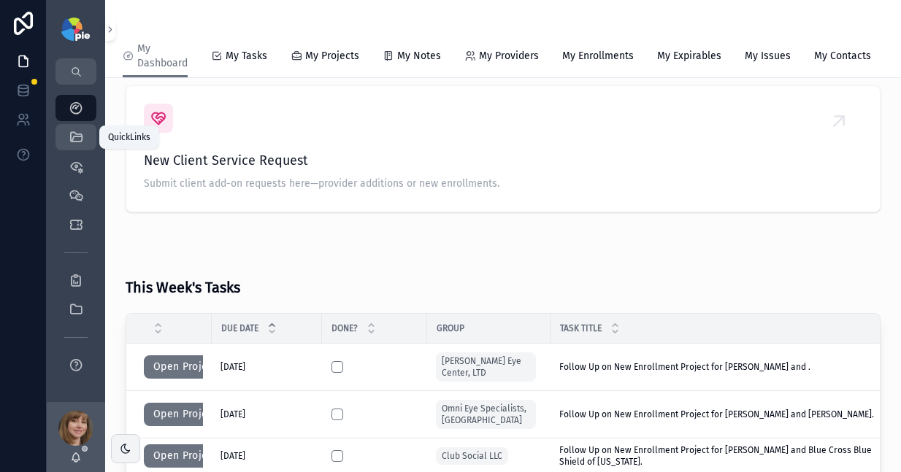
click at [79, 137] on icon "scrollable content" at bounding box center [76, 137] width 15 height 15
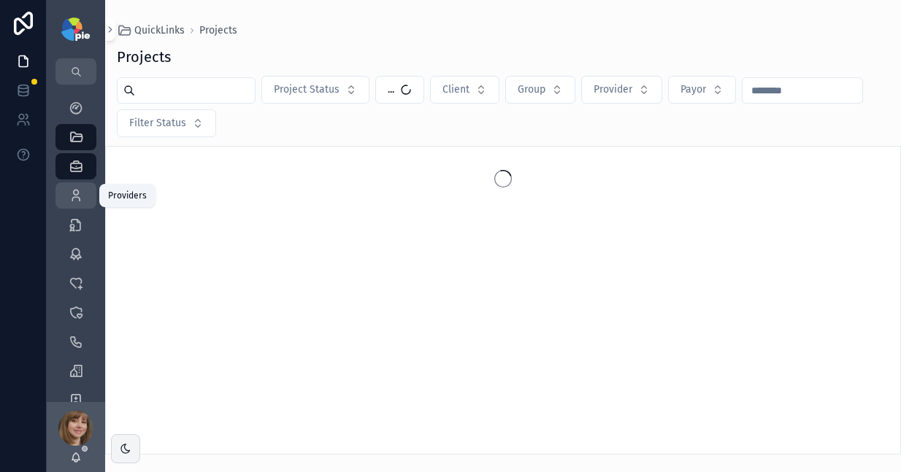
click at [78, 193] on icon "scrollable content" at bounding box center [76, 195] width 15 height 15
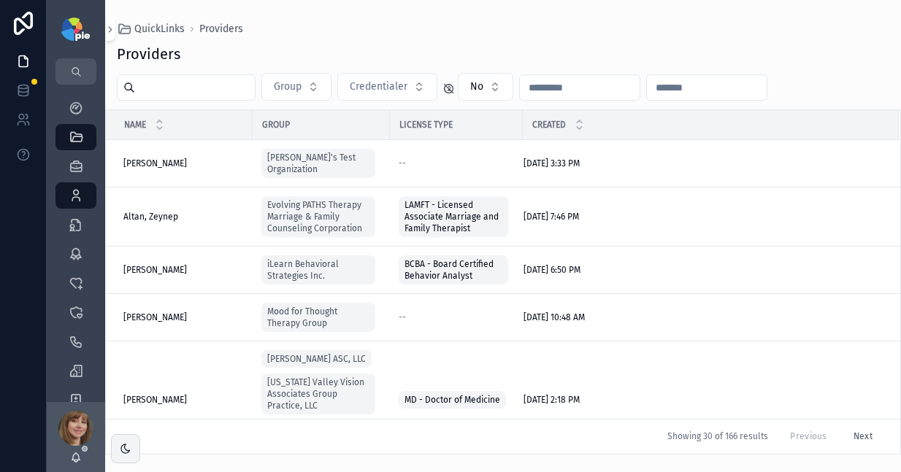
click at [181, 84] on input "scrollable content" at bounding box center [195, 87] width 120 height 20
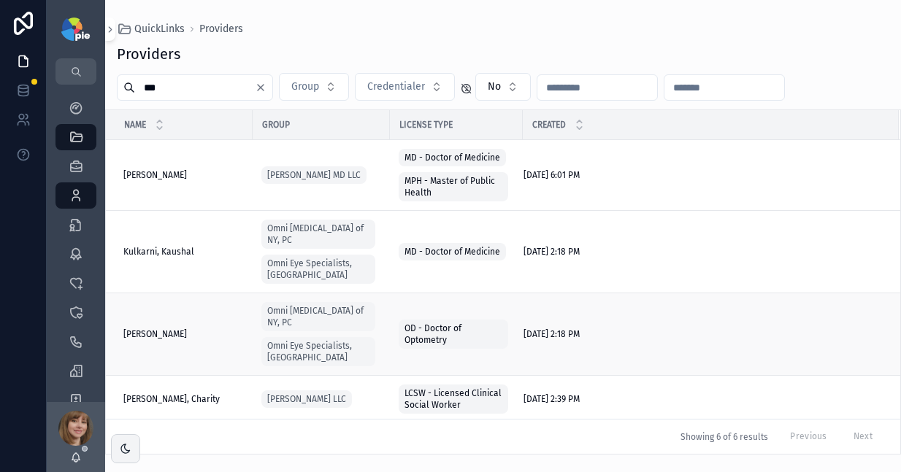
type input "***"
click at [179, 328] on span "[PERSON_NAME]" at bounding box center [155, 334] width 64 height 12
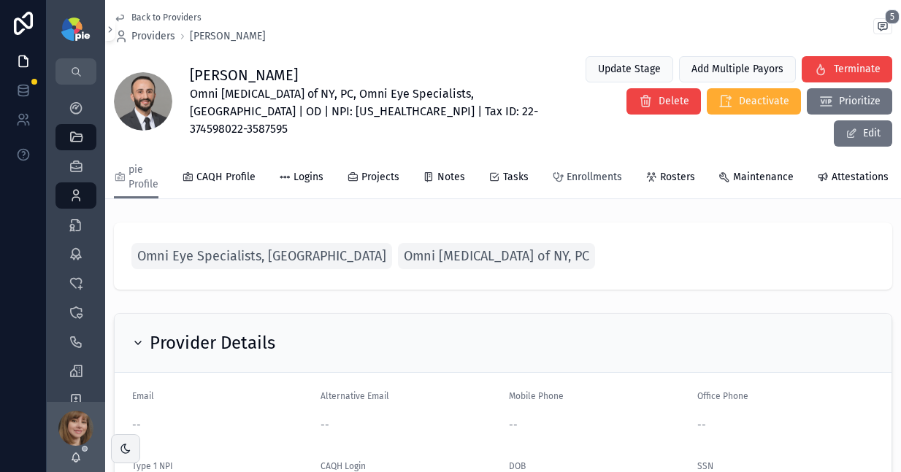
click at [581, 170] on span "Enrollments" at bounding box center [593, 177] width 55 height 15
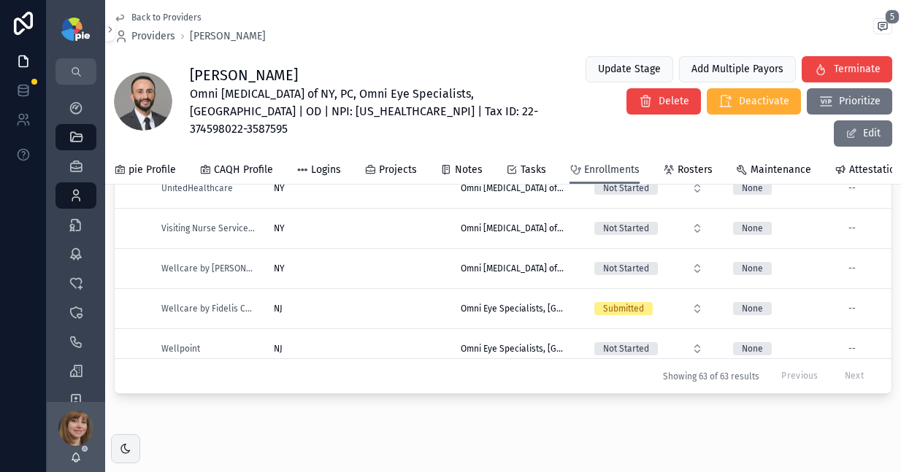
scroll to position [2121, 0]
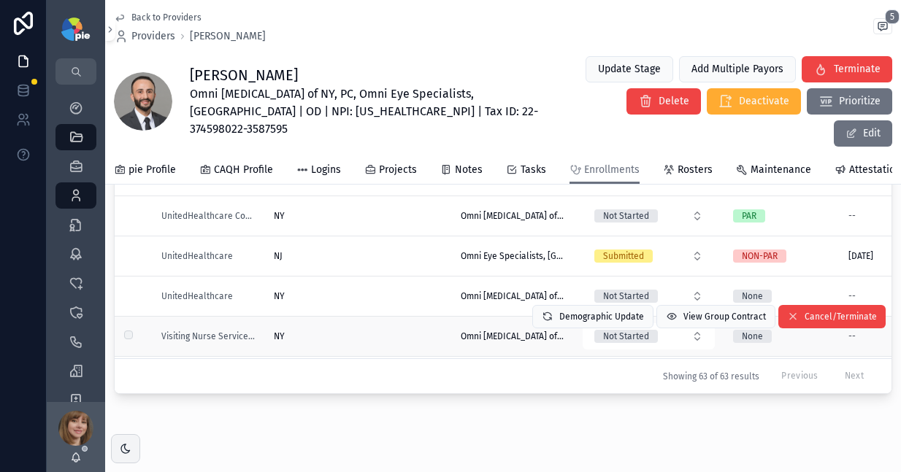
click at [392, 317] on td "NY [GEOGRAPHIC_DATA]" at bounding box center [358, 337] width 187 height 40
click at [396, 331] on div "NY [GEOGRAPHIC_DATA]" at bounding box center [358, 337] width 169 height 12
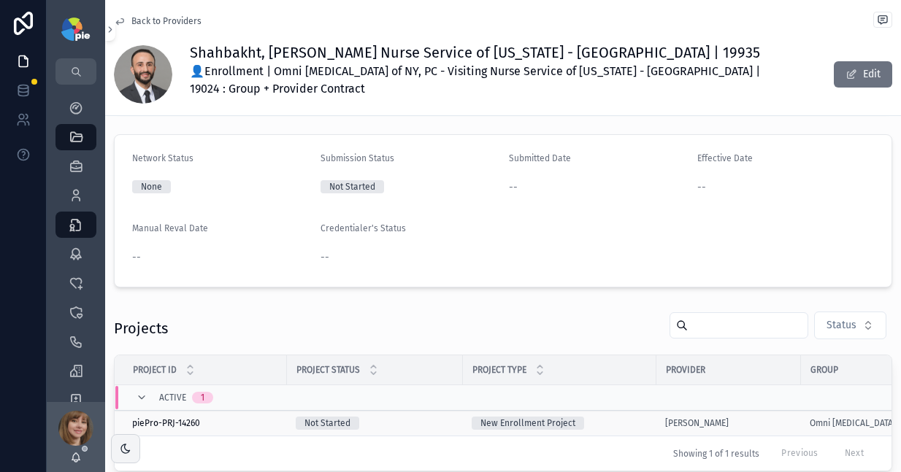
scroll to position [201, 0]
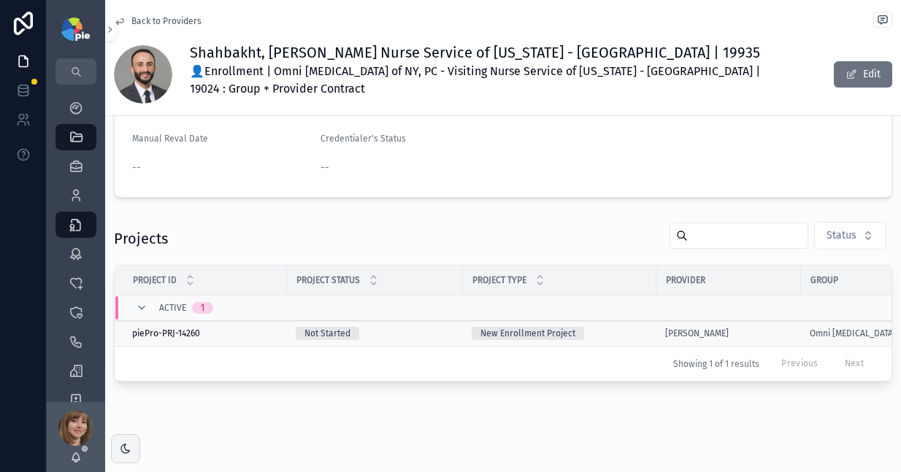
click at [458, 330] on td "Not Started" at bounding box center [375, 334] width 176 height 26
click at [434, 331] on div "Not Started" at bounding box center [375, 333] width 158 height 13
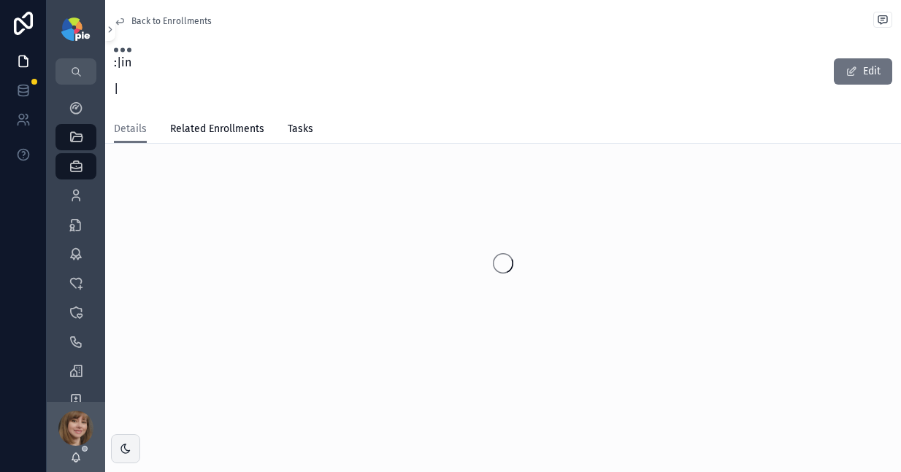
scroll to position [12, 0]
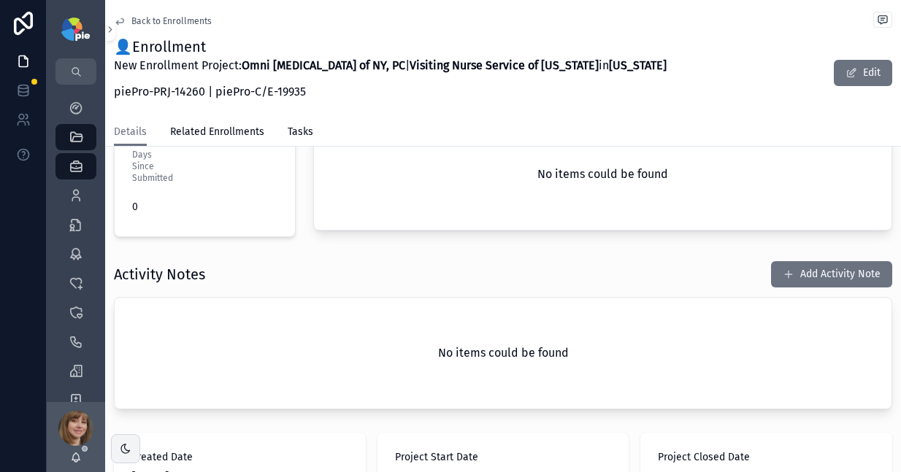
scroll to position [521, 0]
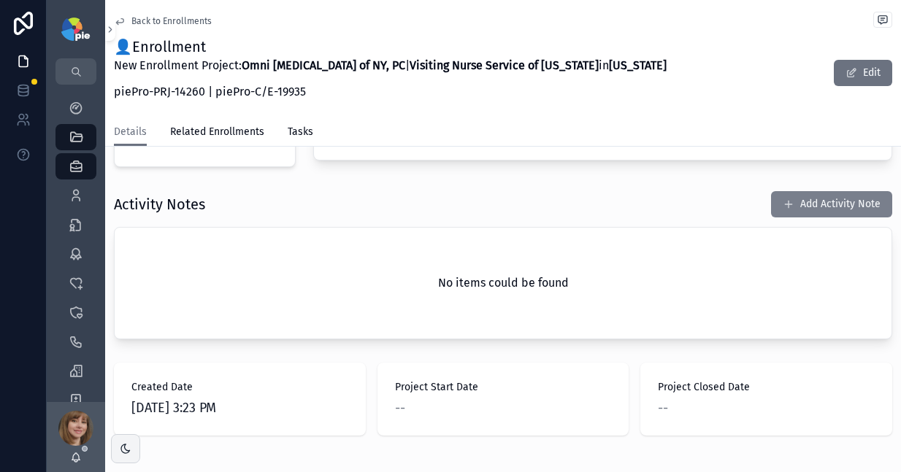
click at [812, 192] on button "Add Activity Note" at bounding box center [831, 204] width 121 height 26
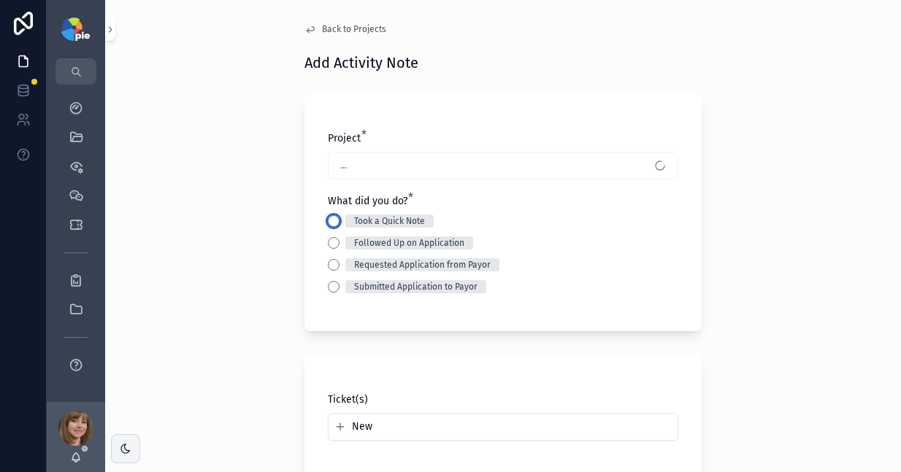
click at [328, 220] on button "Took a Quick Note" at bounding box center [334, 221] width 12 height 12
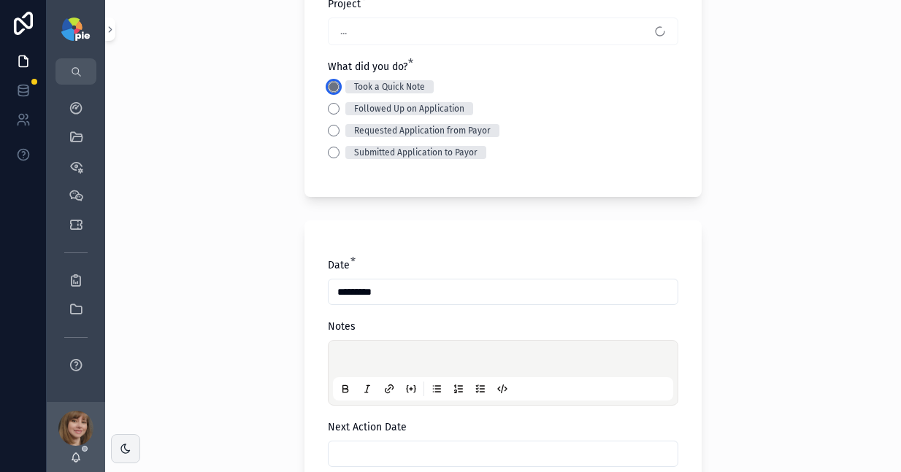
scroll to position [145, 0]
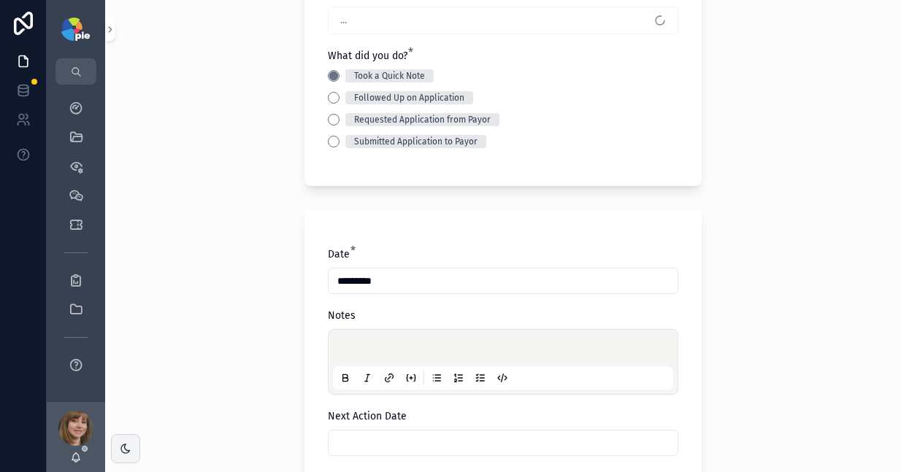
drag, startPoint x: 352, startPoint y: 355, endPoint x: 380, endPoint y: 345, distance: 29.3
click at [353, 354] on p "scrollable content" at bounding box center [506, 350] width 340 height 15
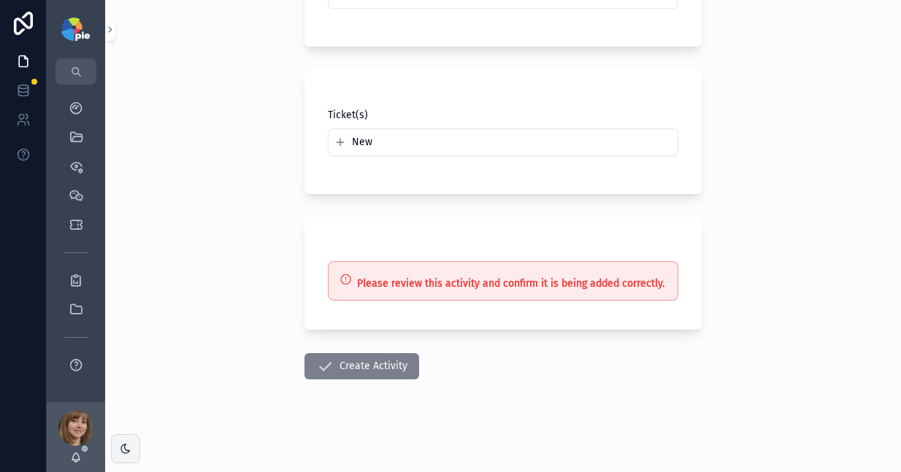
scroll to position [593, 0]
click at [367, 360] on button "Create Activity" at bounding box center [361, 366] width 115 height 26
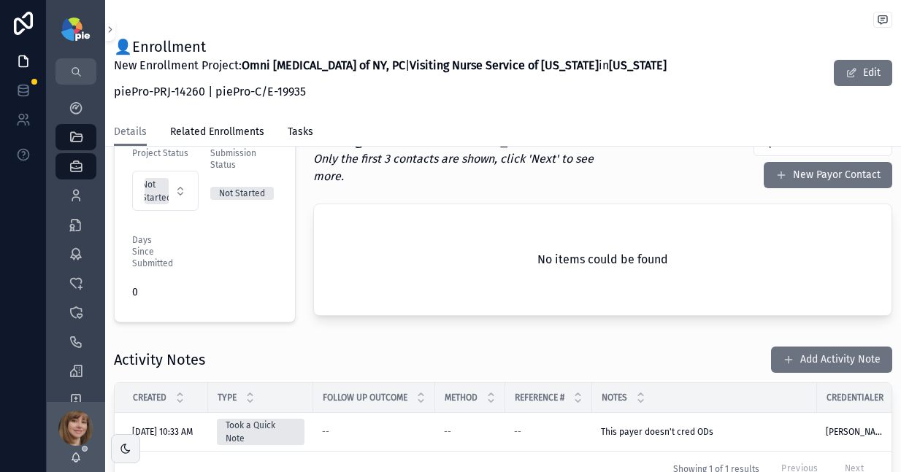
scroll to position [358, 0]
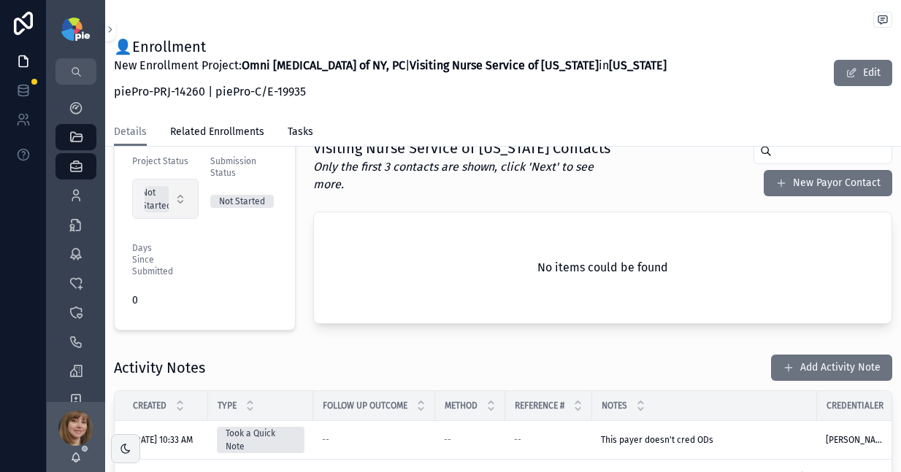
click at [180, 184] on button "Not Started" at bounding box center [165, 199] width 66 height 40
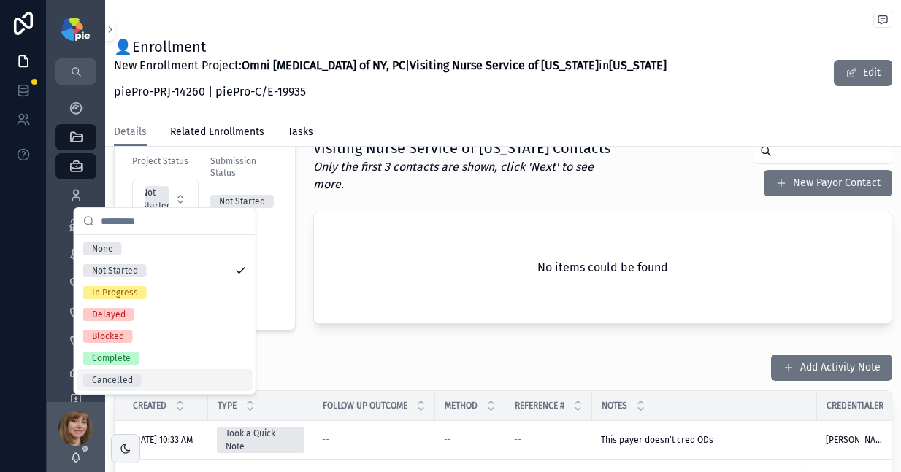
click at [149, 375] on div "Cancelled" at bounding box center [164, 380] width 175 height 22
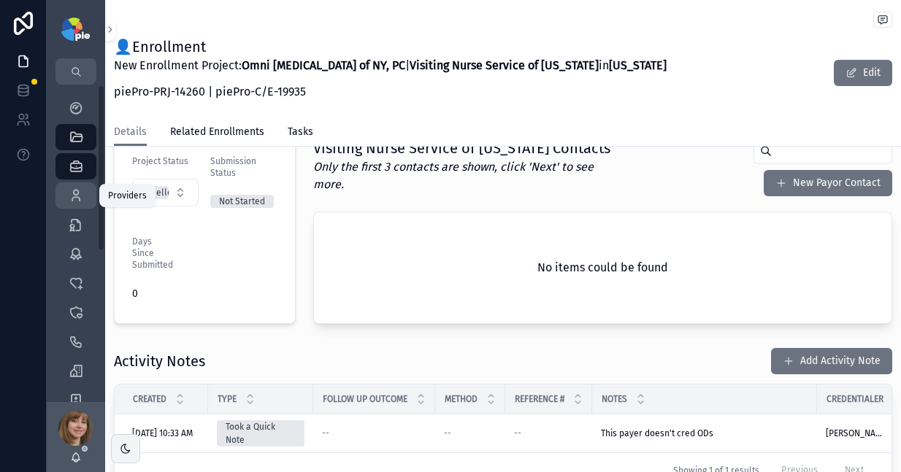
click at [81, 190] on icon "scrollable content" at bounding box center [76, 195] width 15 height 15
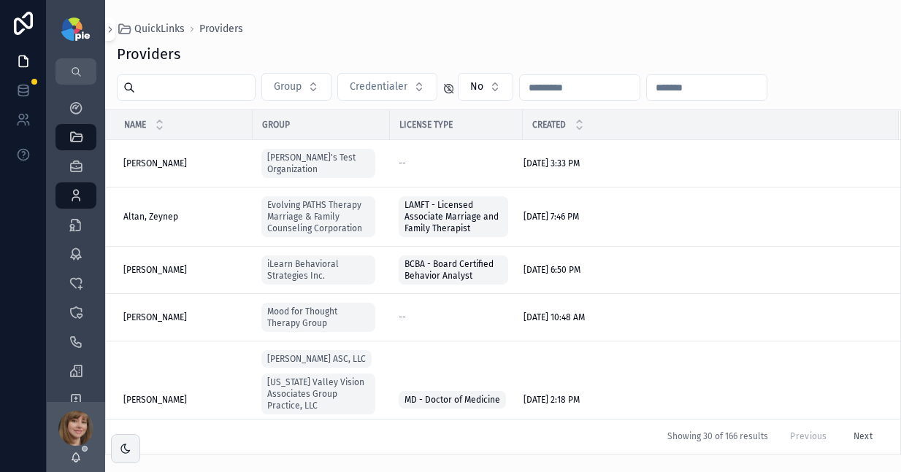
click at [250, 85] on input "scrollable content" at bounding box center [195, 87] width 120 height 20
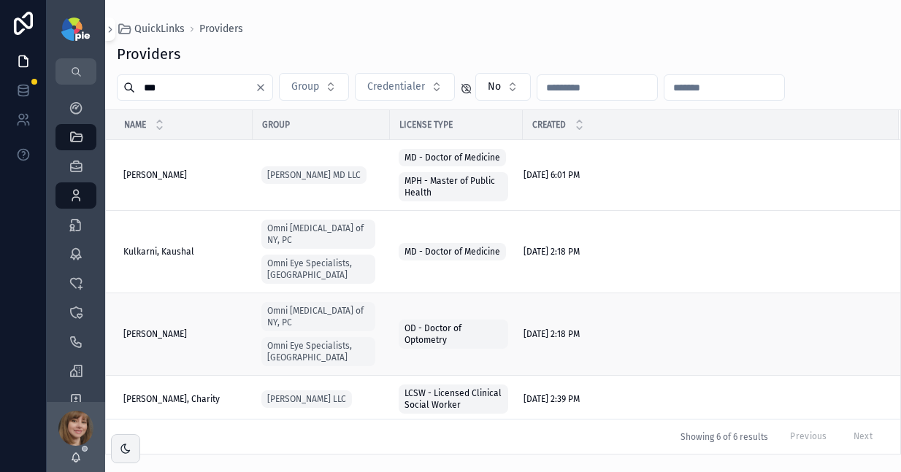
type input "***"
click at [180, 328] on span "[PERSON_NAME]" at bounding box center [155, 334] width 64 height 12
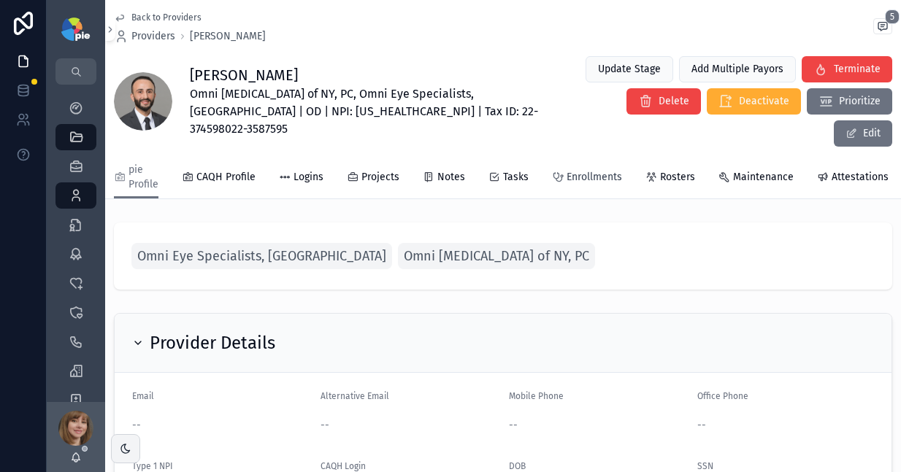
click at [606, 170] on span "Enrollments" at bounding box center [593, 177] width 55 height 15
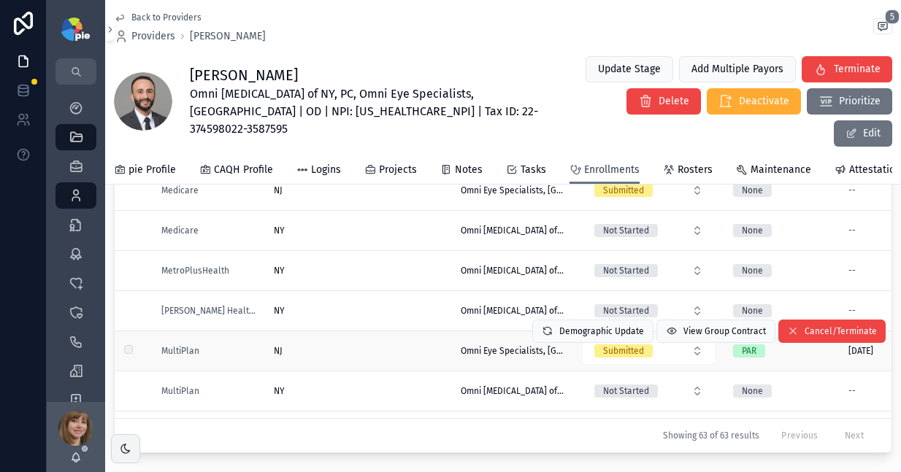
scroll to position [1576, 0]
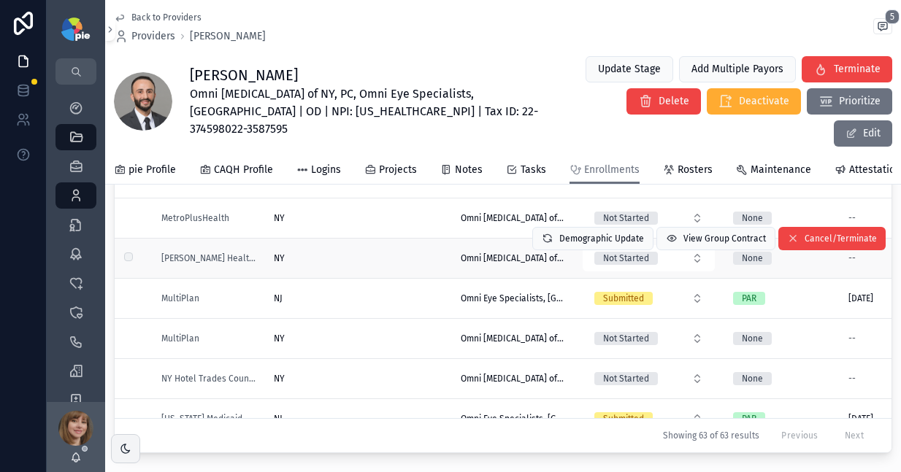
click at [373, 253] on div "NY [GEOGRAPHIC_DATA]" at bounding box center [358, 259] width 169 height 12
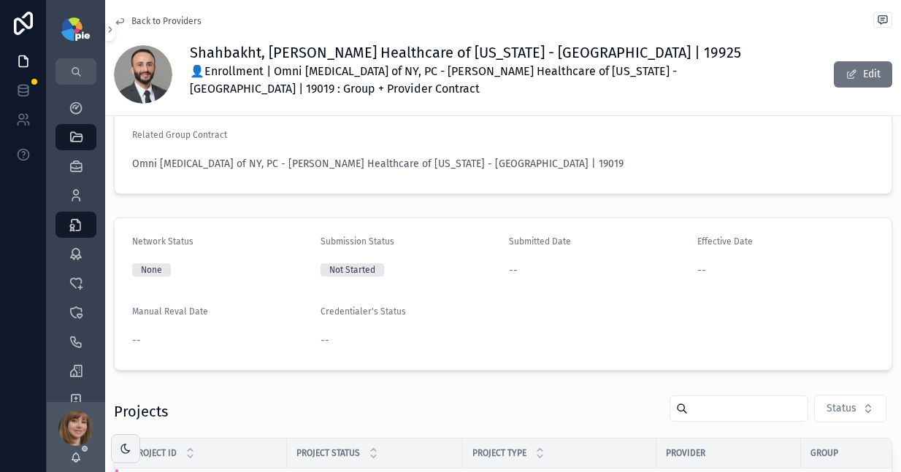
scroll to position [220, 0]
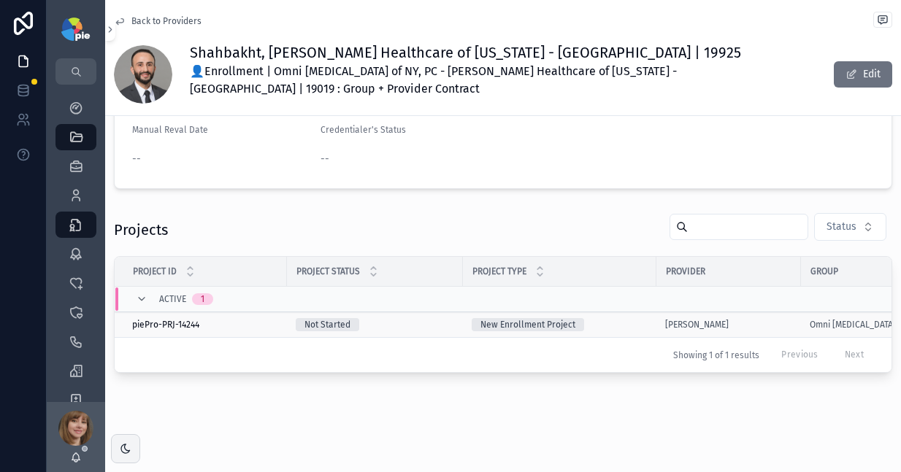
click at [638, 318] on div "New Enrollment Project" at bounding box center [560, 324] width 176 height 13
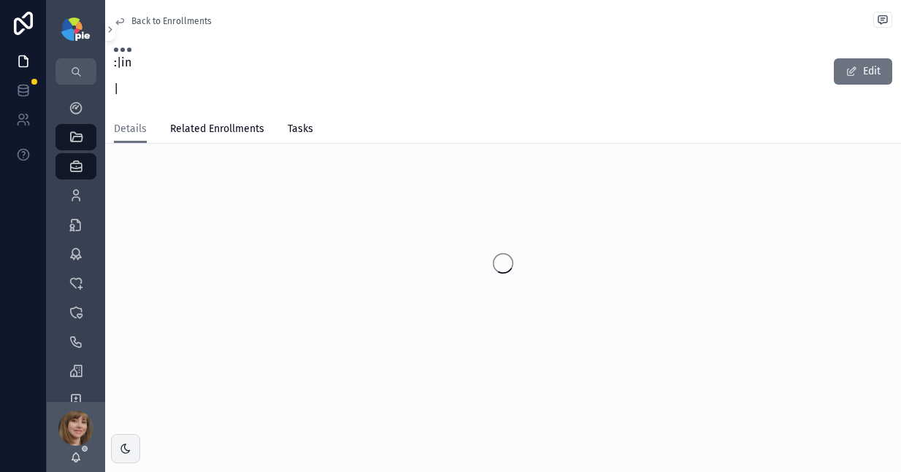
scroll to position [12, 0]
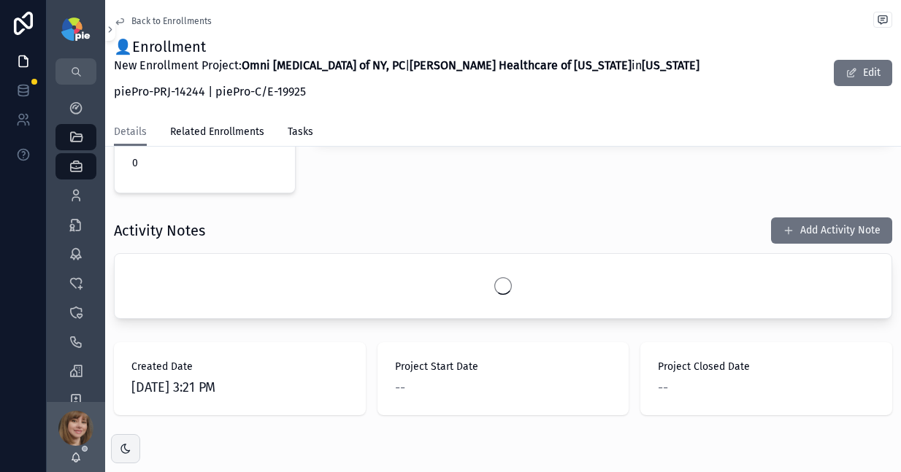
scroll to position [523, 0]
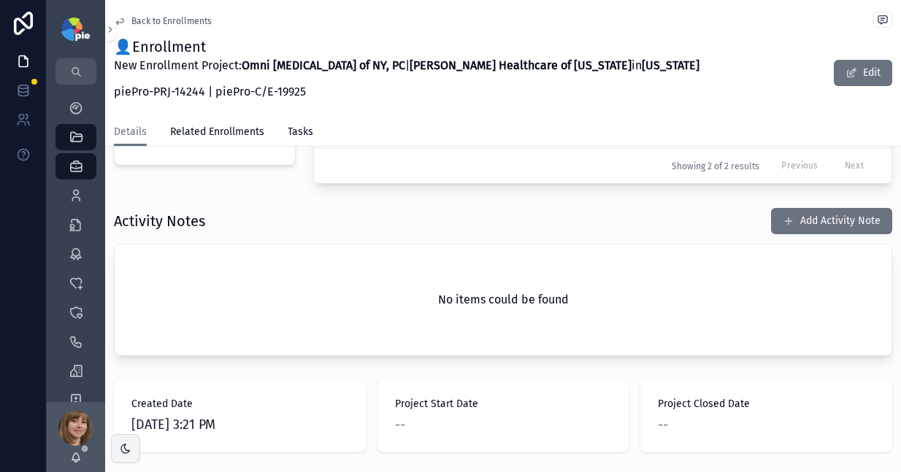
click at [802, 222] on button "Add Activity Note" at bounding box center [831, 221] width 121 height 26
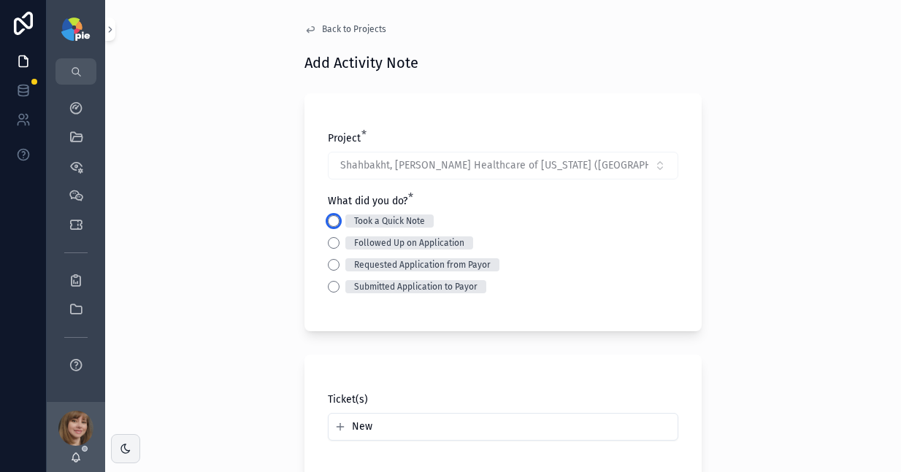
click at [328, 220] on button "Took a Quick Note" at bounding box center [334, 221] width 12 height 12
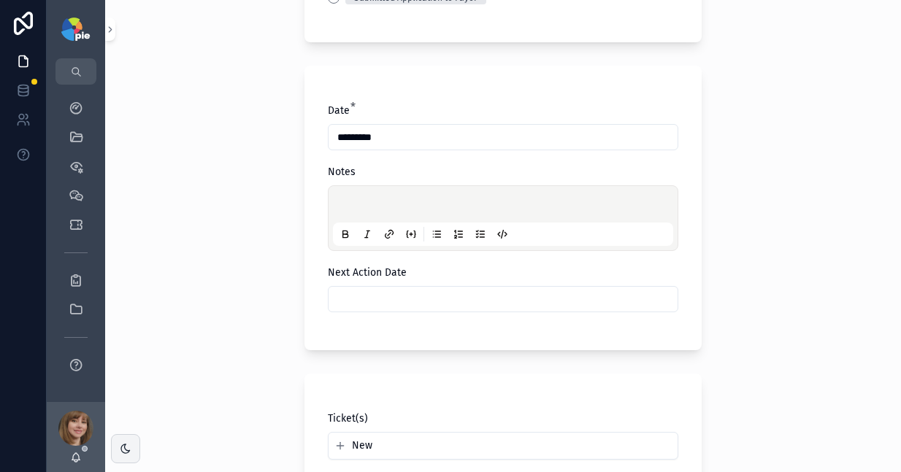
scroll to position [291, 0]
click at [365, 210] on p "scrollable content" at bounding box center [506, 205] width 340 height 15
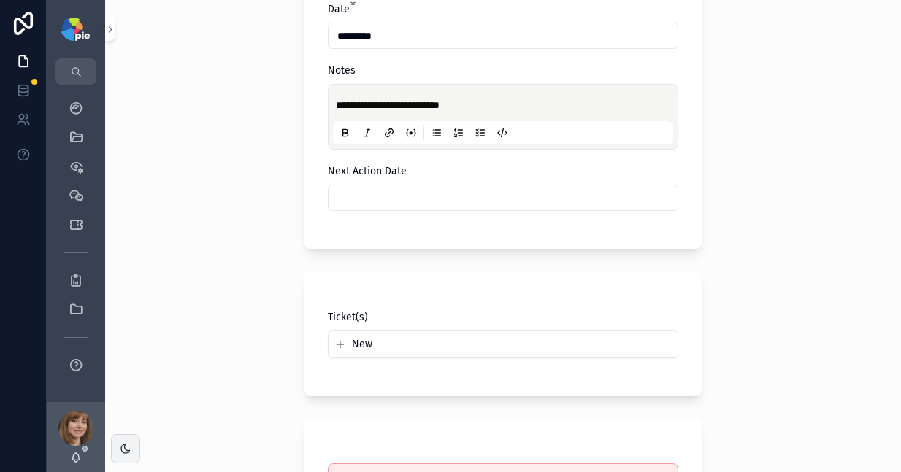
scroll to position [592, 0]
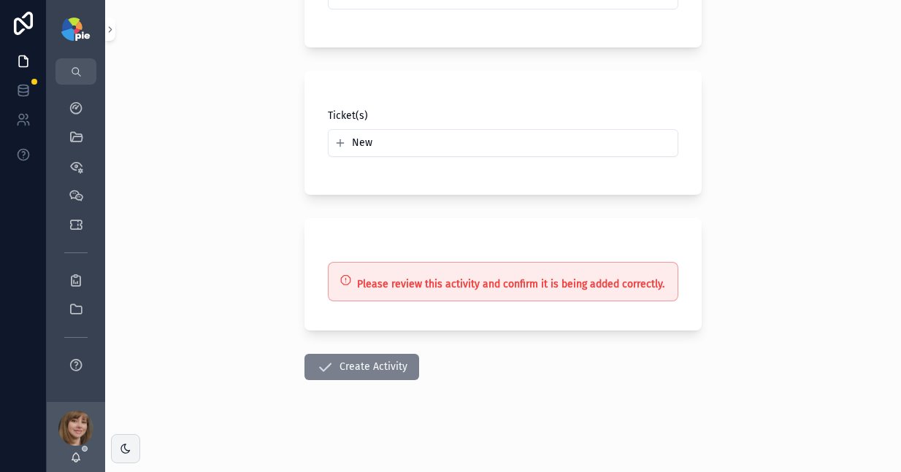
click at [320, 364] on icon "scrollable content" at bounding box center [325, 367] width 18 height 18
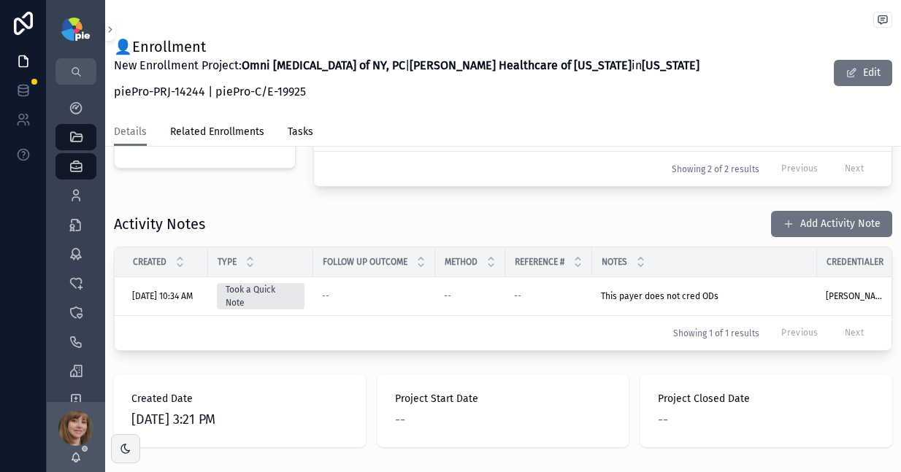
scroll to position [312, 0]
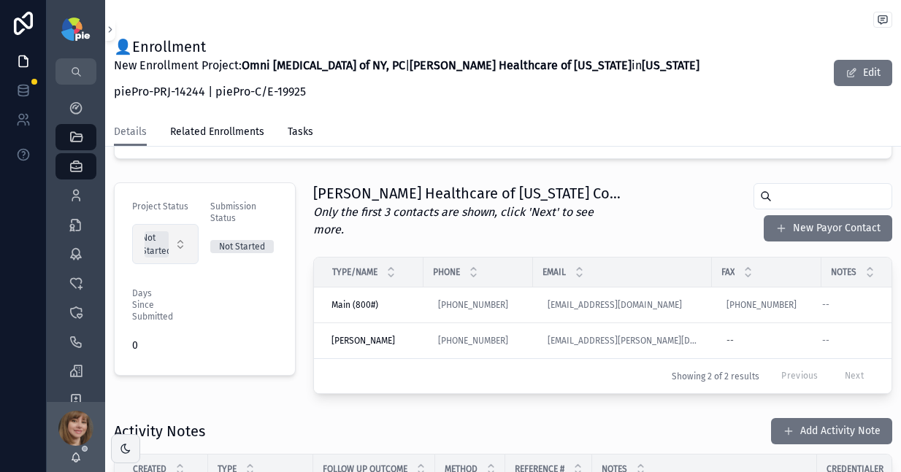
click at [182, 229] on button "Not Started" at bounding box center [165, 244] width 66 height 40
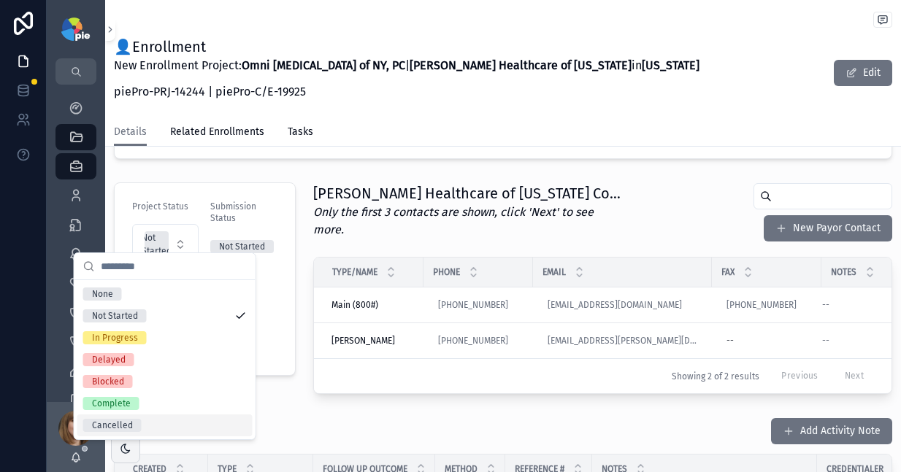
click at [132, 423] on span "Cancelled" at bounding box center [112, 425] width 58 height 13
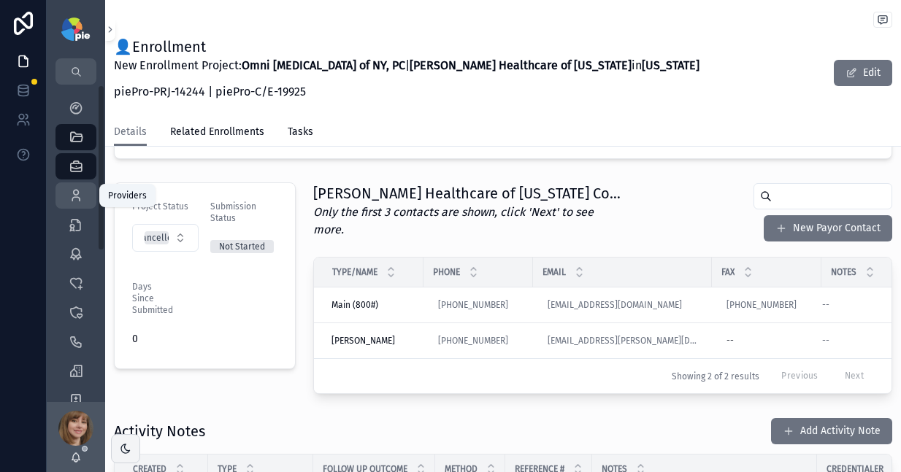
click at [68, 195] on div "Providers 298" at bounding box center [75, 195] width 23 height 23
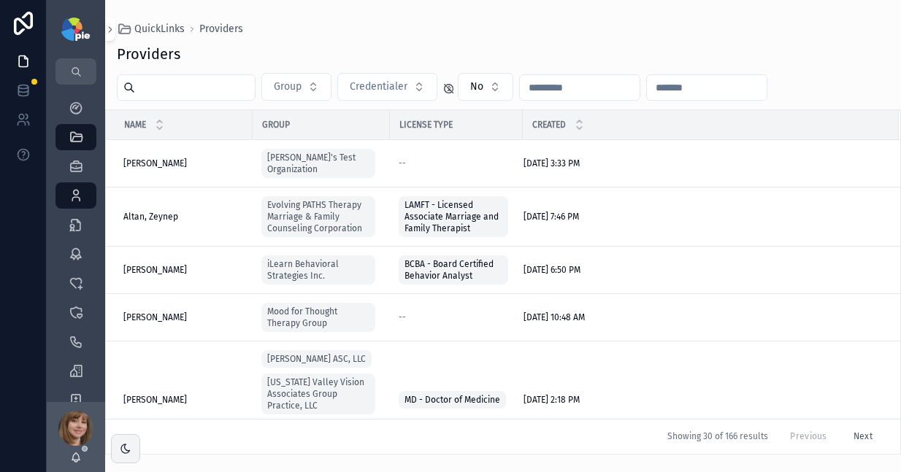
click at [244, 93] on input "scrollable content" at bounding box center [195, 87] width 120 height 20
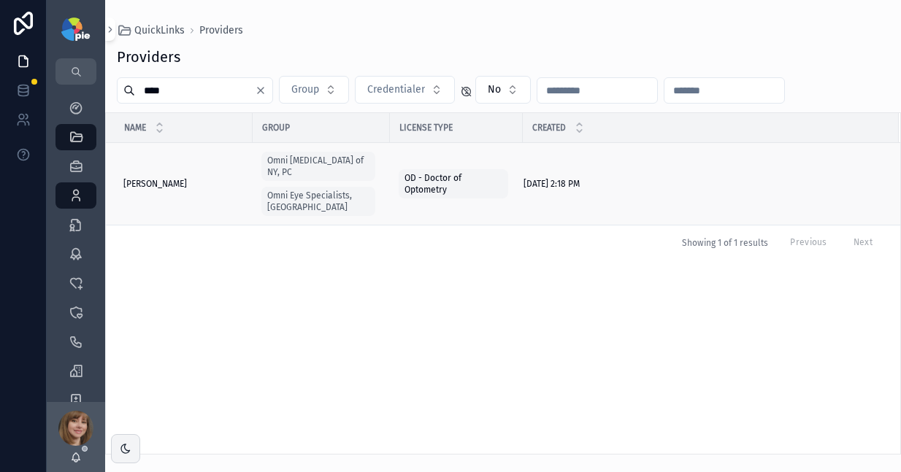
type input "****"
click at [163, 180] on span "[PERSON_NAME]" at bounding box center [155, 184] width 64 height 12
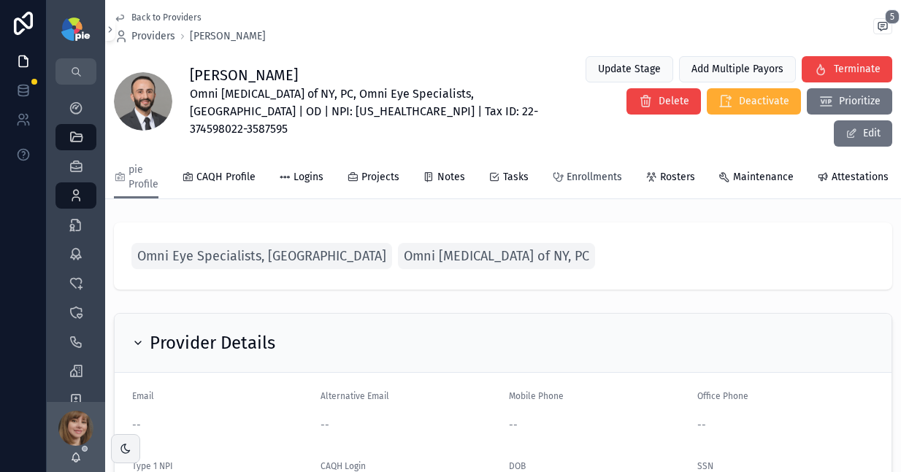
click at [575, 170] on span "Enrollments" at bounding box center [593, 177] width 55 height 15
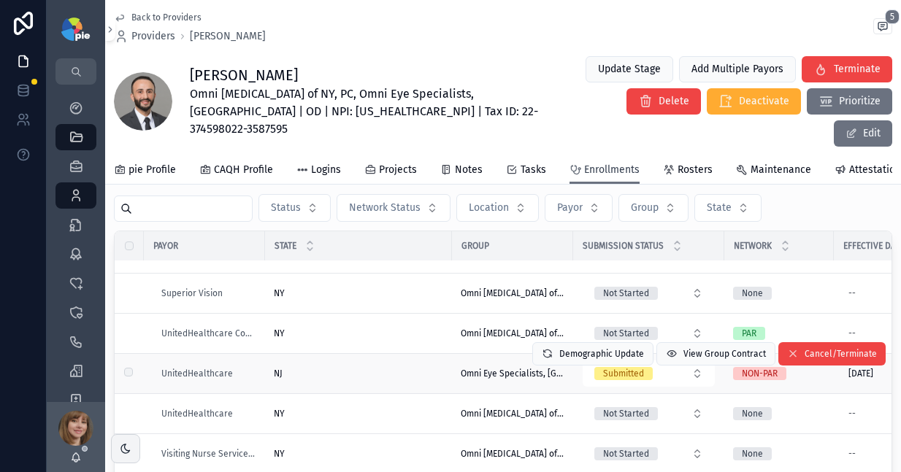
scroll to position [2198, 0]
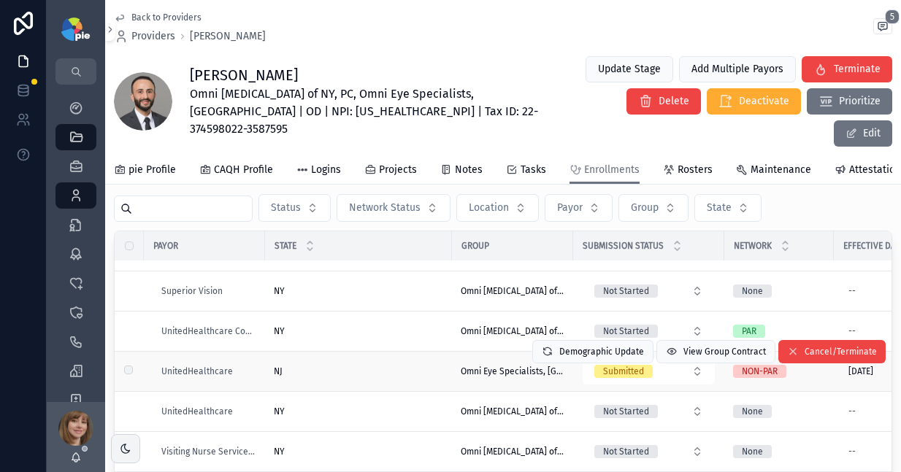
click at [351, 366] on div "NJ [GEOGRAPHIC_DATA]" at bounding box center [358, 372] width 169 height 12
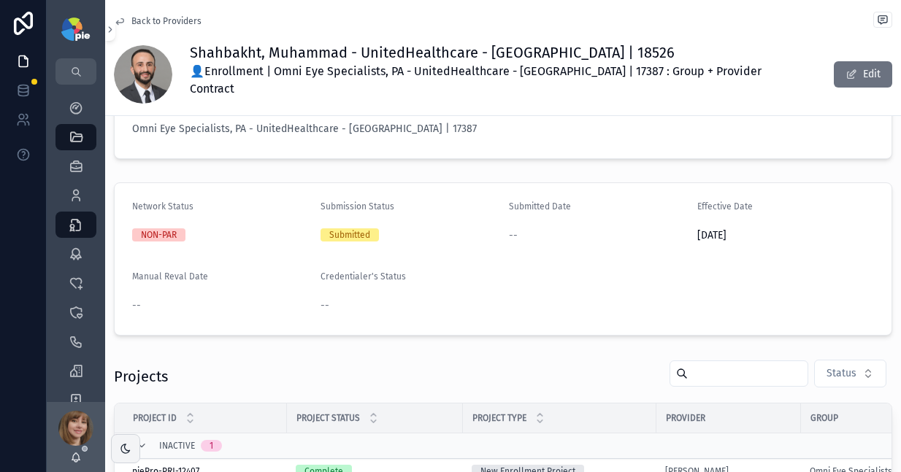
scroll to position [114, 0]
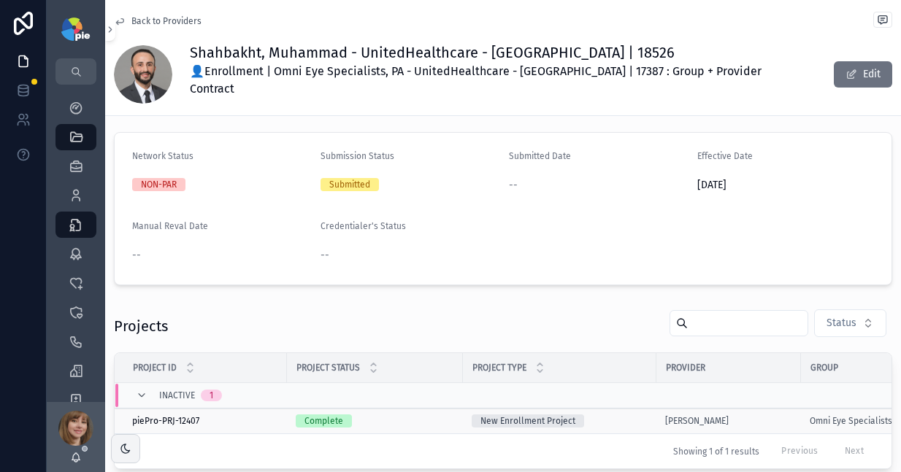
click at [413, 418] on div "Complete" at bounding box center [375, 421] width 158 height 13
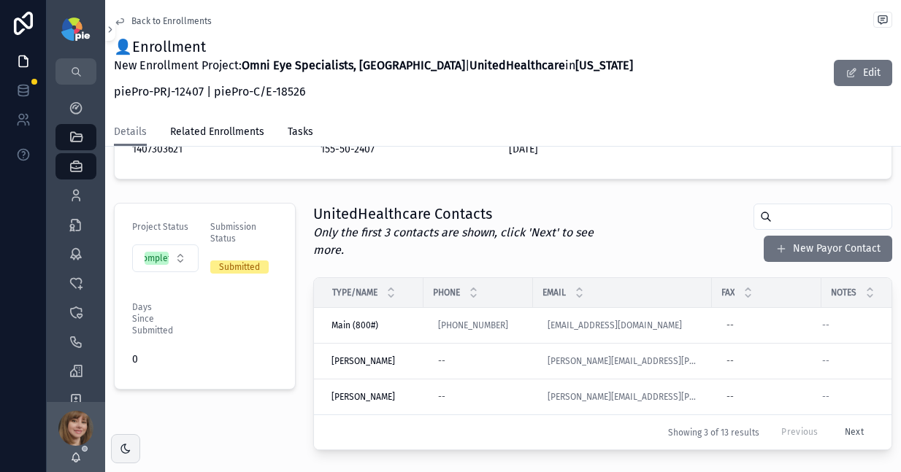
scroll to position [347, 0]
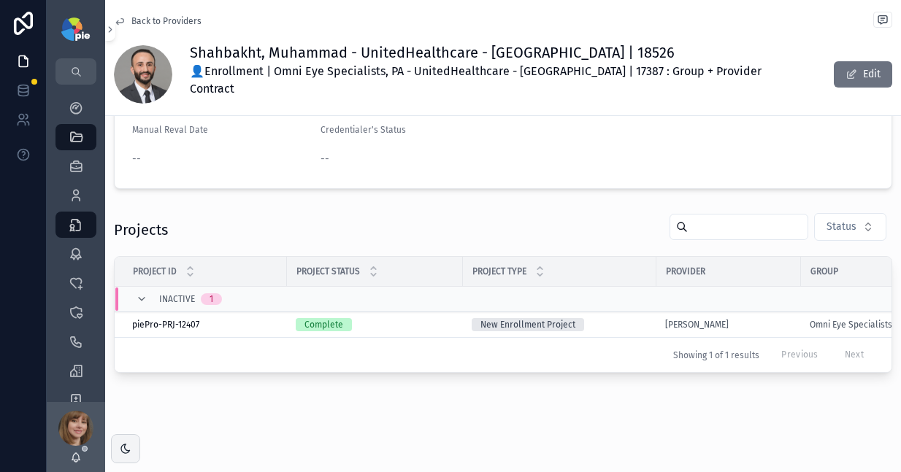
scroll to position [215, 0]
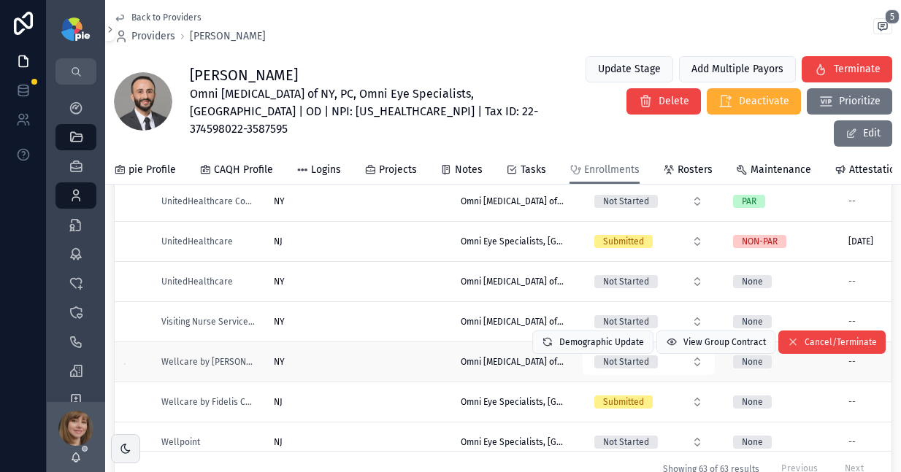
scroll to position [2180, 0]
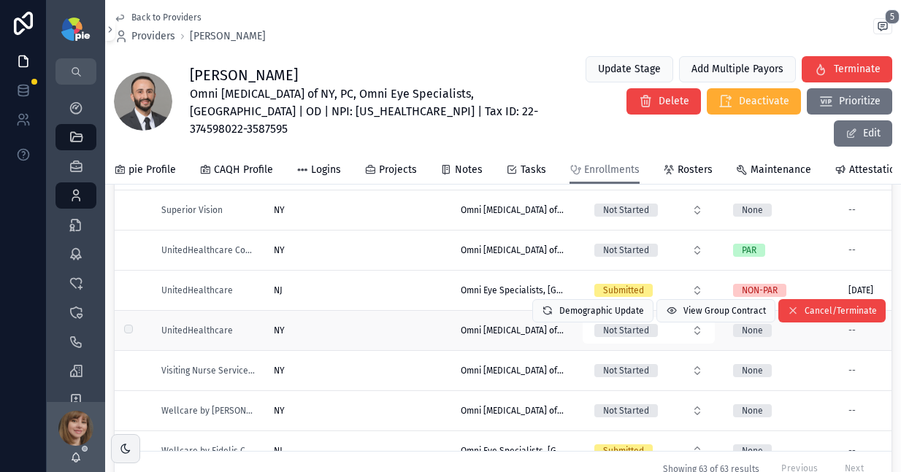
click at [388, 325] on div "NY [GEOGRAPHIC_DATA]" at bounding box center [358, 331] width 169 height 12
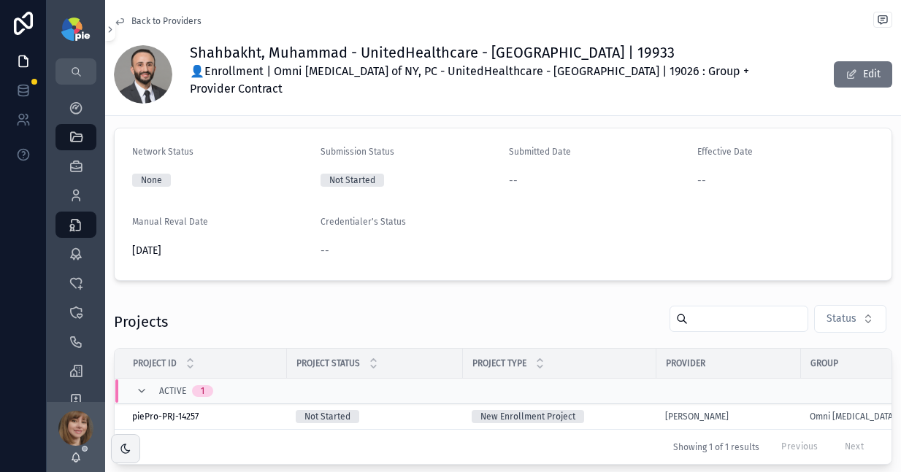
scroll to position [212, 0]
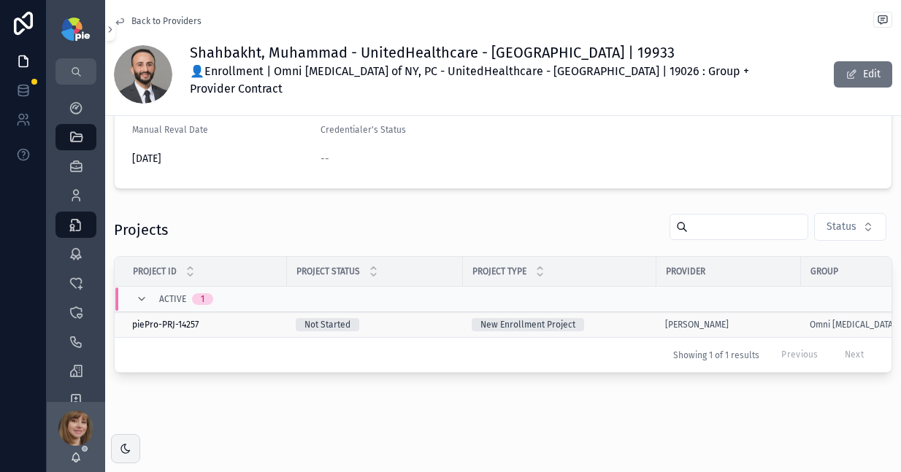
click at [413, 318] on div "Not Started" at bounding box center [375, 324] width 158 height 13
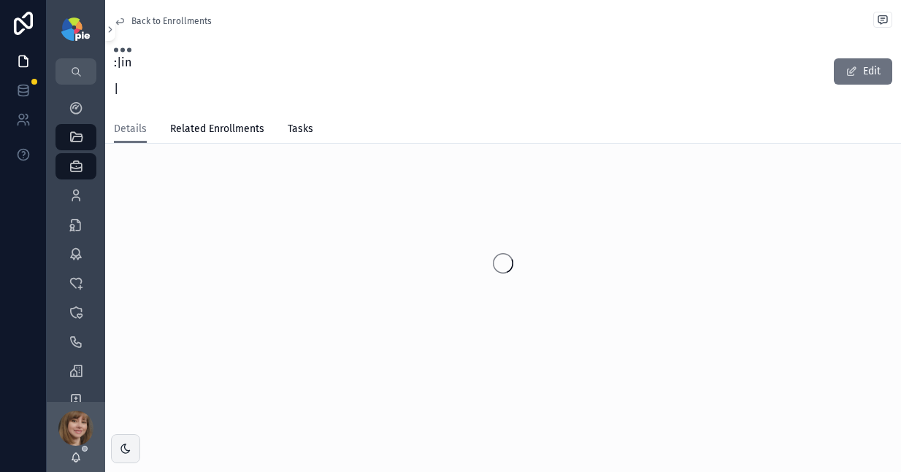
scroll to position [12, 0]
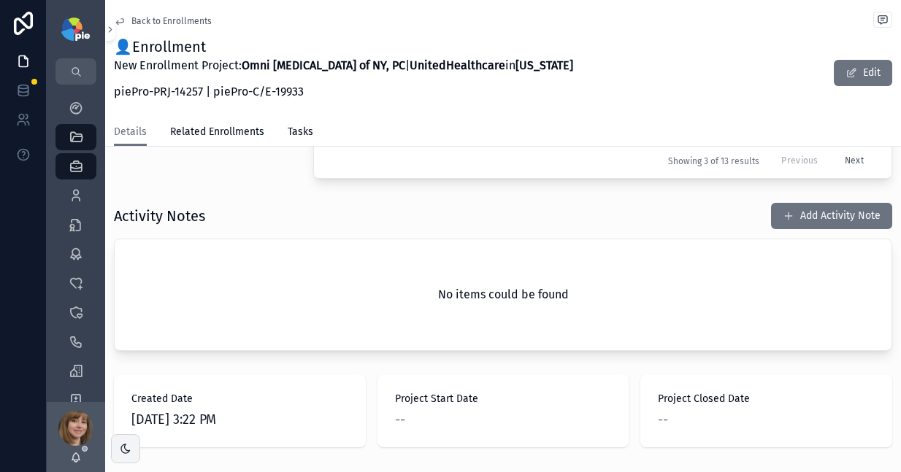
scroll to position [539, 0]
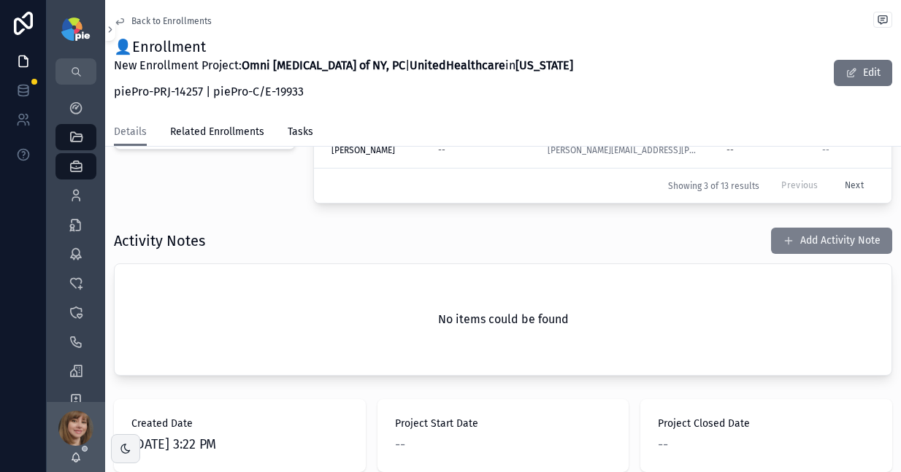
click at [833, 237] on button "Add Activity Note" at bounding box center [831, 241] width 121 height 26
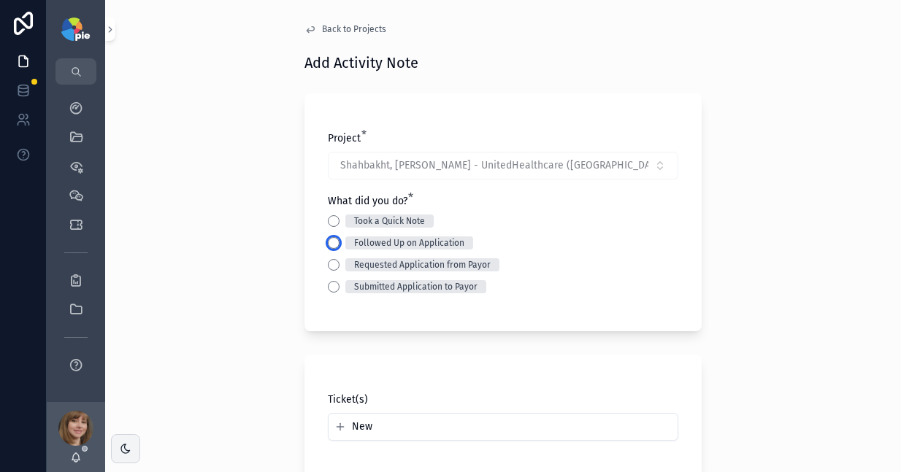
click at [329, 244] on button "Followed Up on Application" at bounding box center [334, 243] width 12 height 12
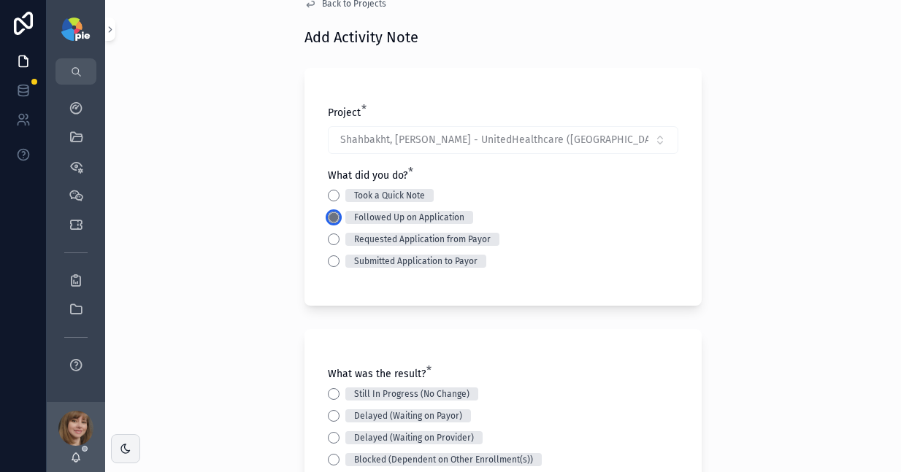
scroll to position [120, 0]
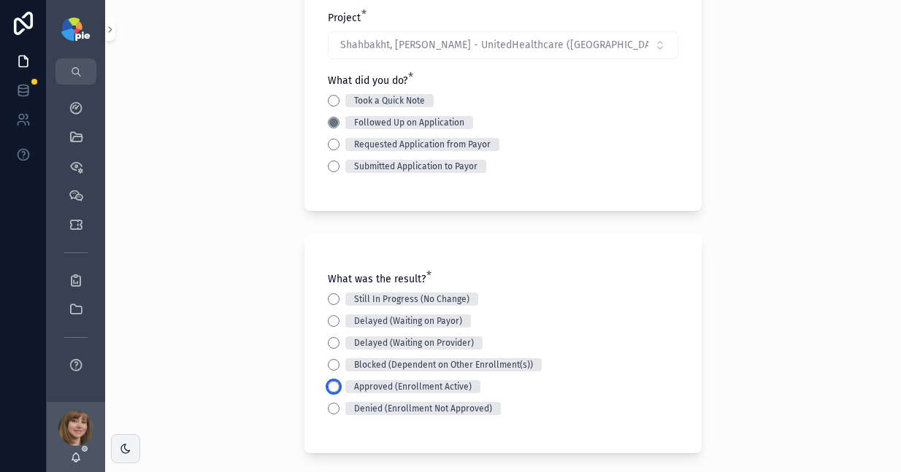
click at [328, 386] on button "Approved (Enrollment Active)" at bounding box center [334, 387] width 12 height 12
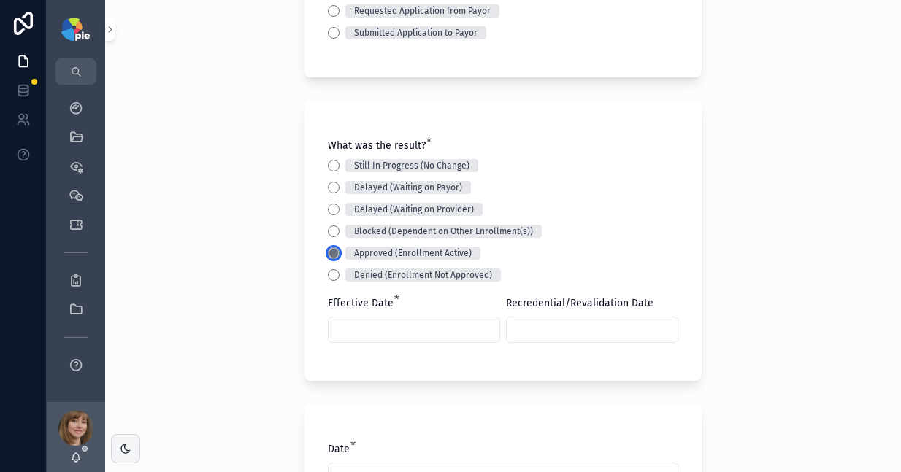
scroll to position [257, 0]
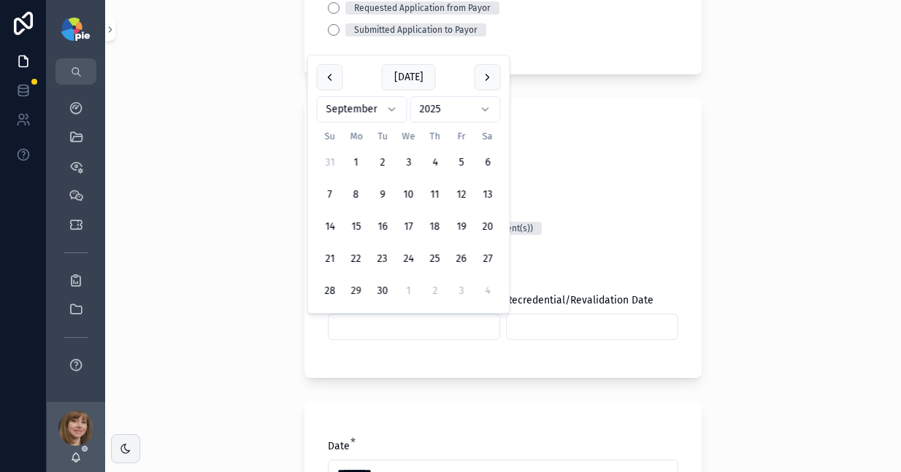
click at [359, 332] on input "scrollable content" at bounding box center [413, 327] width 171 height 20
type input "********"
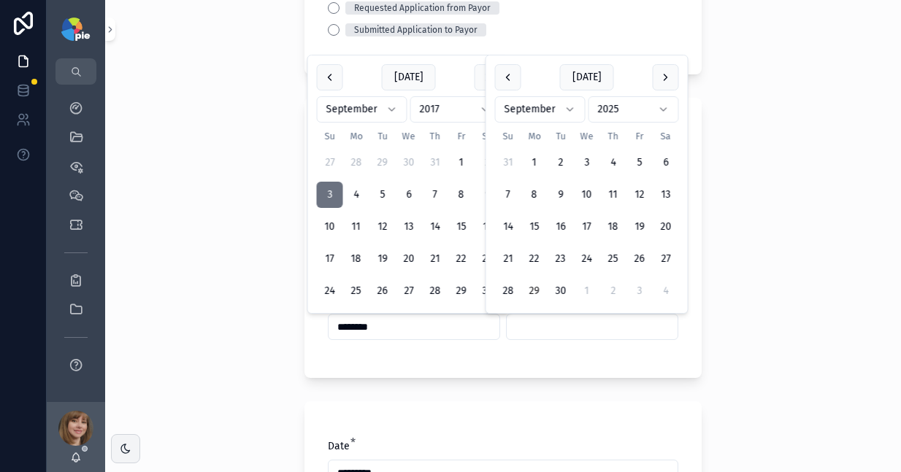
click at [584, 332] on input "scrollable content" at bounding box center [592, 327] width 171 height 20
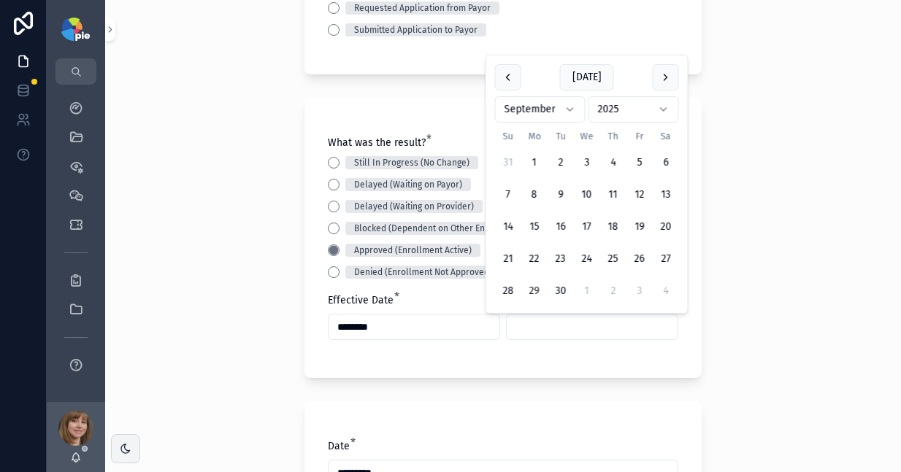
click at [237, 332] on div "Back to Projects Add Activity Note Project * Shahbakht, [PERSON_NAME] - UnitedH…" at bounding box center [503, 236] width 796 height 472
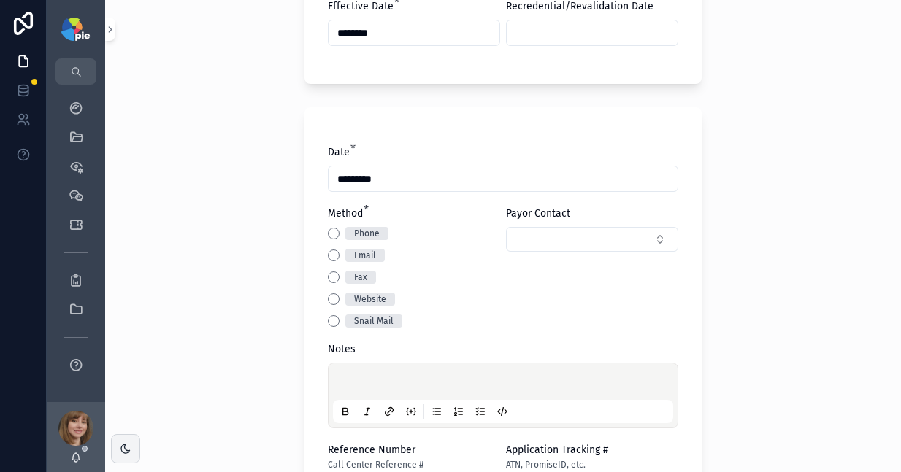
scroll to position [552, 0]
click at [328, 293] on button "Website" at bounding box center [334, 299] width 12 height 12
click at [366, 375] on div "scrollable content" at bounding box center [503, 394] width 340 height 55
click at [365, 377] on p "scrollable content" at bounding box center [506, 383] width 340 height 15
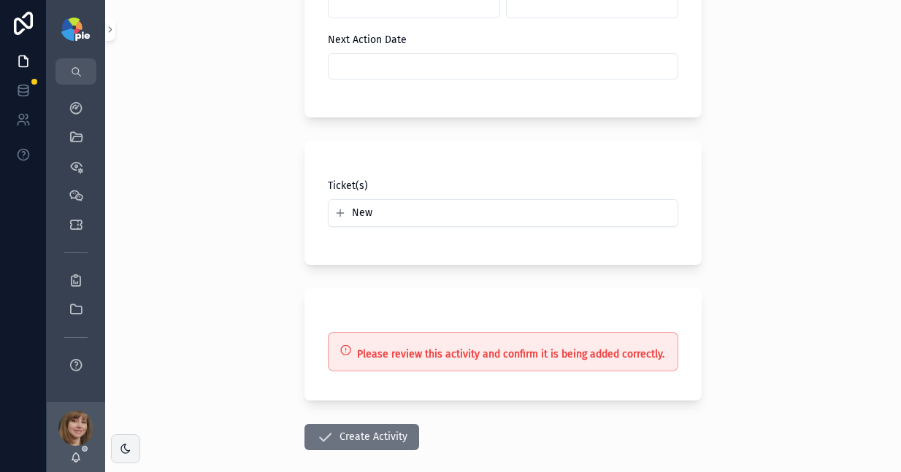
scroll to position [1109, 0]
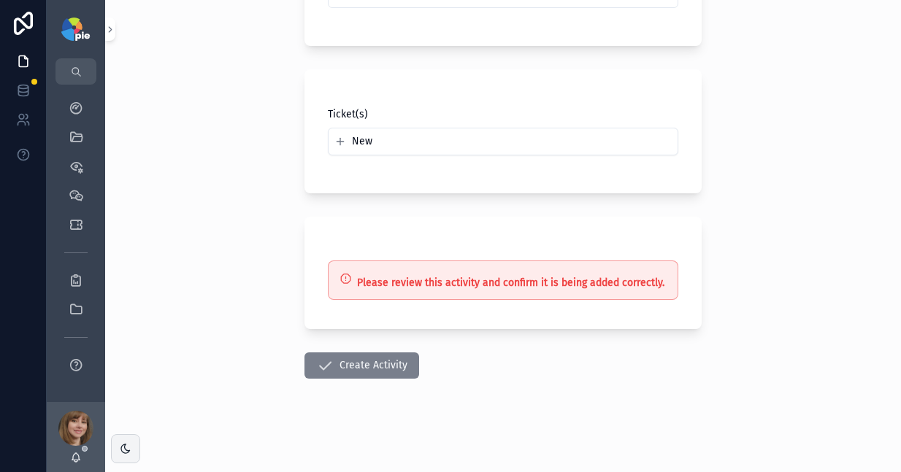
click at [318, 372] on icon "scrollable content" at bounding box center [325, 366] width 18 height 18
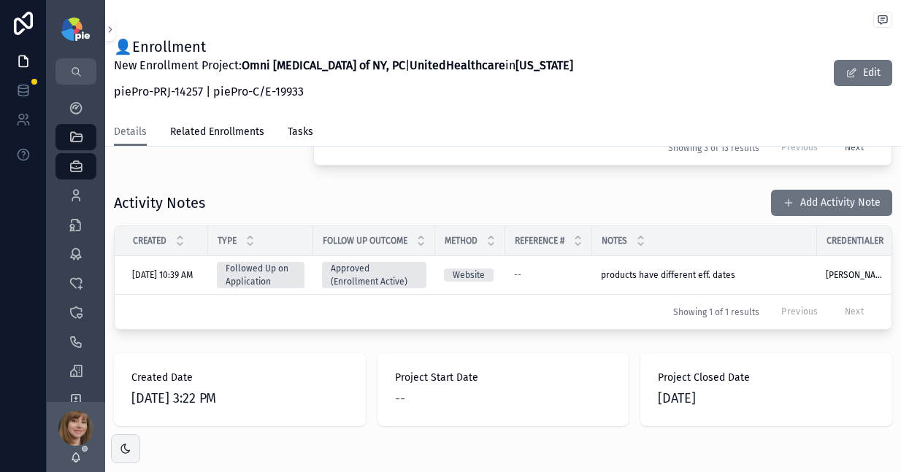
scroll to position [696, 0]
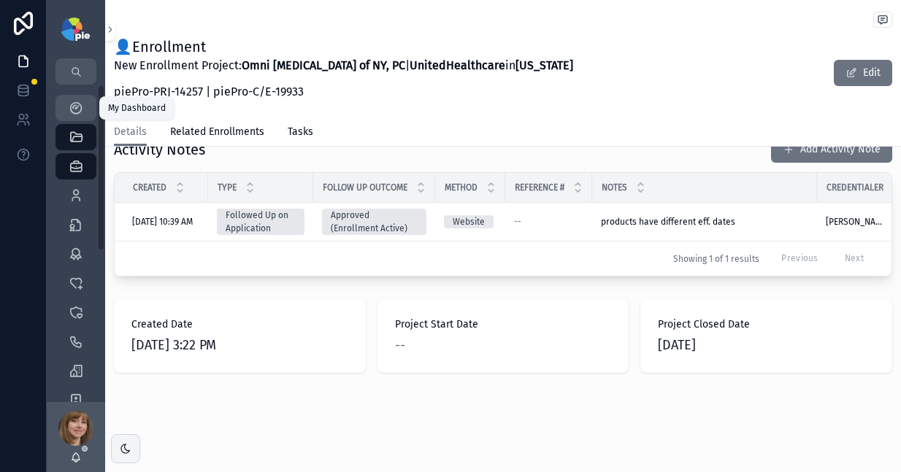
click at [75, 107] on icon "scrollable content" at bounding box center [76, 108] width 15 height 15
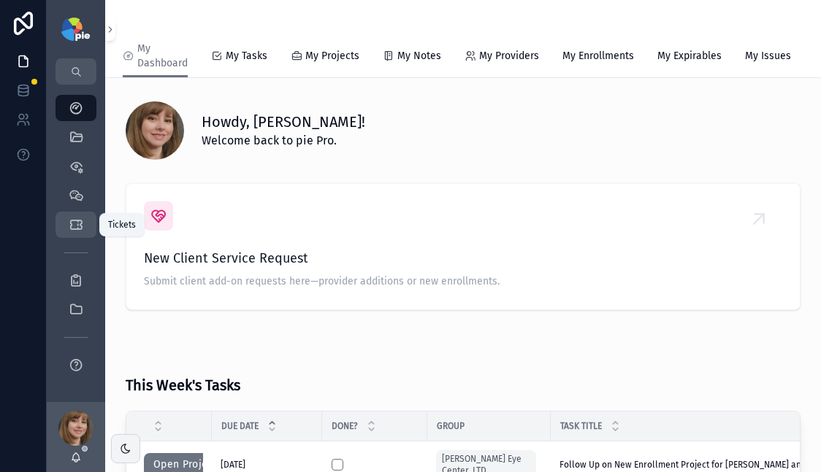
click at [69, 221] on icon "scrollable content" at bounding box center [76, 225] width 15 height 15
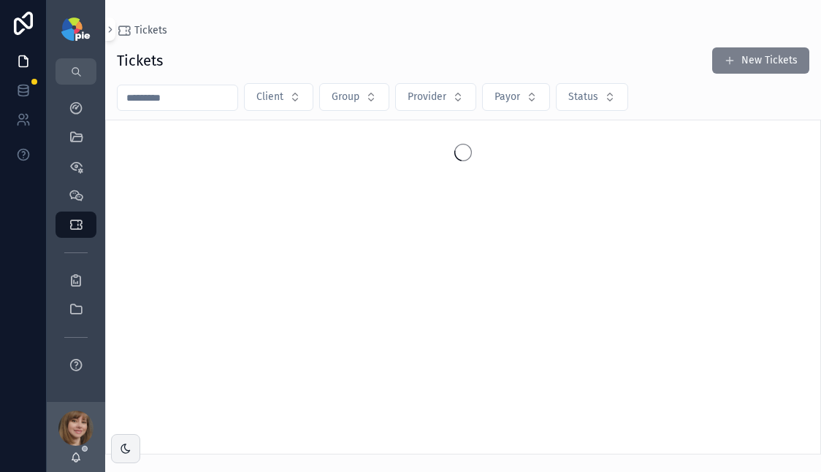
click at [745, 58] on button "New Tickets" at bounding box center [760, 60] width 97 height 26
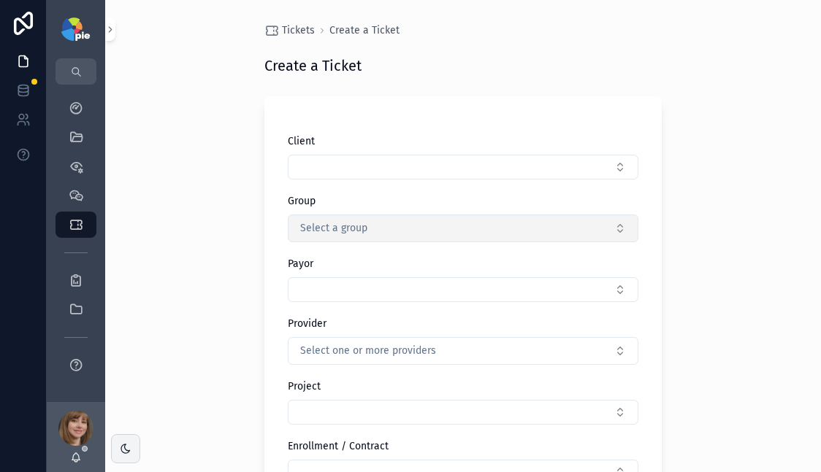
click at [336, 228] on span "Select a group" at bounding box center [333, 228] width 67 height 15
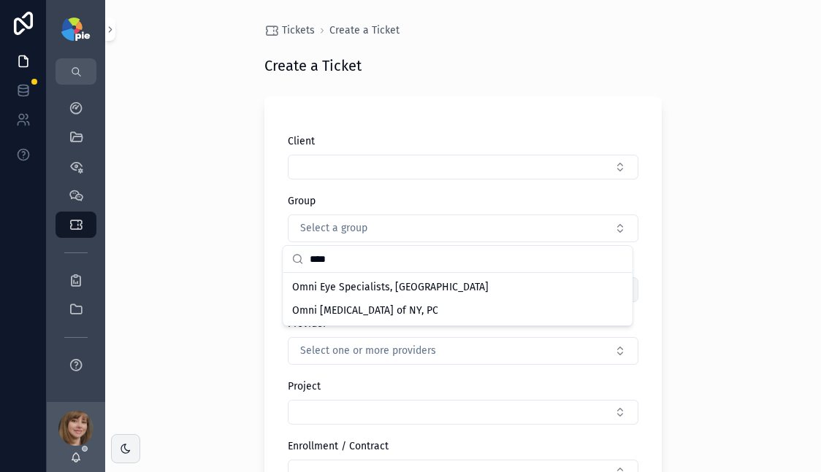
type input "****"
click at [362, 288] on span "Omni Eye Specialists, [GEOGRAPHIC_DATA]" at bounding box center [390, 287] width 196 height 15
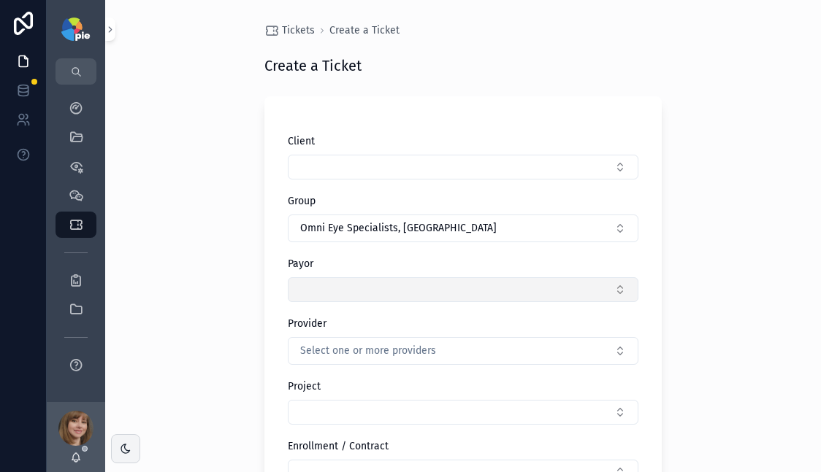
click at [360, 299] on button "Select Button" at bounding box center [463, 289] width 350 height 25
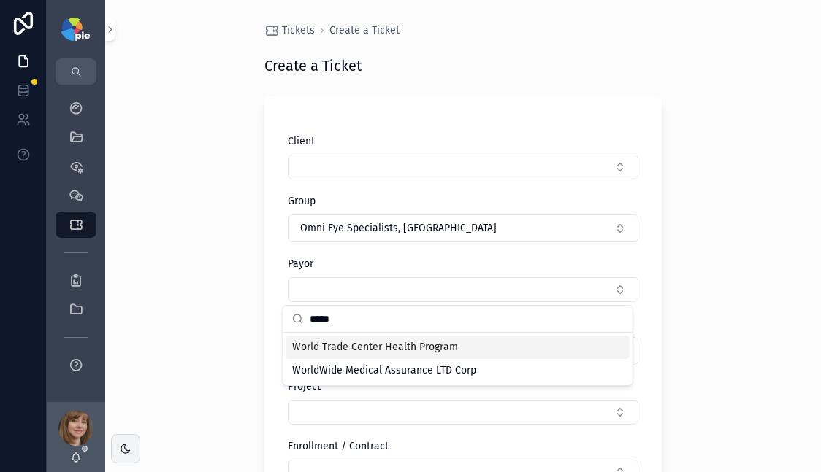
type input "*****"
click at [377, 345] on span "World Trade Center Health Program" at bounding box center [375, 347] width 166 height 15
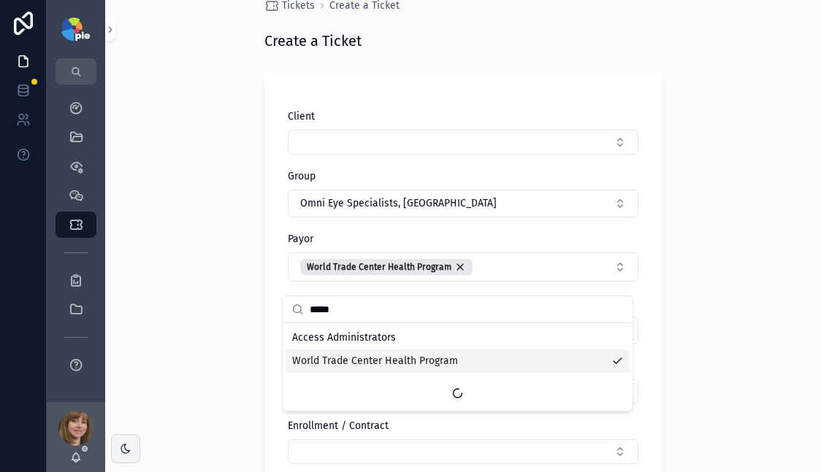
scroll to position [59, 0]
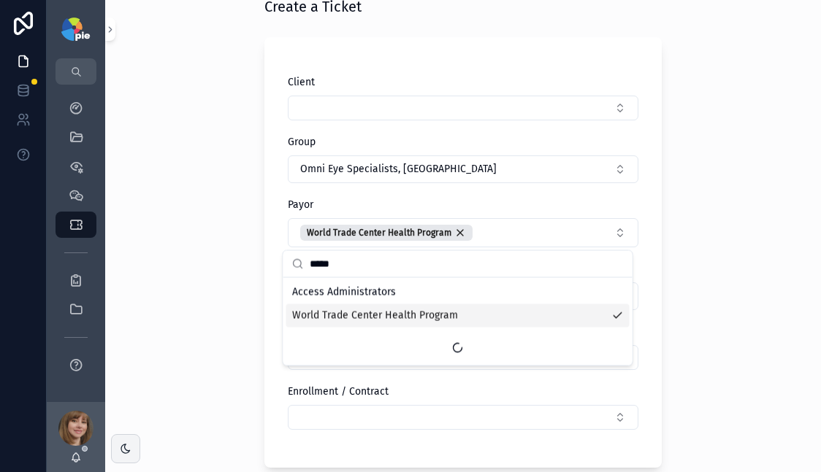
click at [224, 327] on div "Tickets Create a Ticket Create a Ticket Client Group Omni Eye Specialists, PA P…" at bounding box center [462, 177] width 715 height 472
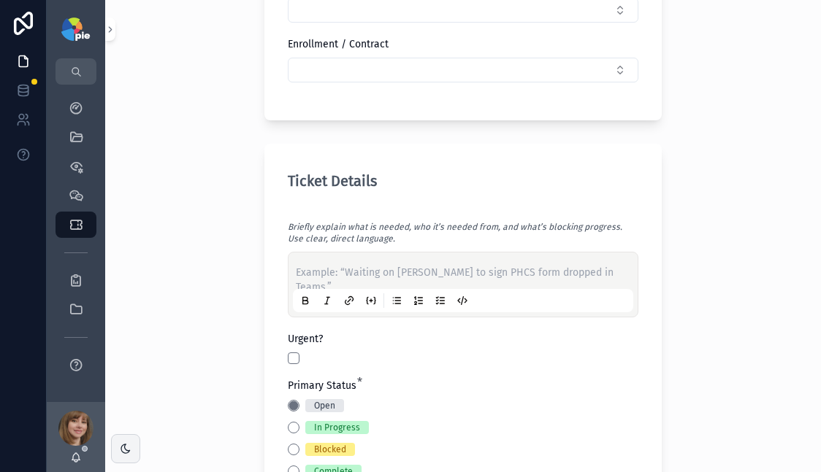
scroll to position [423, 0]
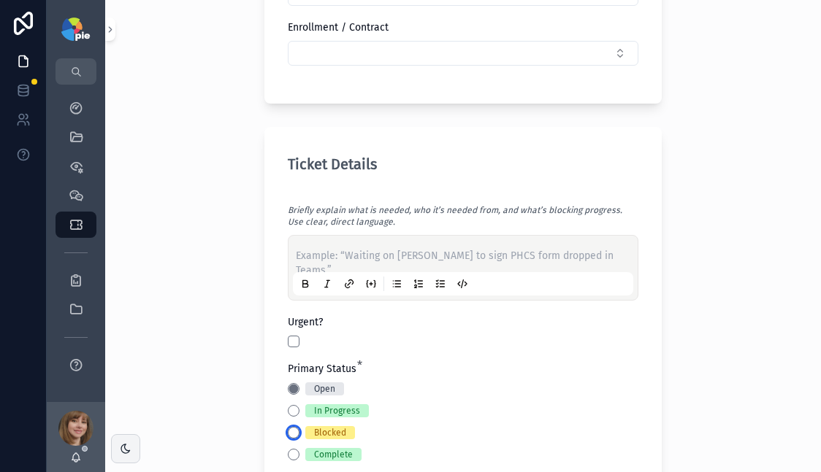
click at [288, 431] on button "Blocked" at bounding box center [294, 433] width 12 height 12
click at [318, 253] on p "scrollable content" at bounding box center [466, 256] width 340 height 15
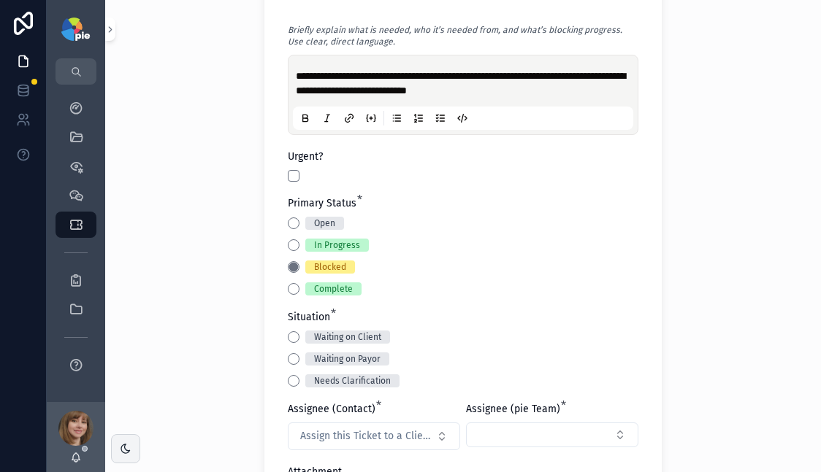
scroll to position [615, 0]
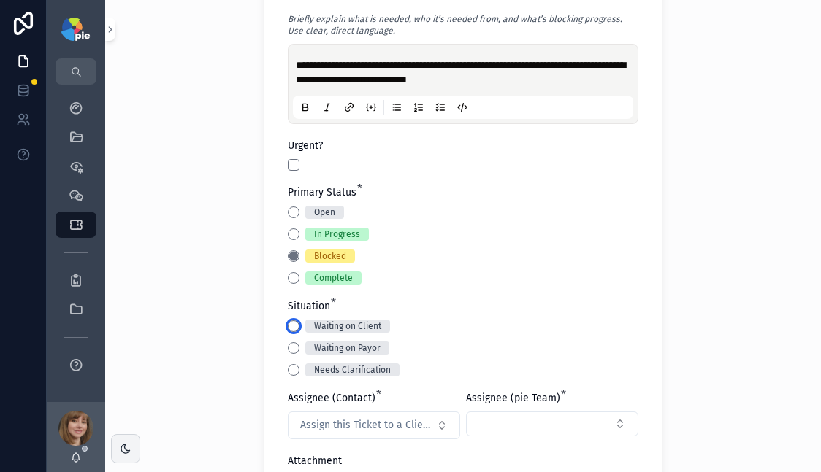
click at [288, 327] on button "Waiting on Client" at bounding box center [294, 326] width 12 height 12
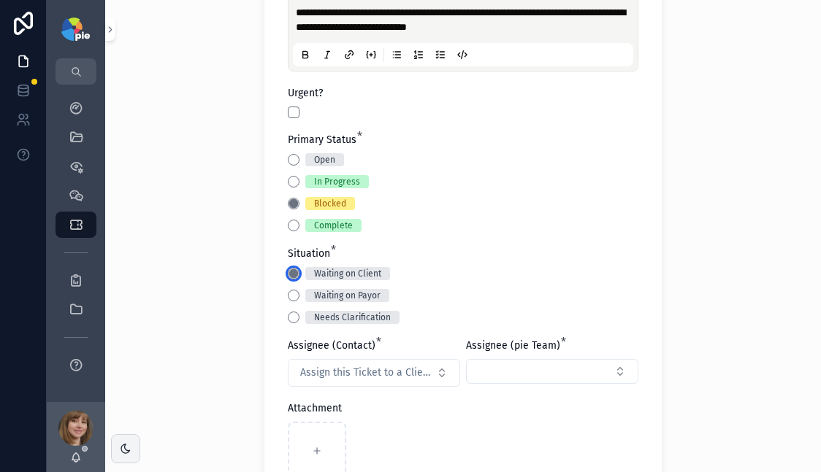
scroll to position [702, 0]
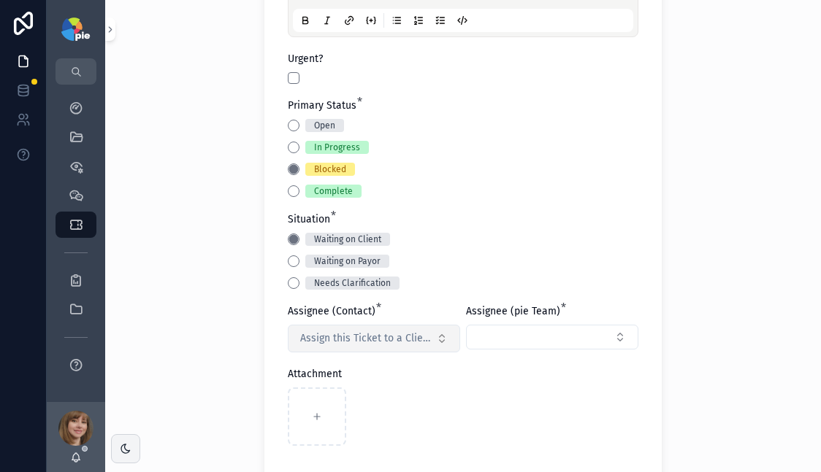
click at [418, 341] on span "Assign this Ticket to a Client Contact" at bounding box center [365, 338] width 130 height 15
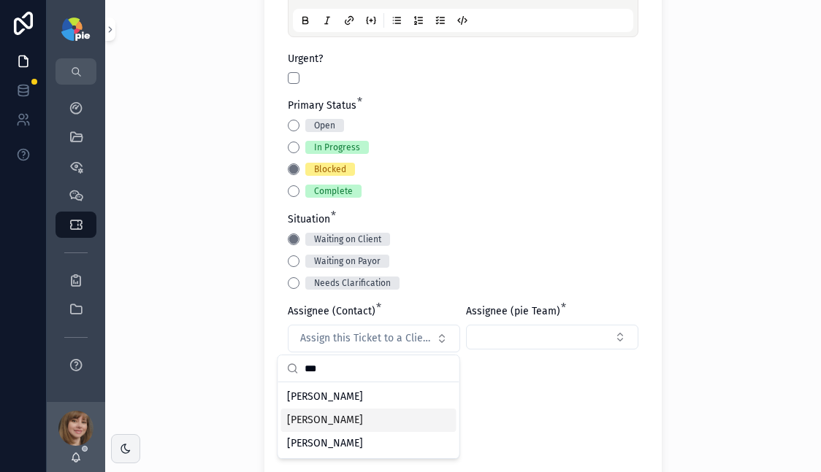
type input "***"
click at [379, 415] on div "[PERSON_NAME]" at bounding box center [368, 420] width 175 height 23
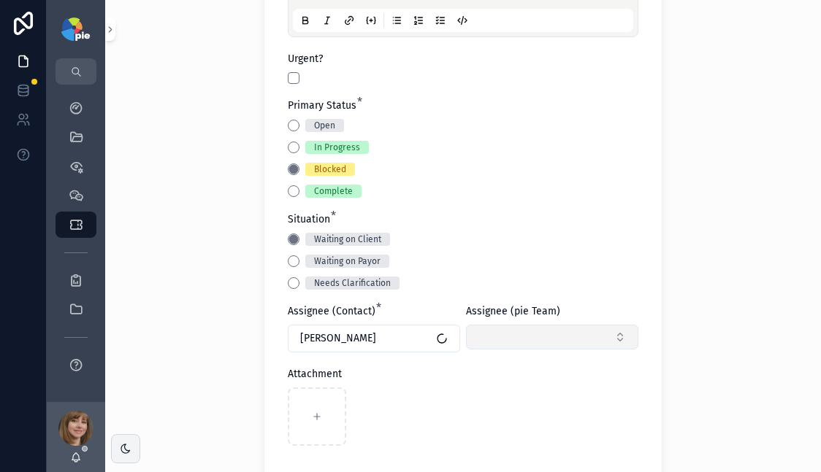
click at [523, 339] on button "Select Button" at bounding box center [552, 337] width 172 height 25
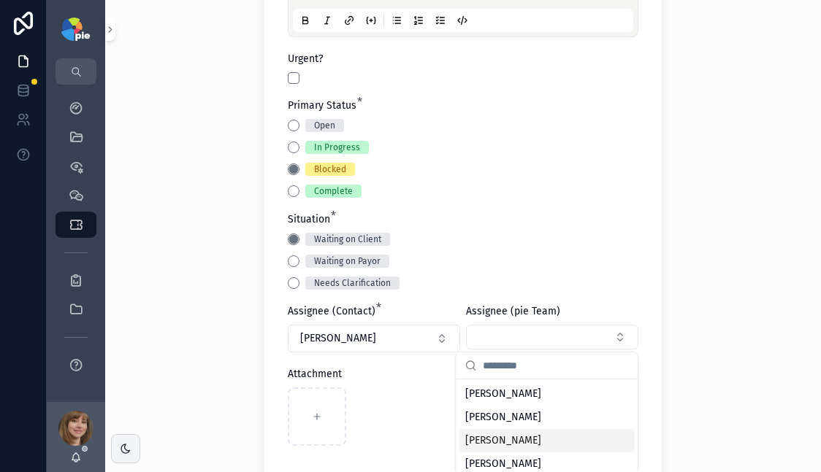
click at [520, 434] on span "[PERSON_NAME]" at bounding box center [503, 441] width 76 height 15
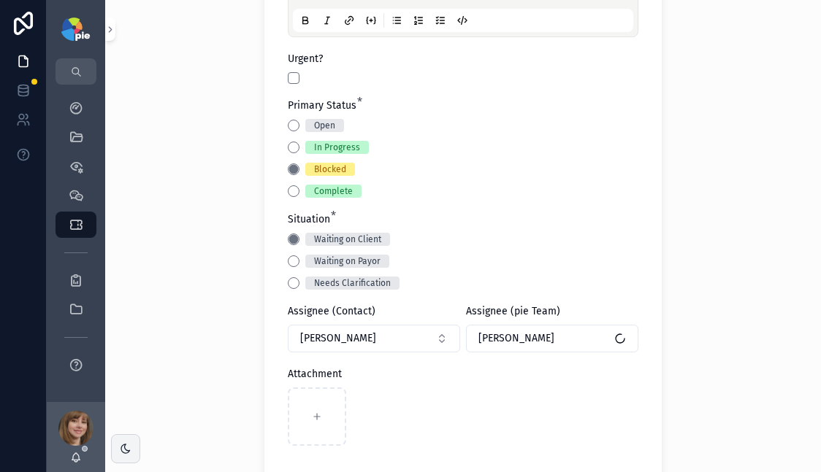
click at [702, 347] on div "**********" at bounding box center [462, 236] width 715 height 472
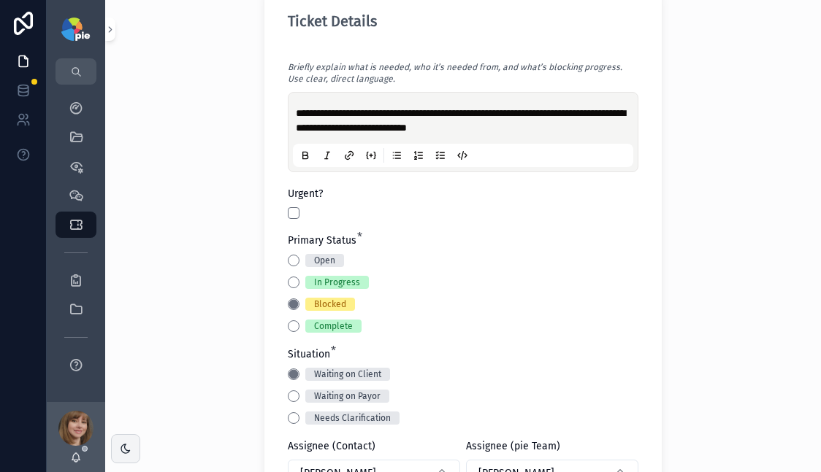
scroll to position [565, 0]
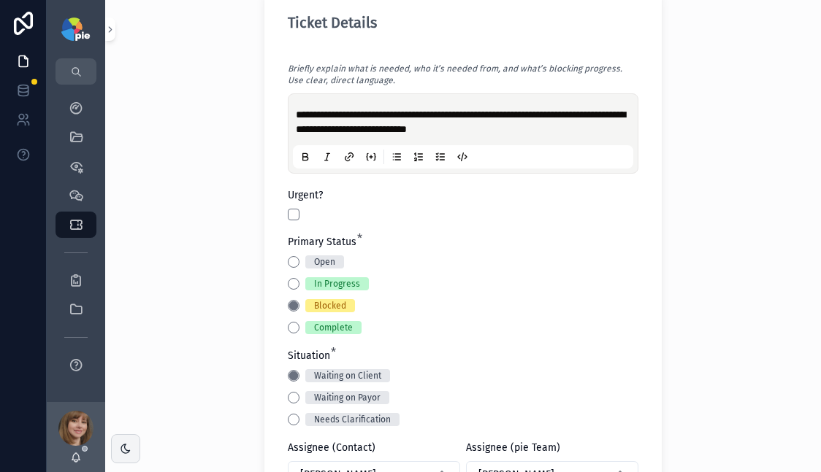
drag, startPoint x: 535, startPoint y: 131, endPoint x: 562, endPoint y: 123, distance: 28.0
click at [535, 131] on p "**********" at bounding box center [466, 121] width 340 height 29
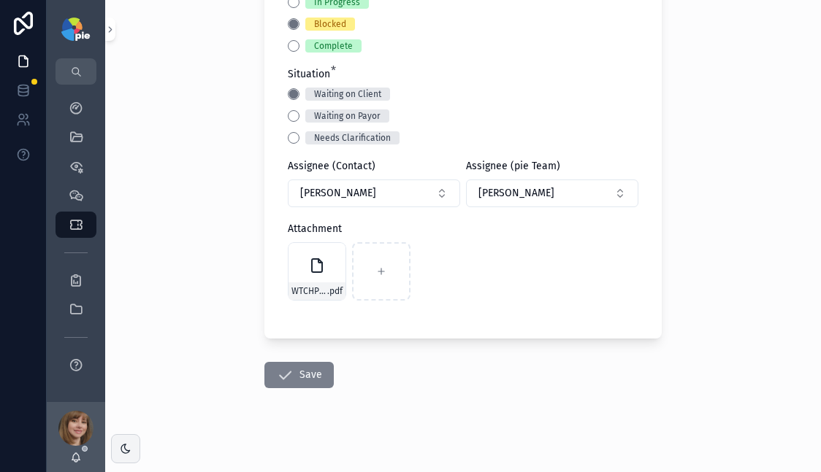
scroll to position [864, 0]
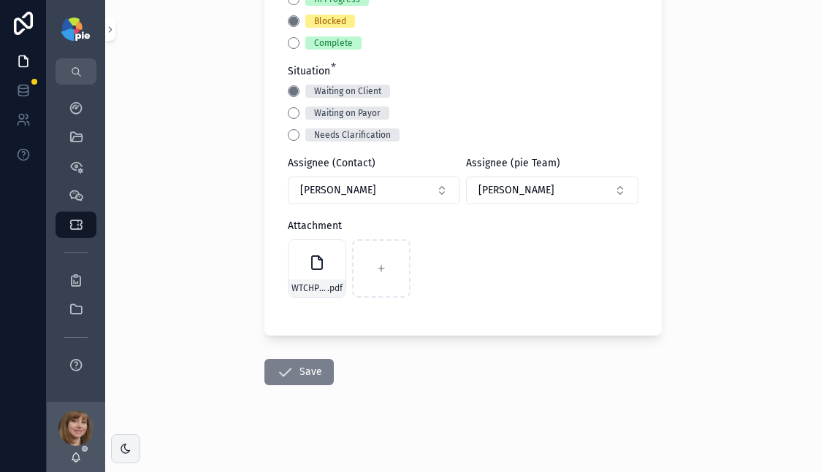
click at [289, 374] on button "Save" at bounding box center [298, 372] width 69 height 26
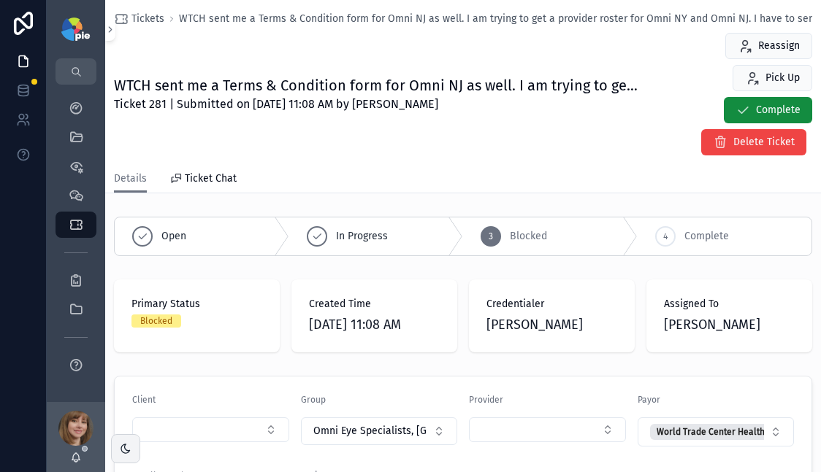
click at [437, 163] on div "Tickets WTCH sent me a Terms & Condition form for Omni NJ as well. I am trying …" at bounding box center [463, 82] width 698 height 165
click at [78, 136] on icon "scrollable content" at bounding box center [76, 137] width 15 height 15
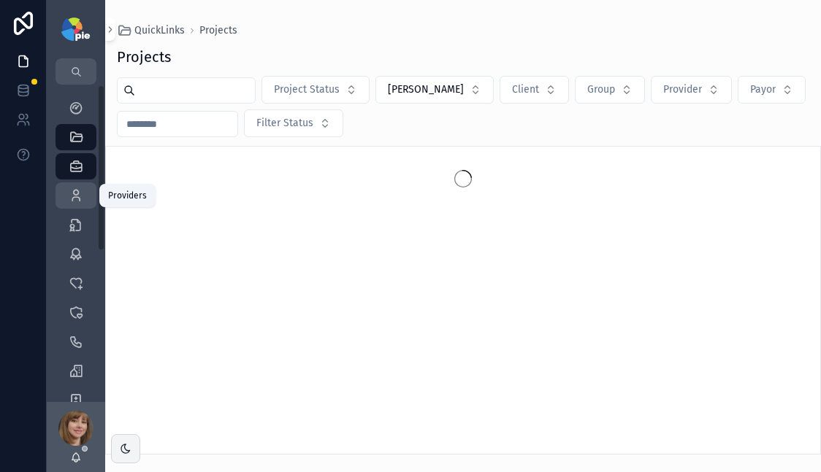
click at [78, 193] on icon "scrollable content" at bounding box center [76, 195] width 15 height 15
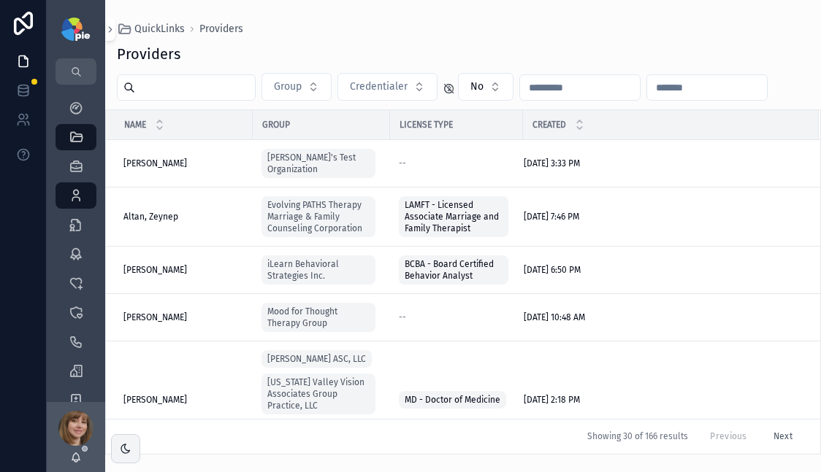
click at [191, 88] on input "scrollable content" at bounding box center [195, 87] width 120 height 20
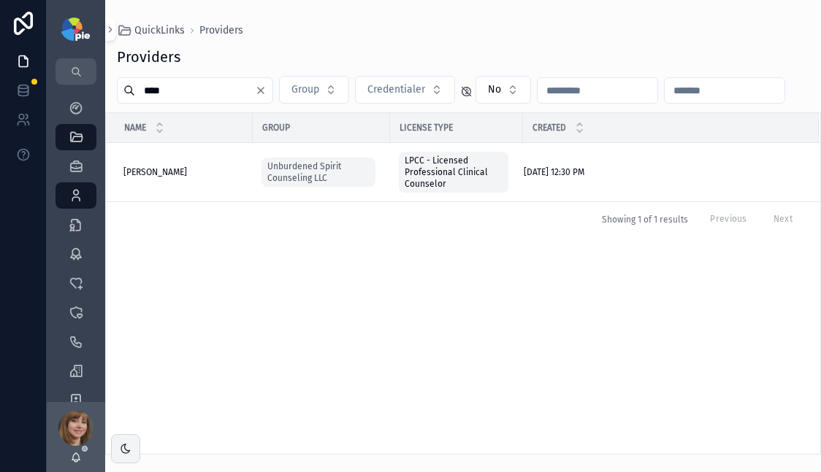
type input "****"
click at [174, 172] on div "[PERSON_NAME] [PERSON_NAME]" at bounding box center [183, 172] width 120 height 12
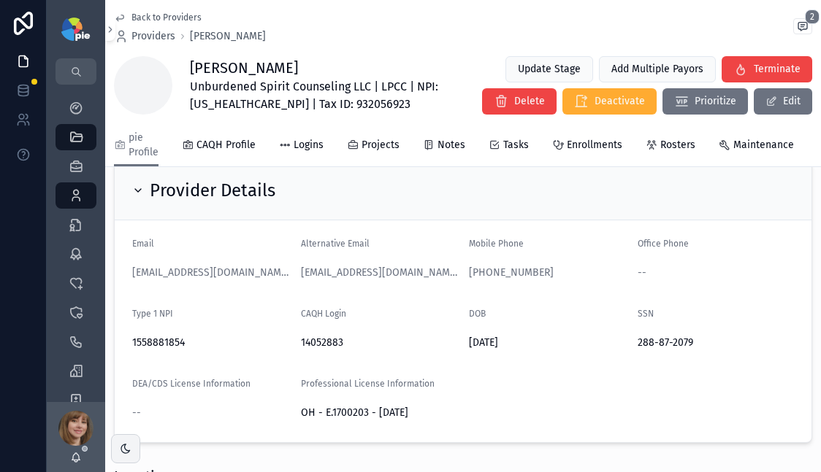
scroll to position [123, 0]
